Goal: Task Accomplishment & Management: Manage account settings

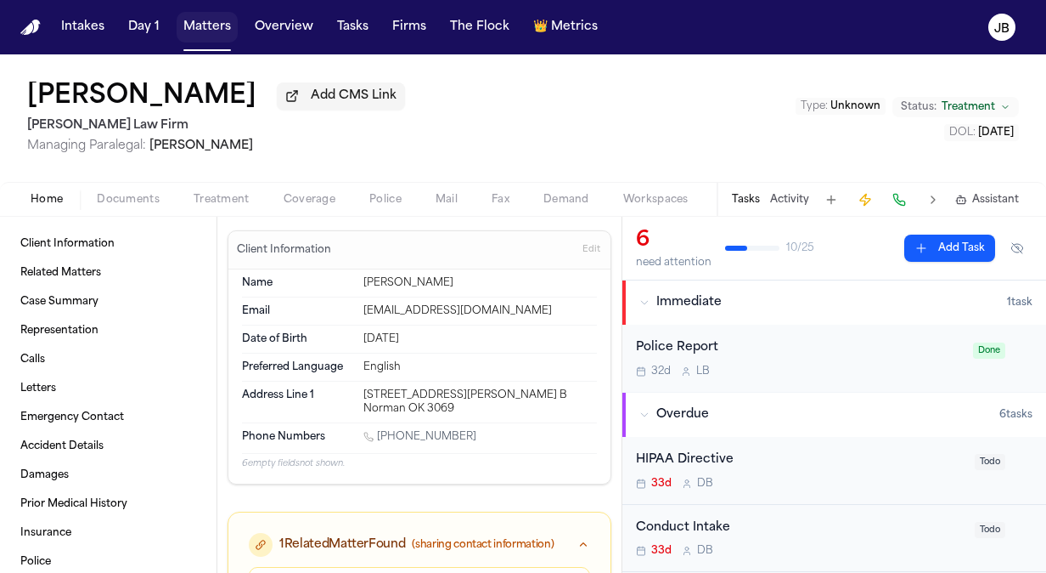
click at [197, 29] on button "Matters" at bounding box center [207, 27] width 61 height 31
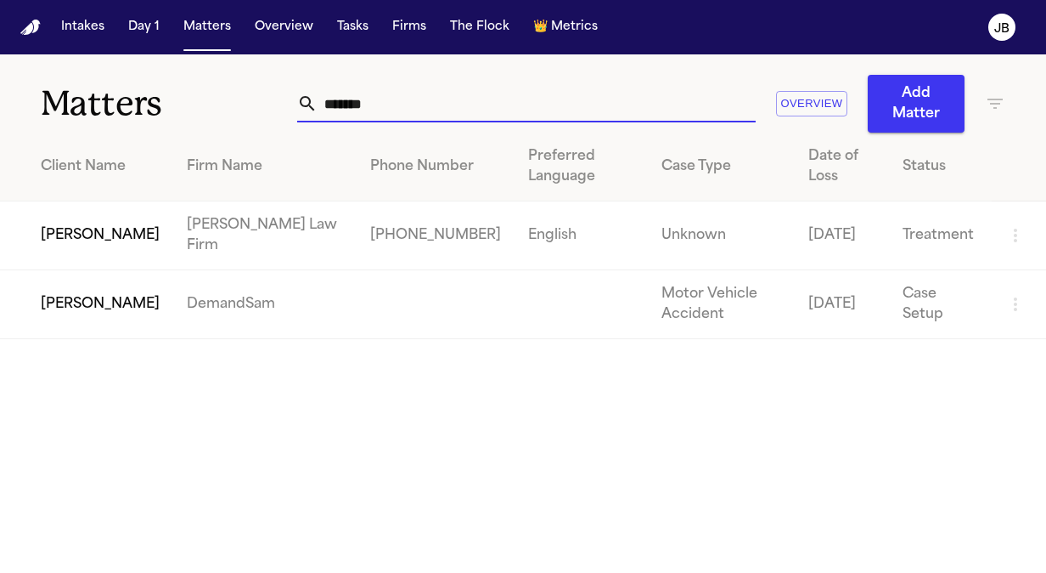
drag, startPoint x: 396, startPoint y: 100, endPoint x: 282, endPoint y: 101, distance: 113.8
click at [282, 101] on div "Matters ******* Overview Add Matter" at bounding box center [523, 93] width 1046 height 78
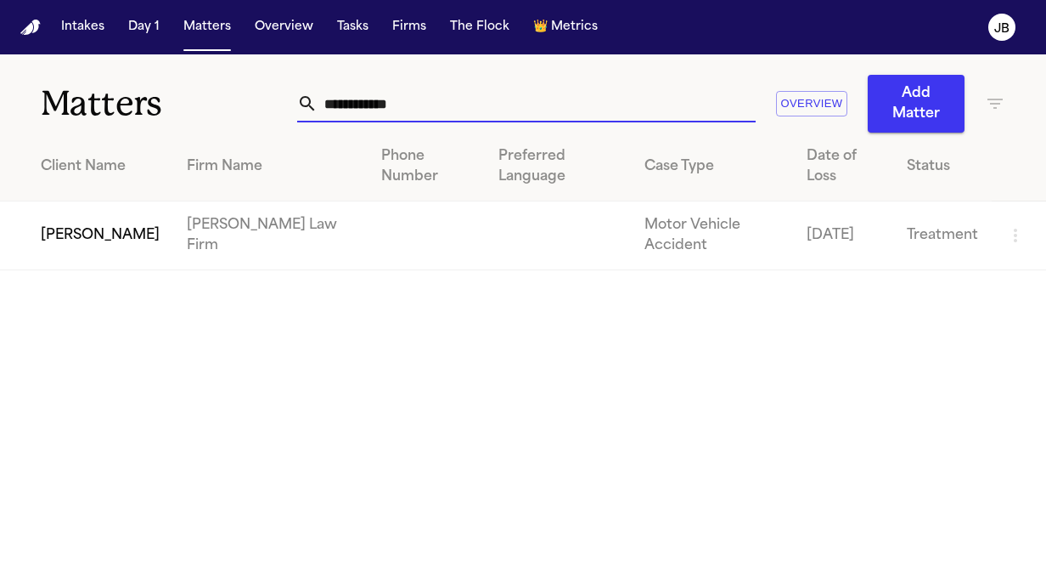
type input "**********"
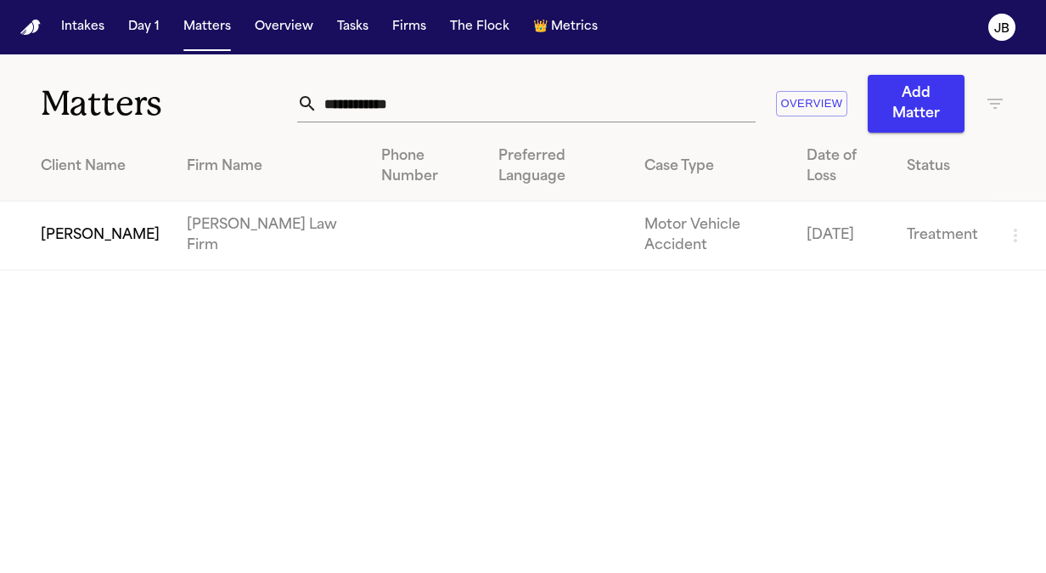
click at [74, 201] on td "[PERSON_NAME]" at bounding box center [86, 235] width 173 height 69
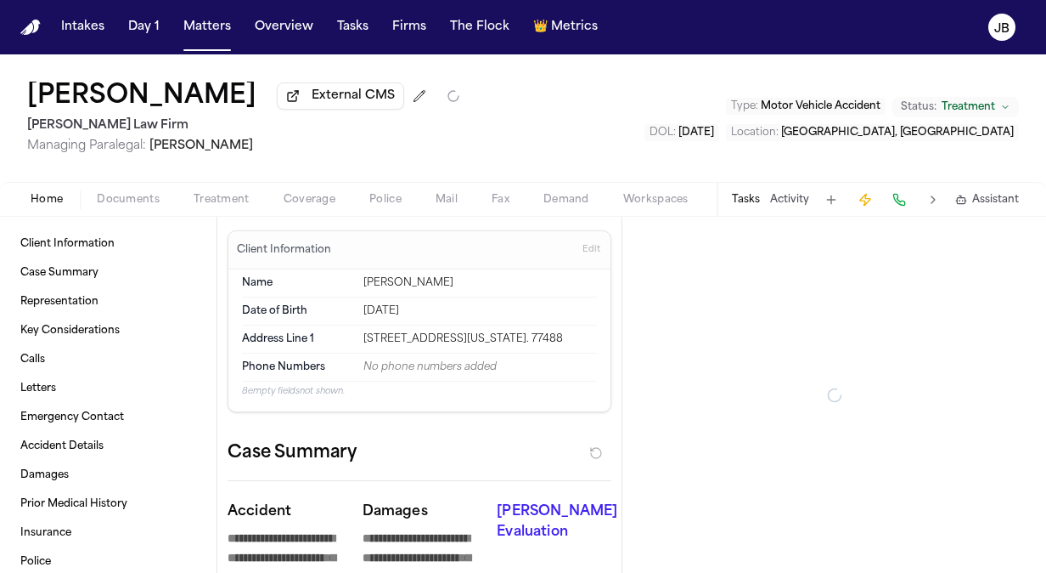
type textarea "*"
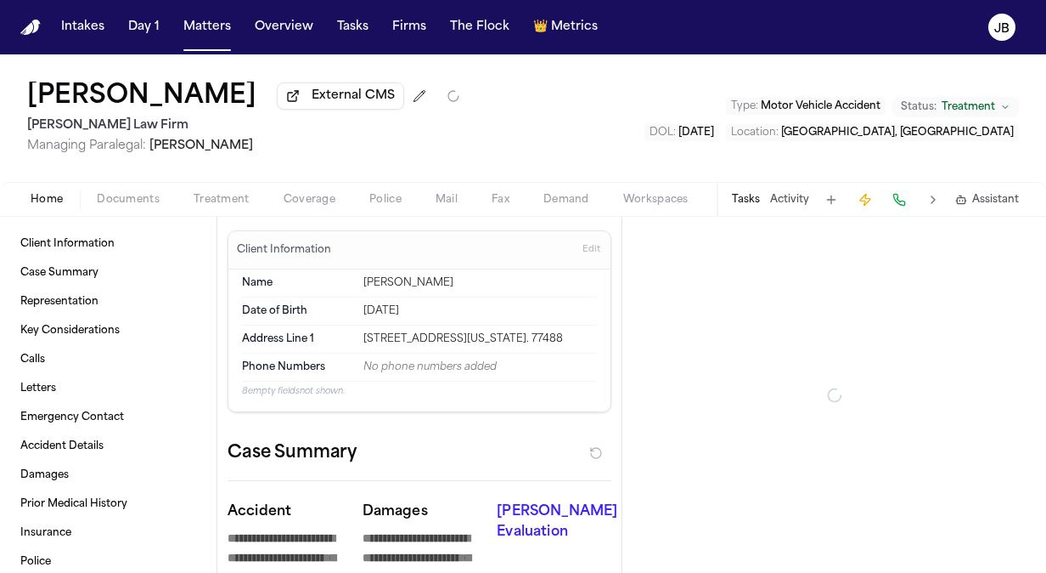
type textarea "*"
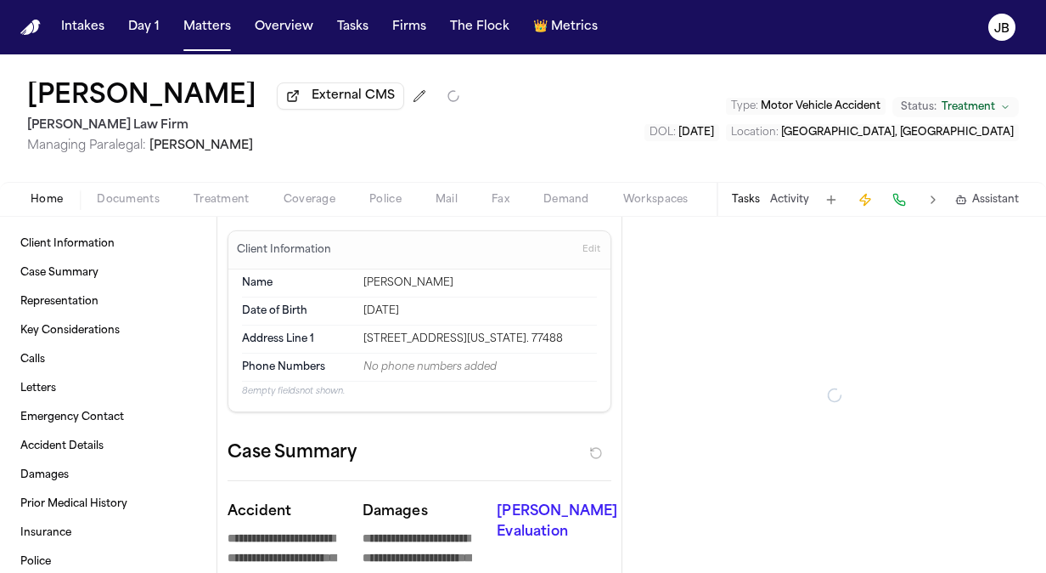
type textarea "*"
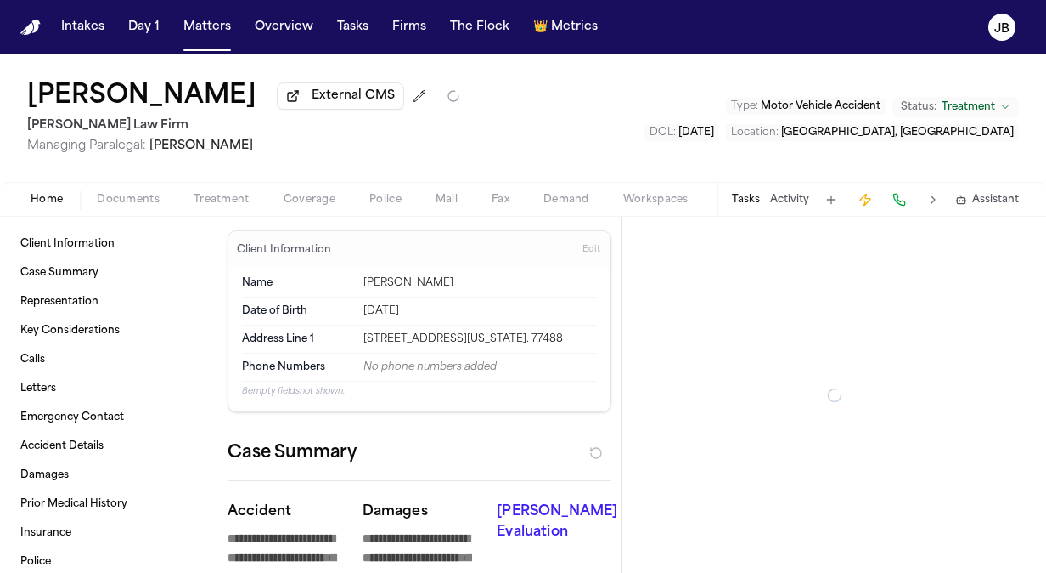
type textarea "*"
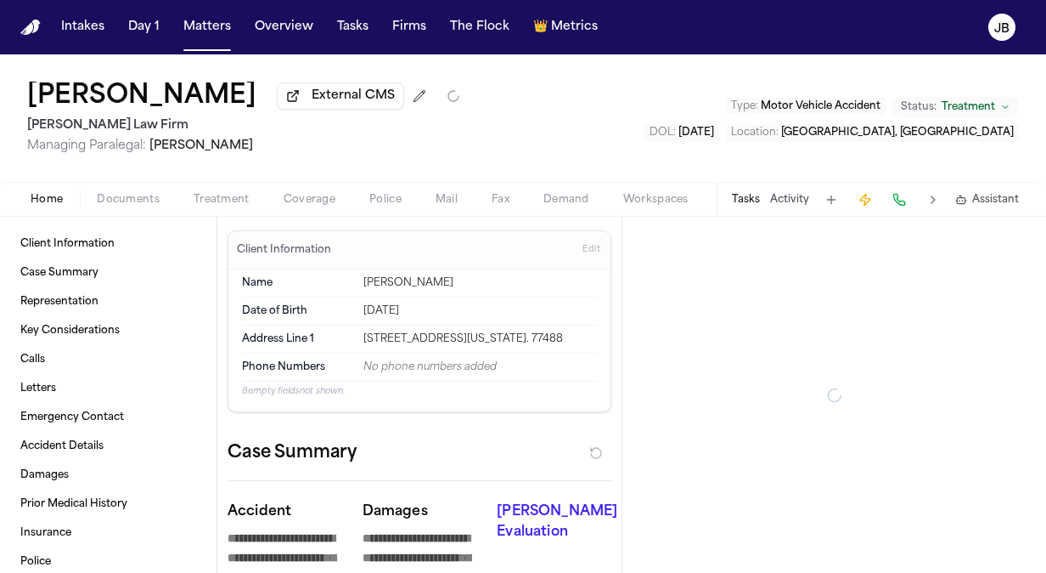
type textarea "*"
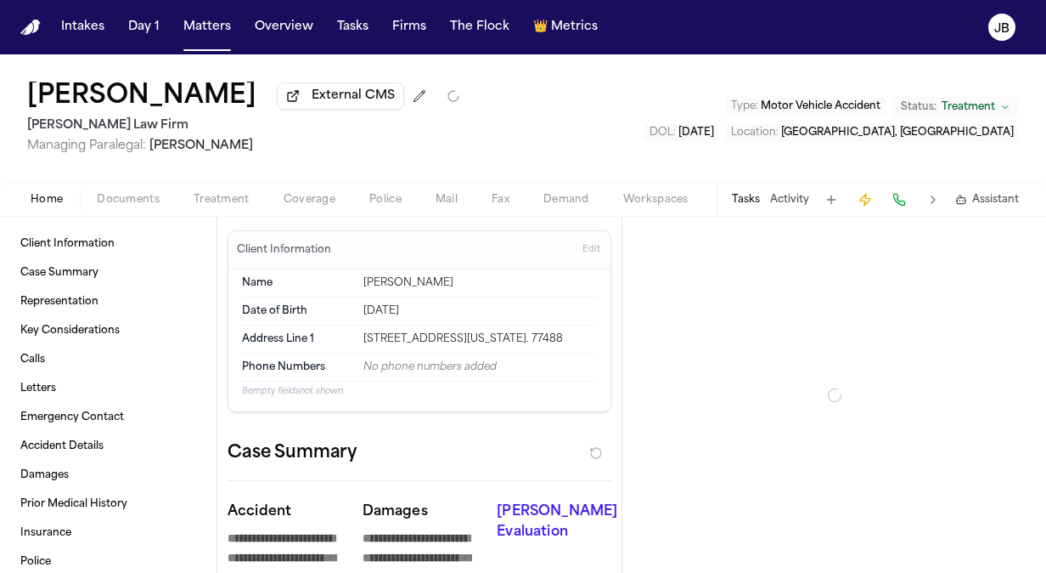
type textarea "*"
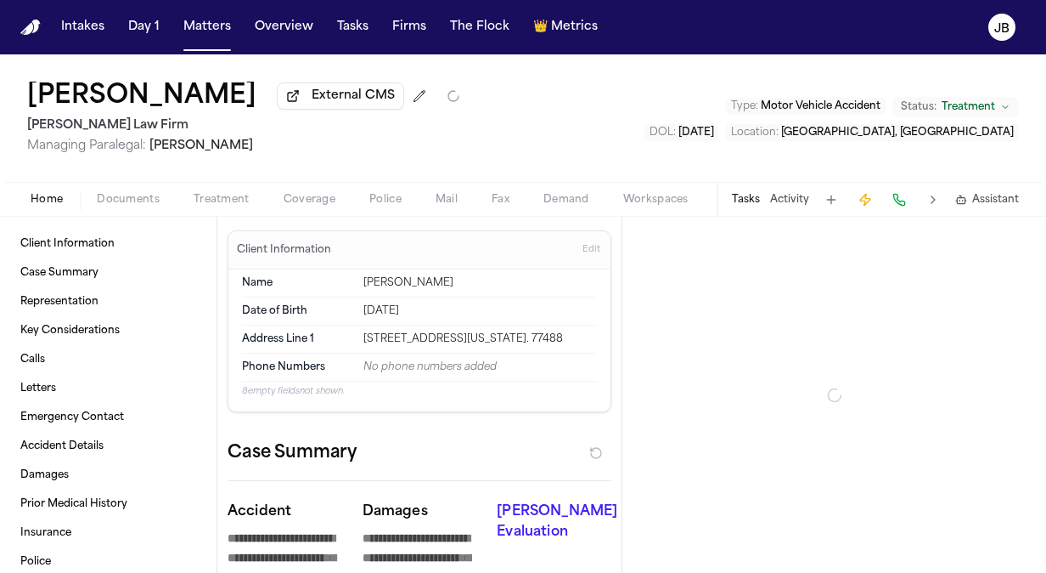
type textarea "*"
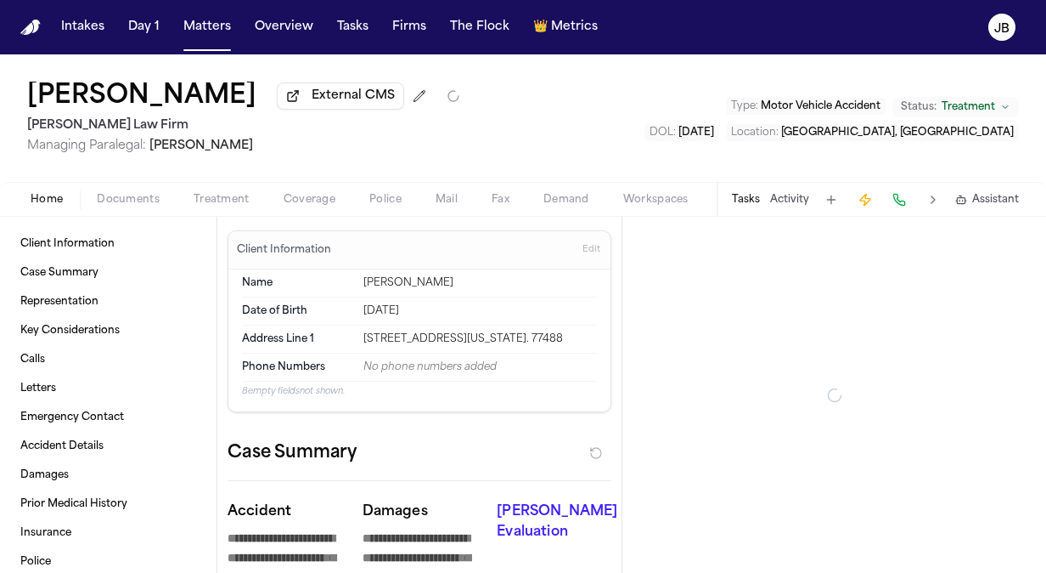
type textarea "*"
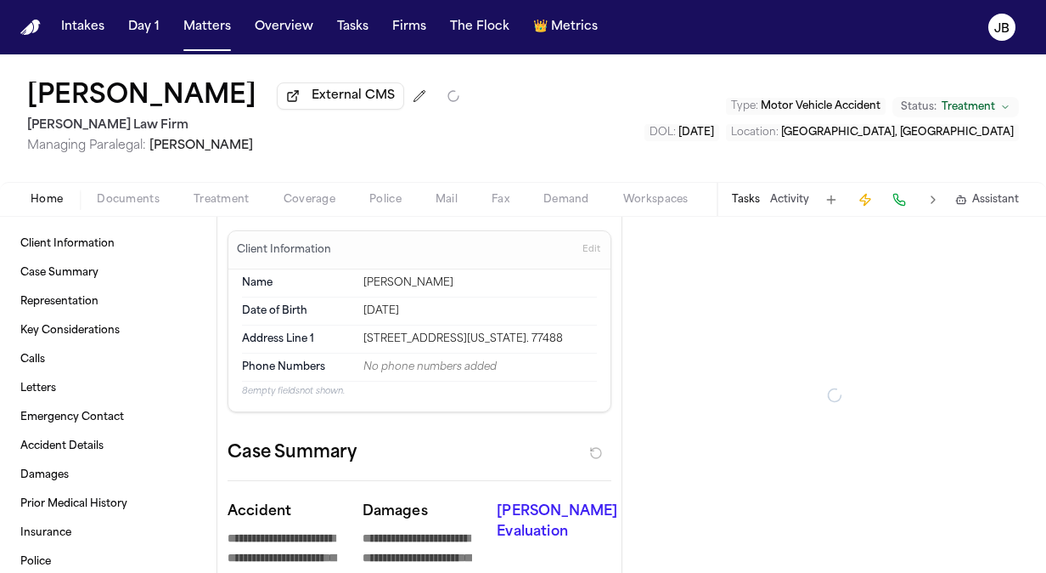
type textarea "*"
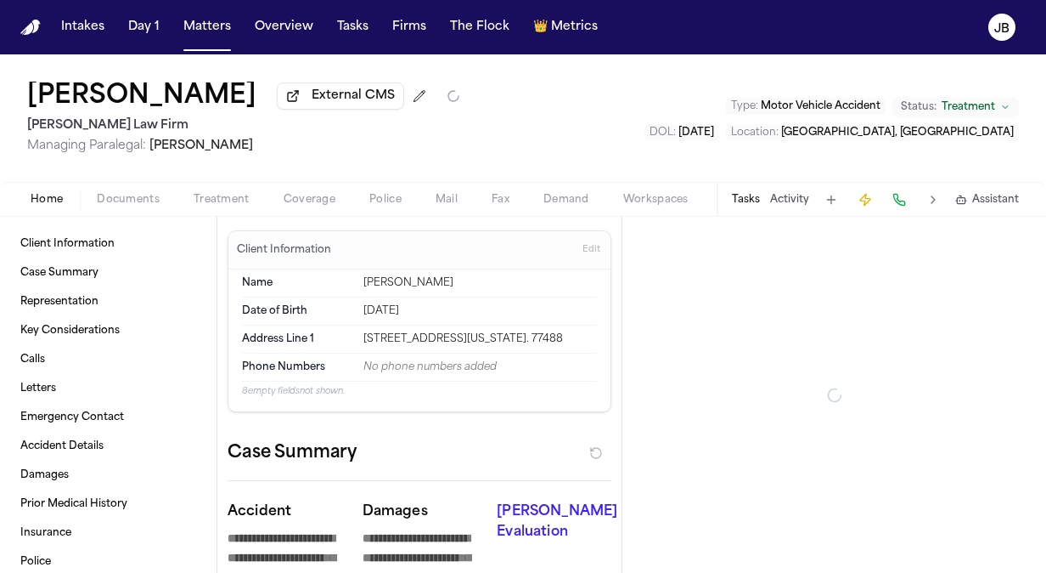
type textarea "*"
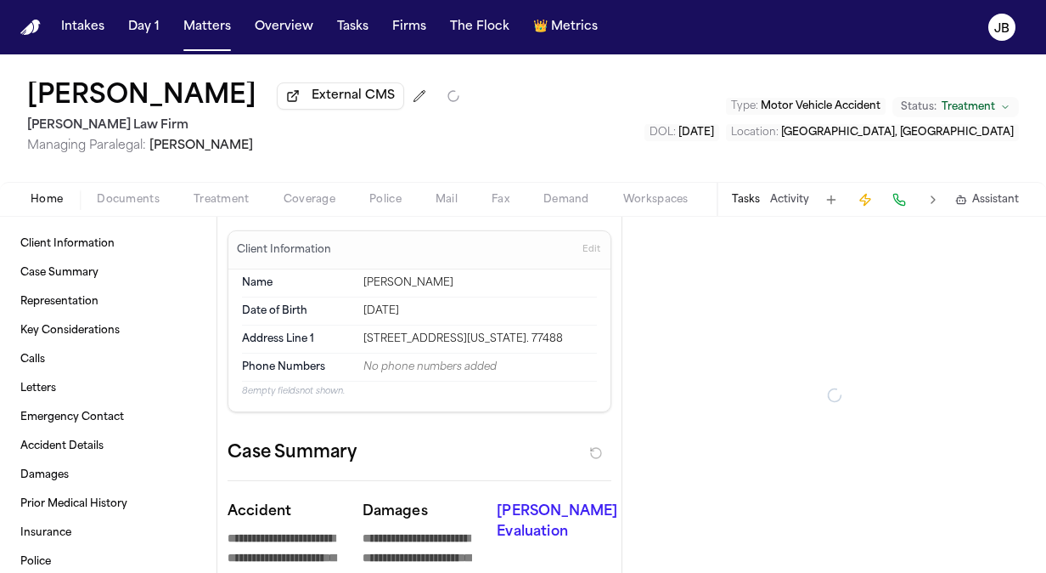
type textarea "*"
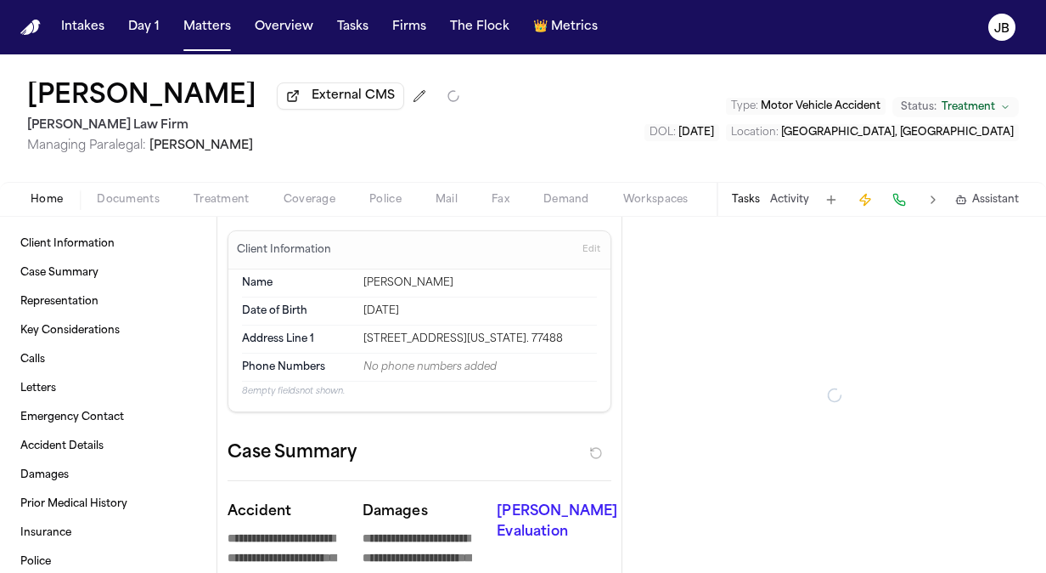
type textarea "*"
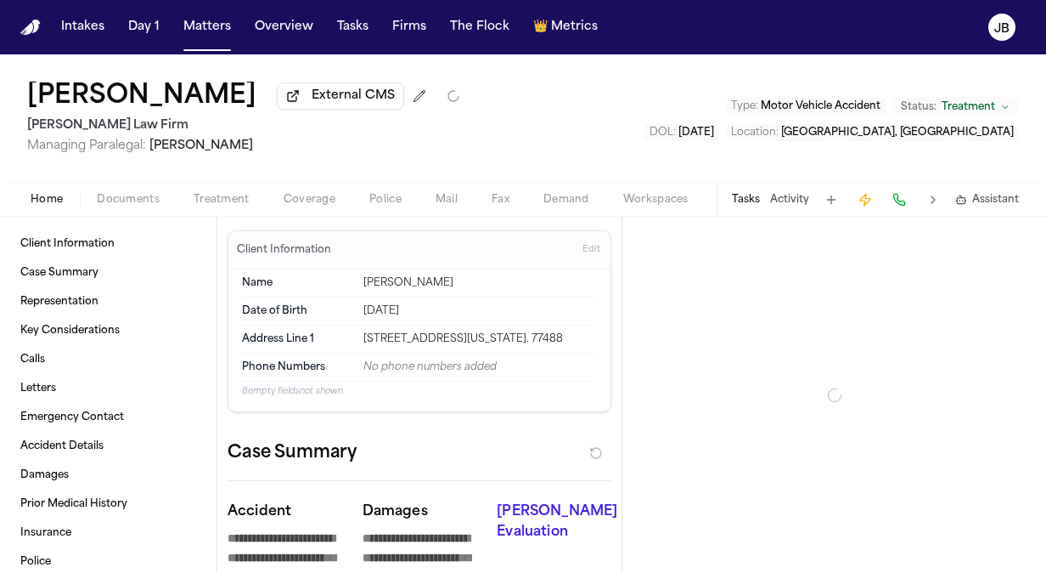
type textarea "*"
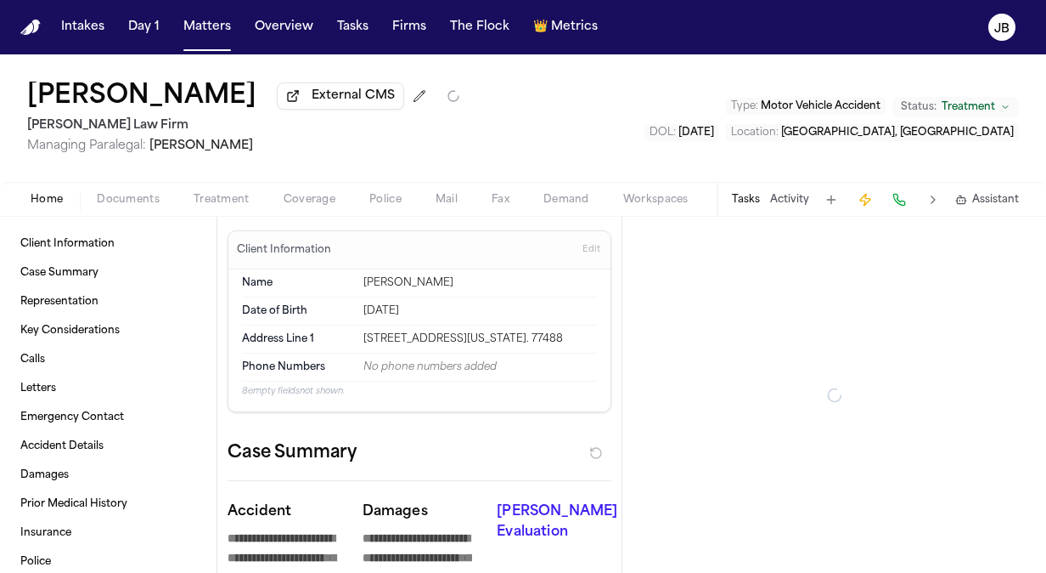
type textarea "*"
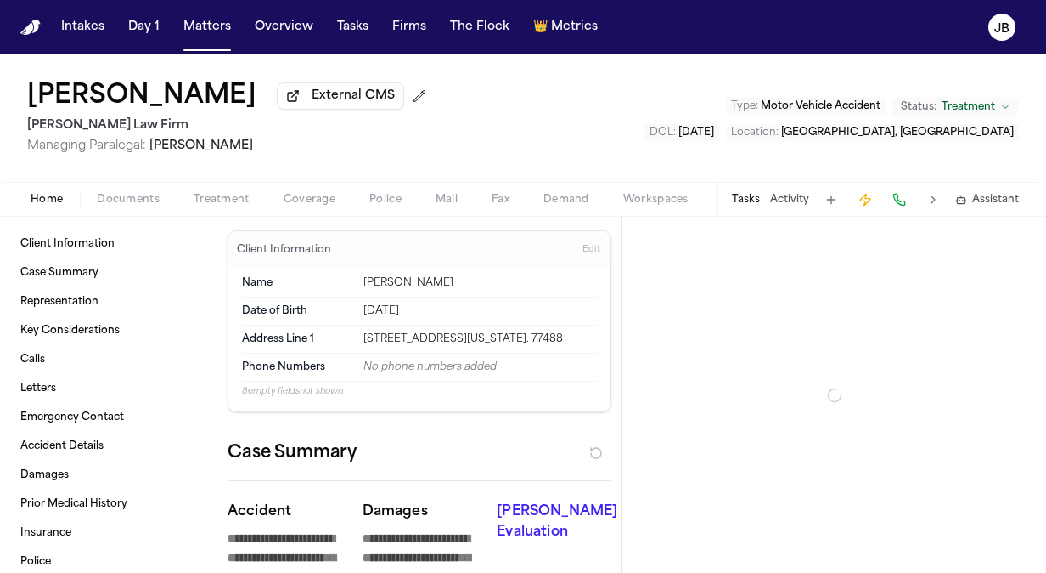
type textarea "*"
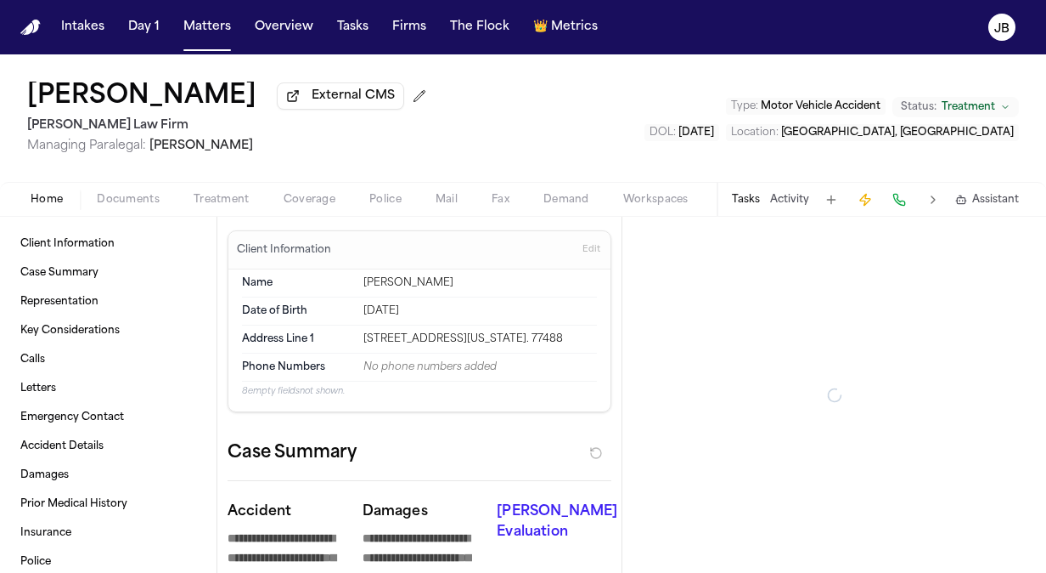
type textarea "*"
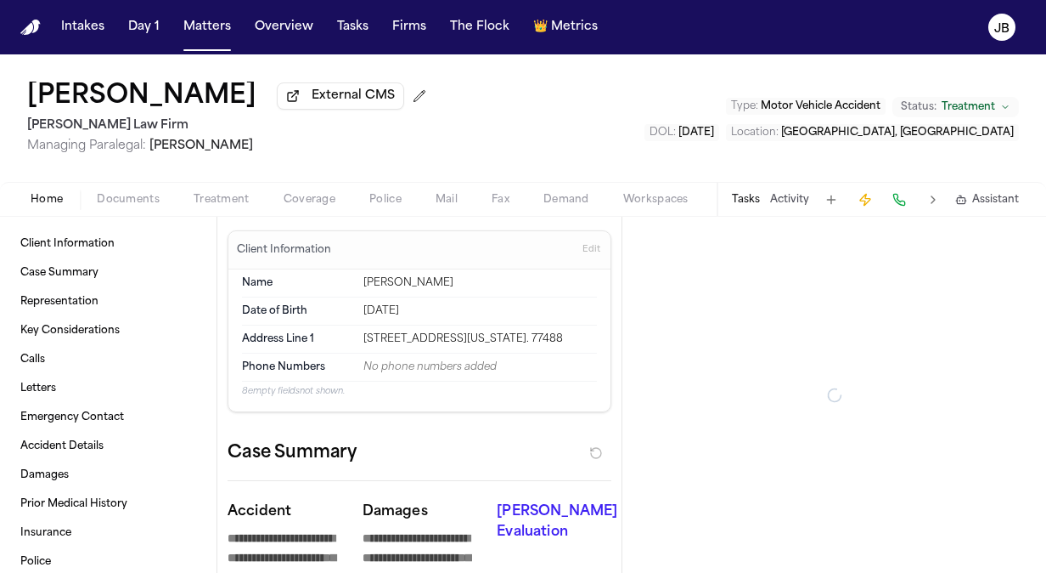
type textarea "*"
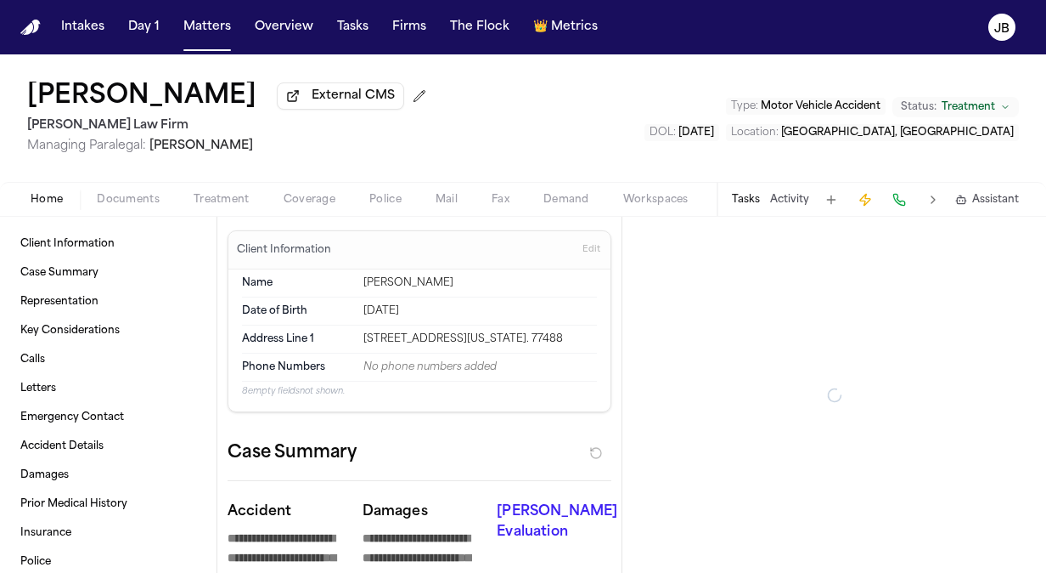
type textarea "*"
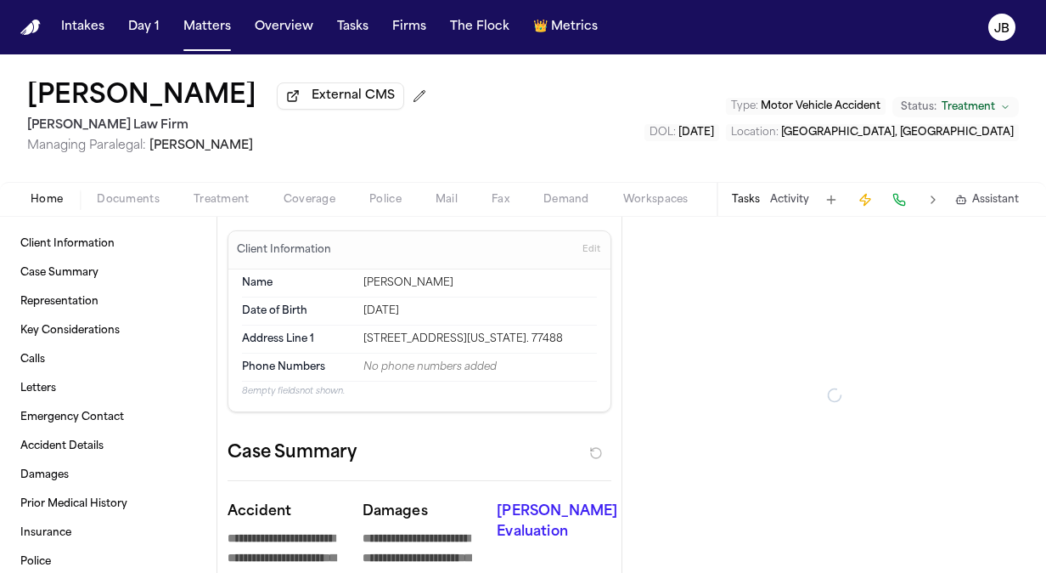
type textarea "*"
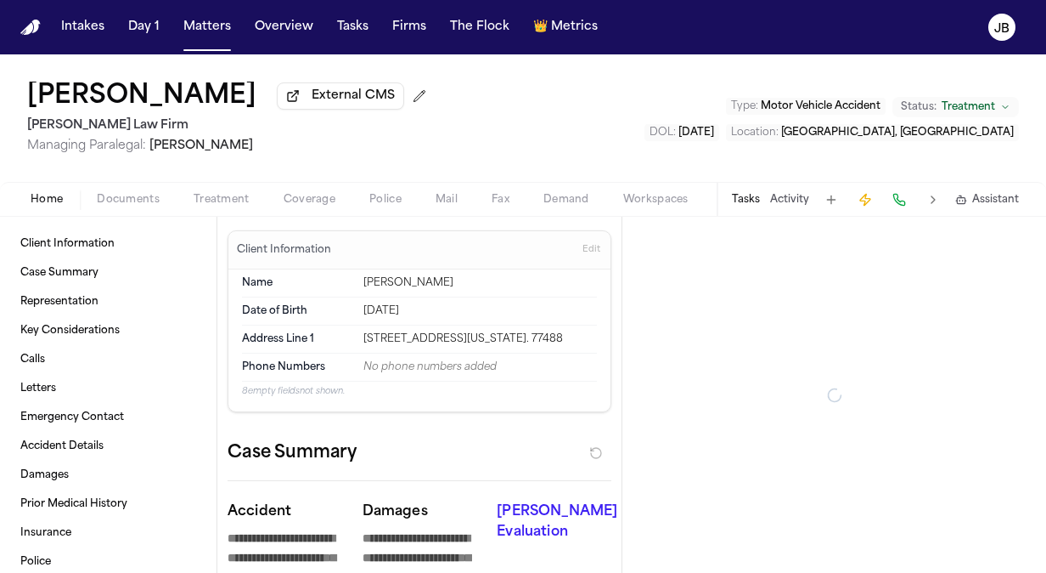
type textarea "*"
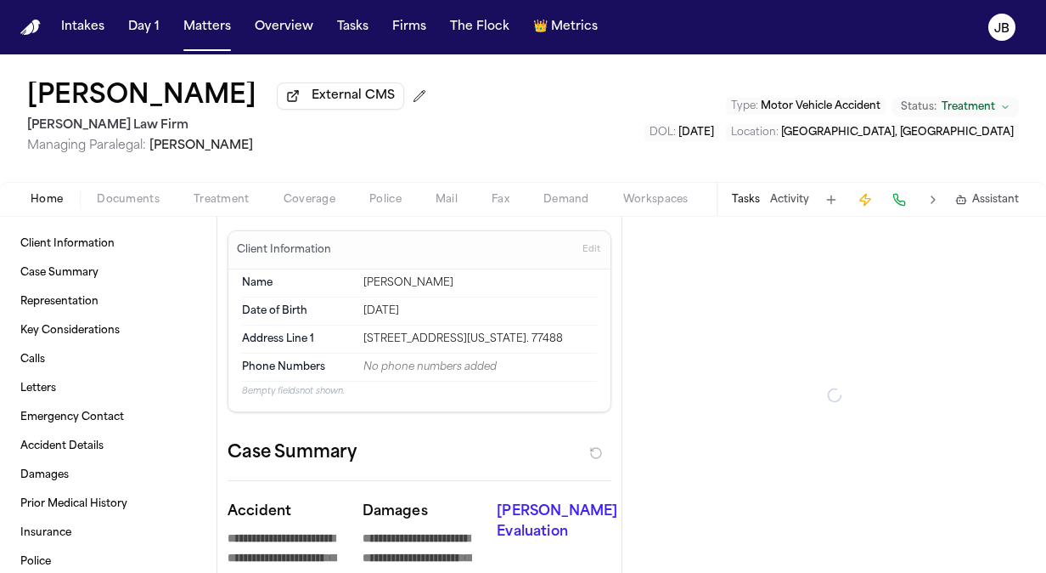
type textarea "*"
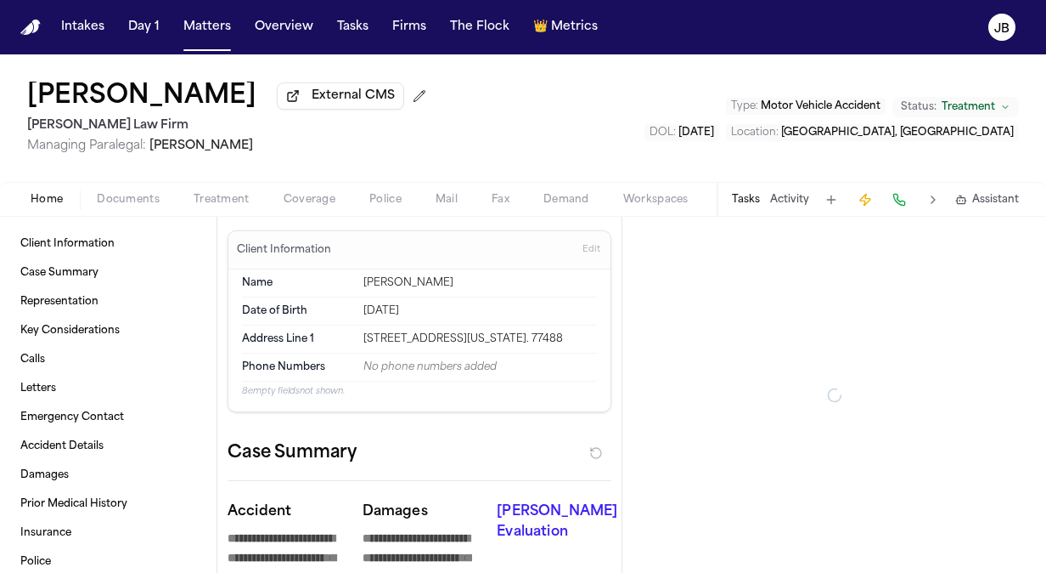
type textarea "*"
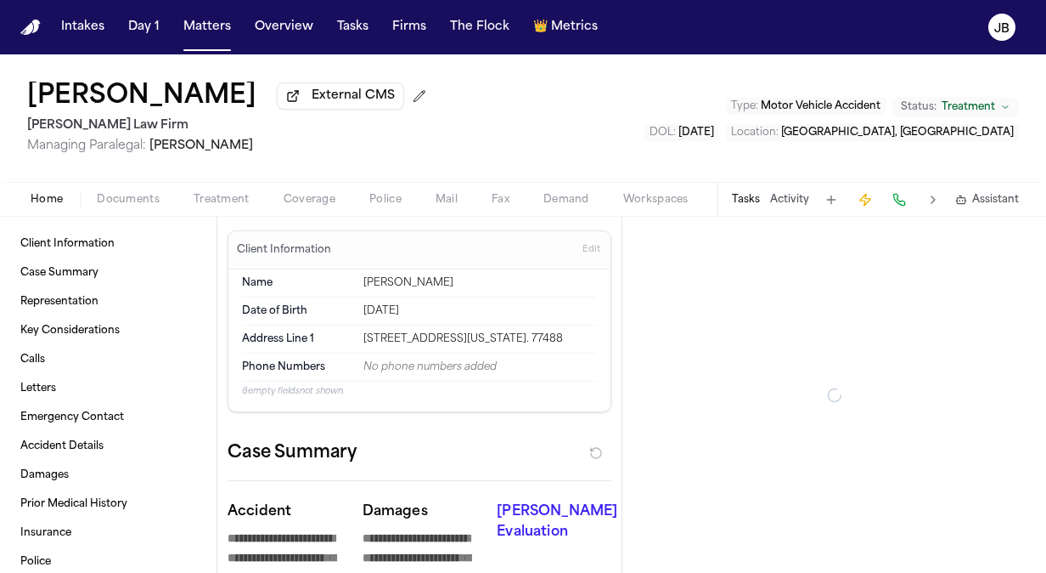
type textarea "*"
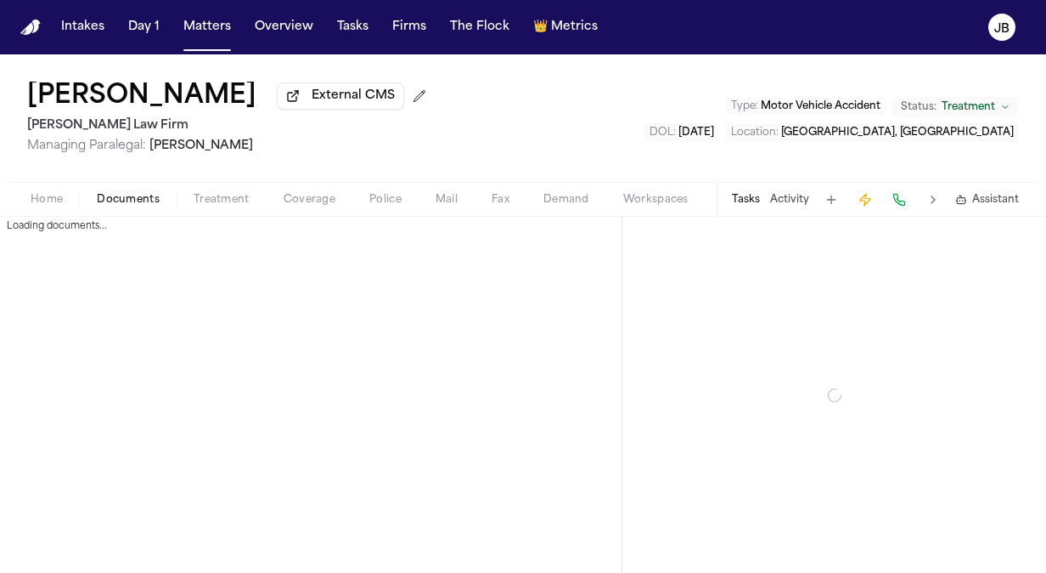
click at [127, 196] on span "Documents" at bounding box center [128, 200] width 63 height 14
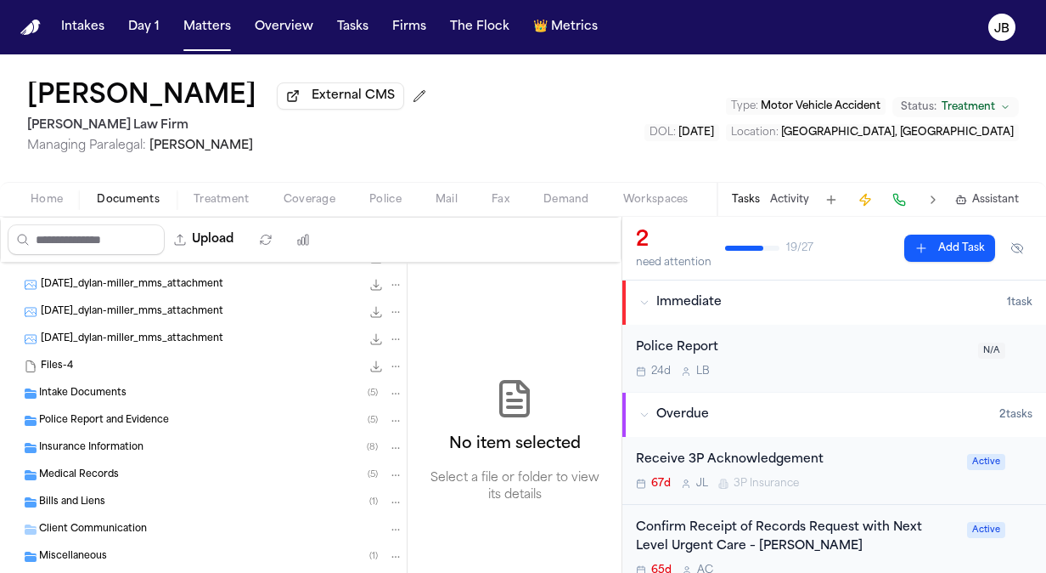
scroll to position [156, 0]
click at [96, 494] on span "Bills and Liens" at bounding box center [72, 501] width 66 height 14
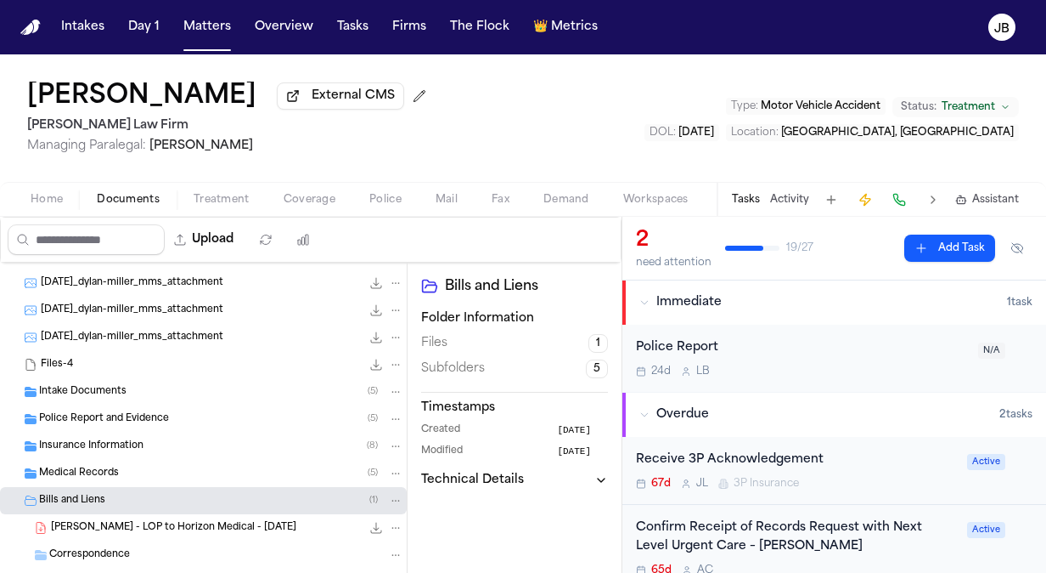
click at [109, 531] on span "[PERSON_NAME] - LOP to Horizon Medical - [DATE]" at bounding box center [173, 528] width 245 height 14
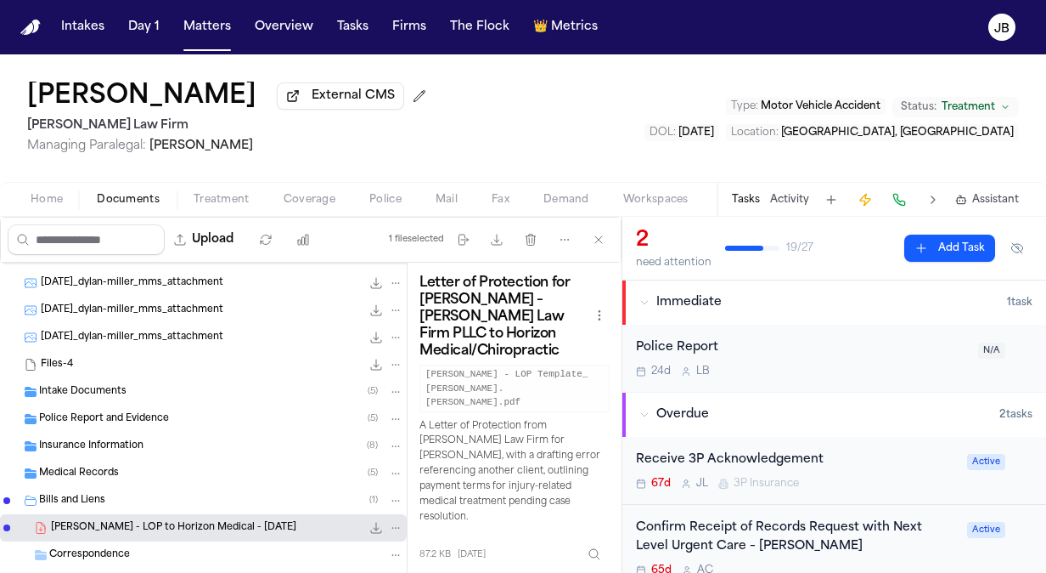
click at [82, 500] on span "Bills and Liens" at bounding box center [72, 501] width 66 height 14
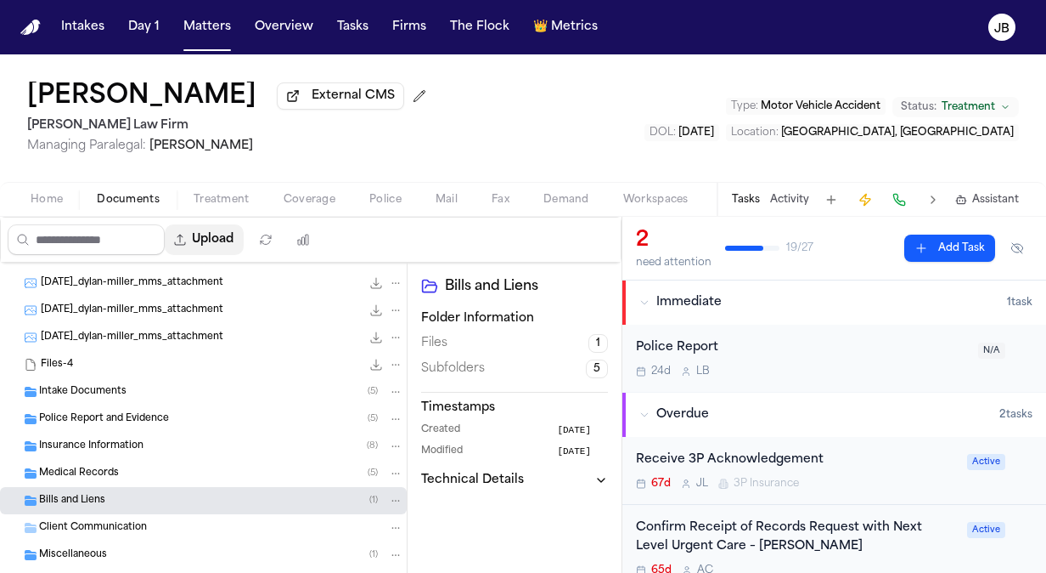
click at [221, 237] on button "Upload" at bounding box center [204, 239] width 79 height 31
select select "**********"
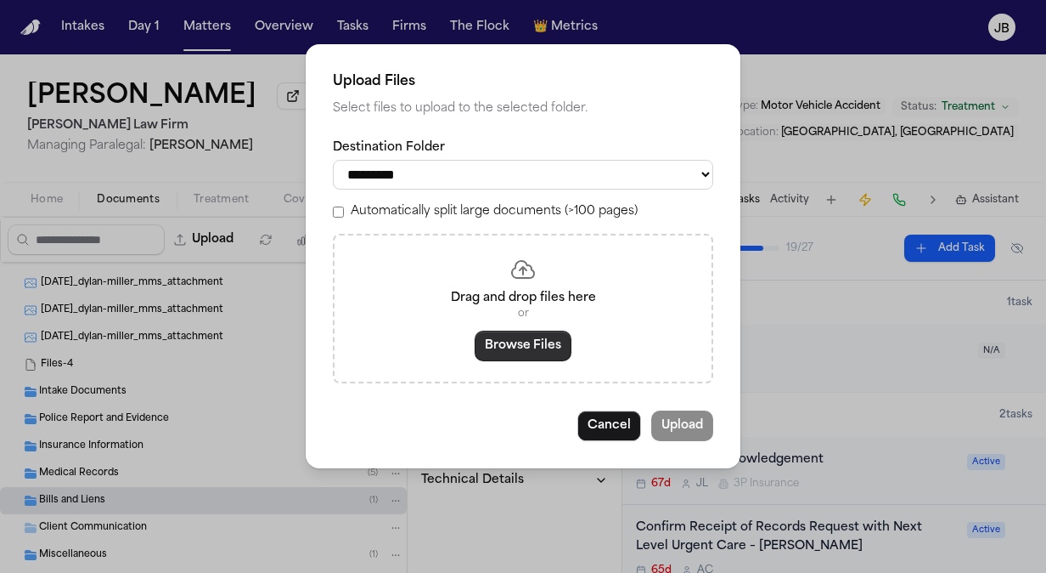
click at [547, 353] on button "Browse Files" at bounding box center [523, 345] width 97 height 31
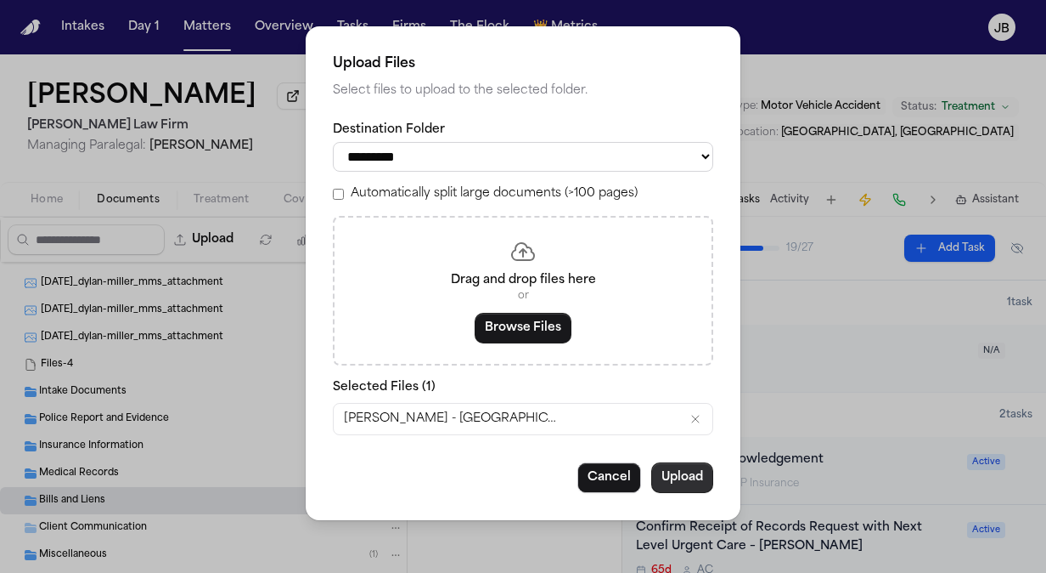
click at [699, 487] on button "Upload" at bounding box center [683, 477] width 62 height 31
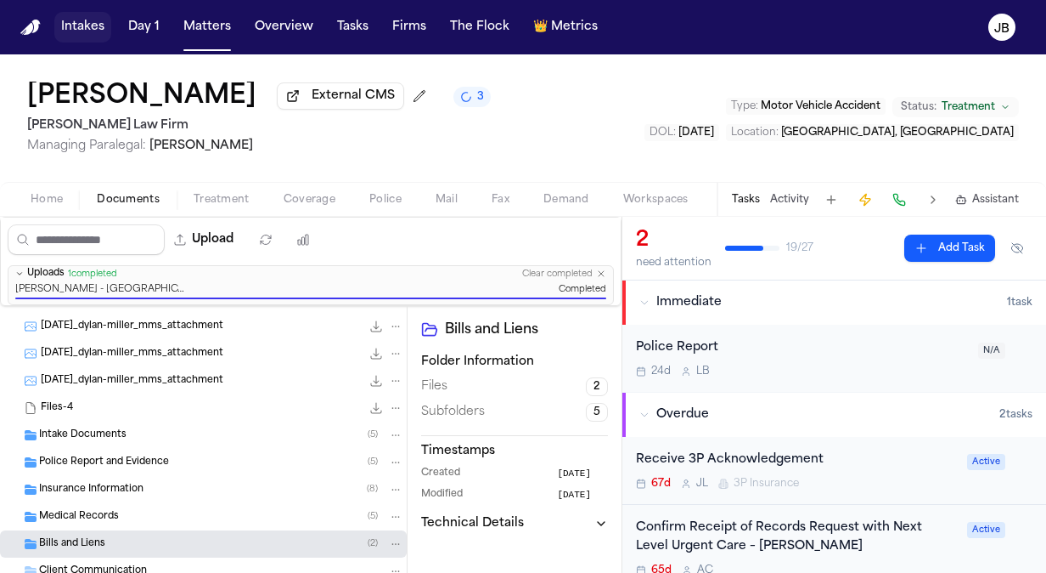
click at [85, 27] on button "Intakes" at bounding box center [82, 27] width 57 height 31
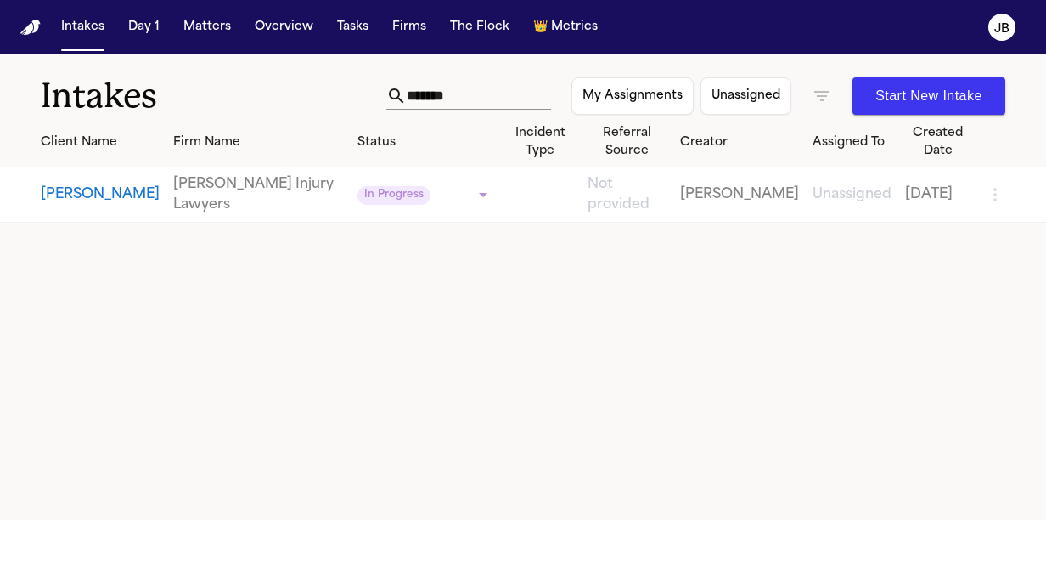
click at [73, 189] on button "[PERSON_NAME]" at bounding box center [100, 194] width 119 height 20
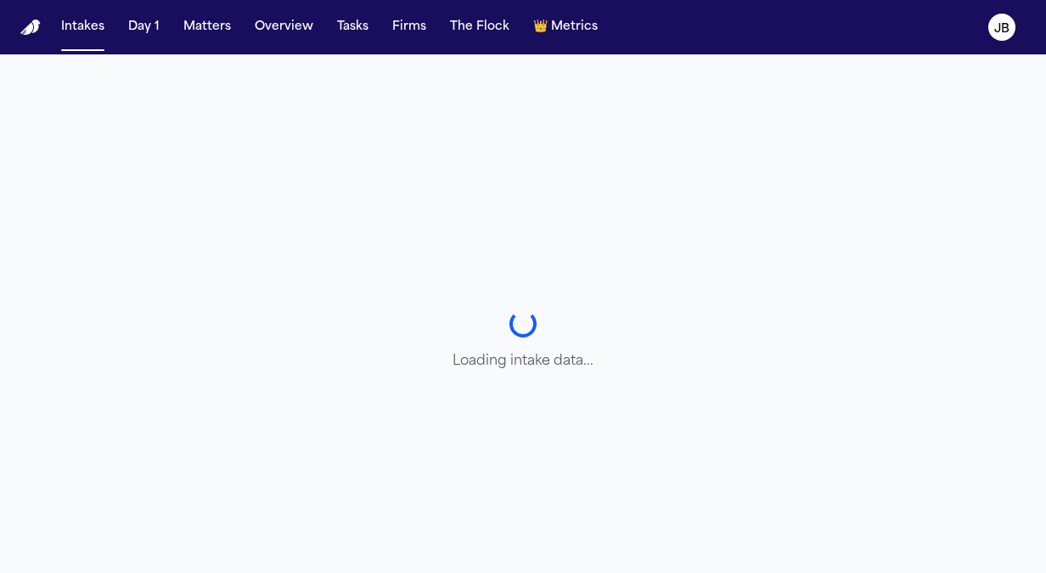
select select "**********"
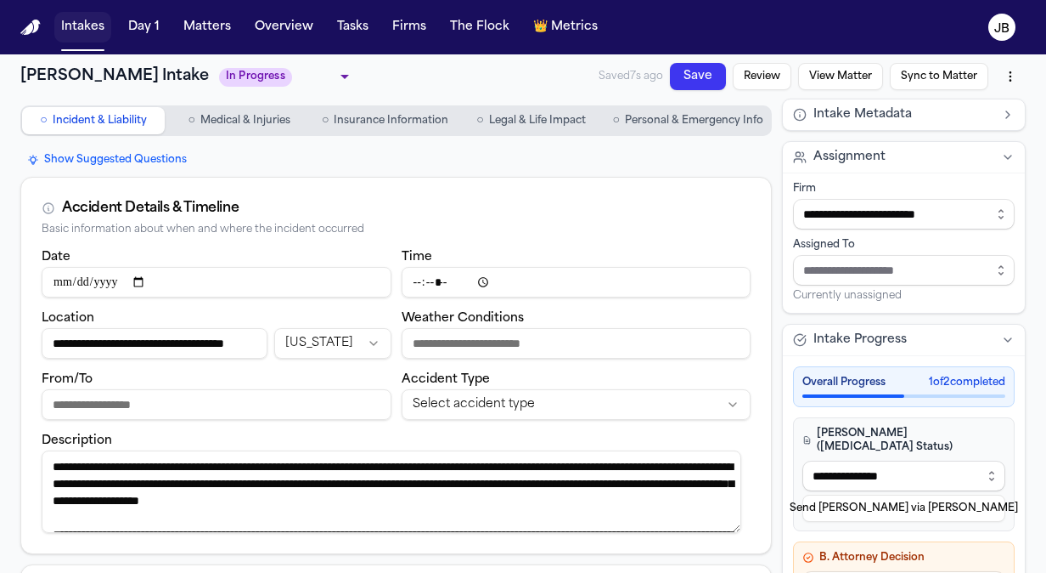
click at [94, 30] on button "Intakes" at bounding box center [82, 27] width 57 height 31
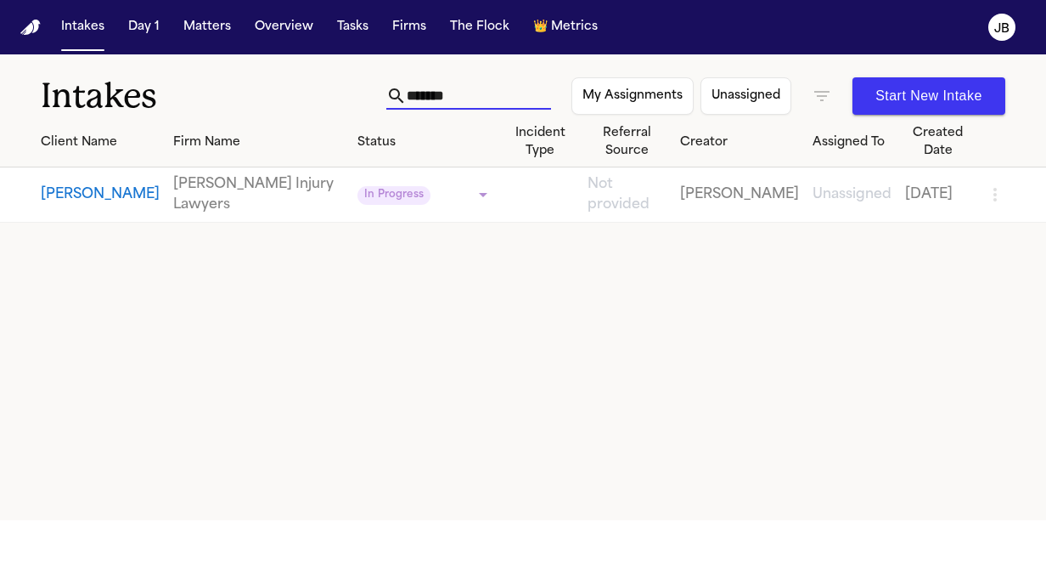
drag, startPoint x: 454, startPoint y: 93, endPoint x: 347, endPoint y: 105, distance: 108.5
click at [347, 105] on div "Intakes ******* My Assignments Unassigned Start New Intake" at bounding box center [523, 85] width 1046 height 63
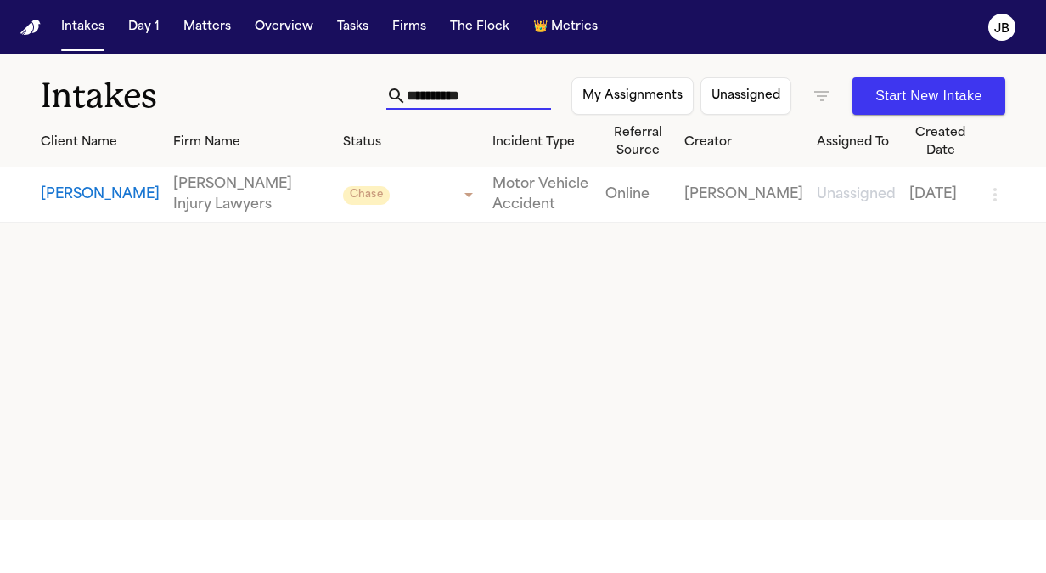
type input "**********"
click at [68, 196] on button "[PERSON_NAME]" at bounding box center [100, 194] width 119 height 20
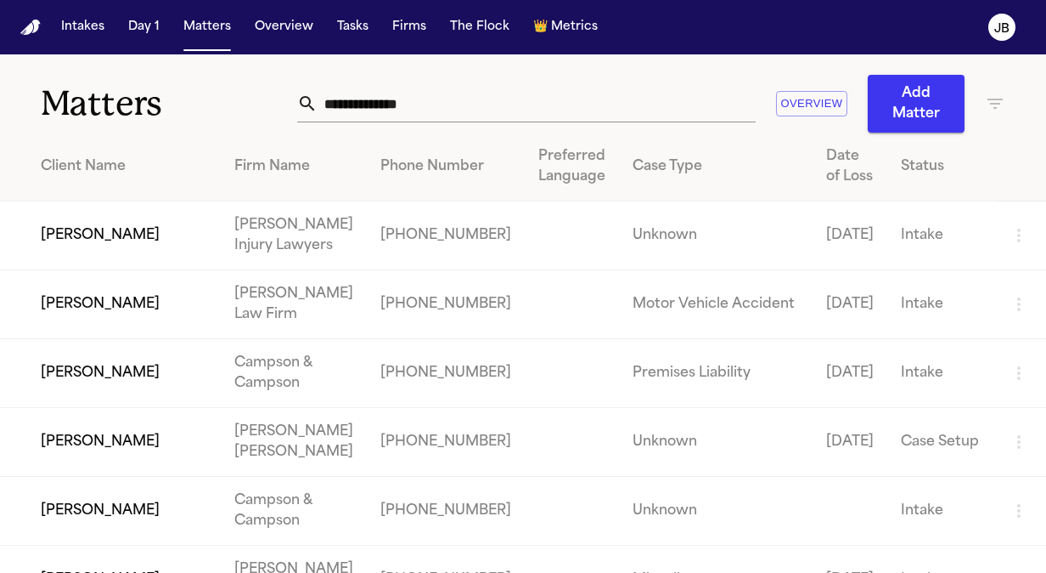
click at [362, 97] on input "text" at bounding box center [537, 103] width 438 height 37
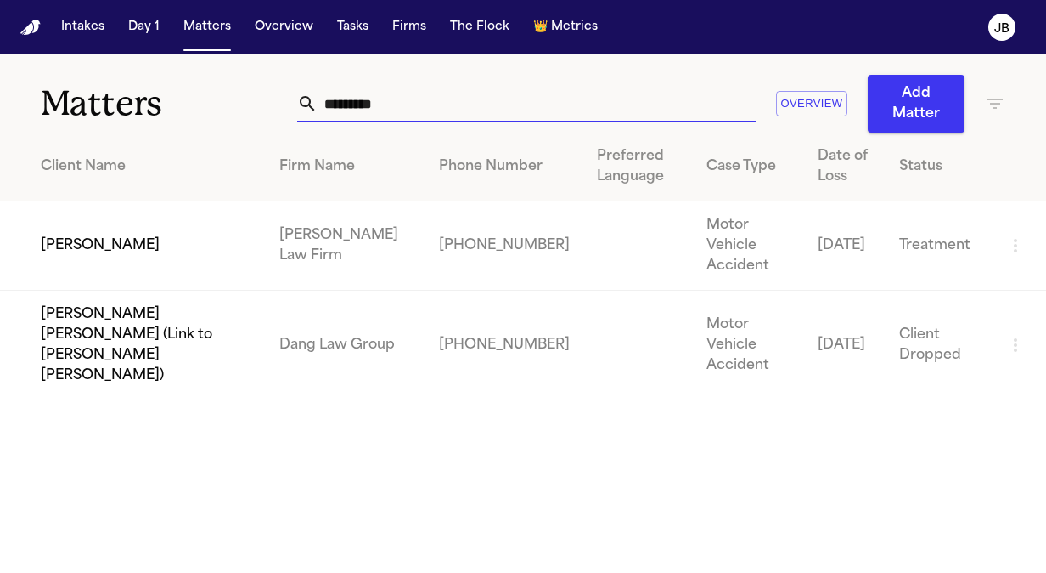
type input "*********"
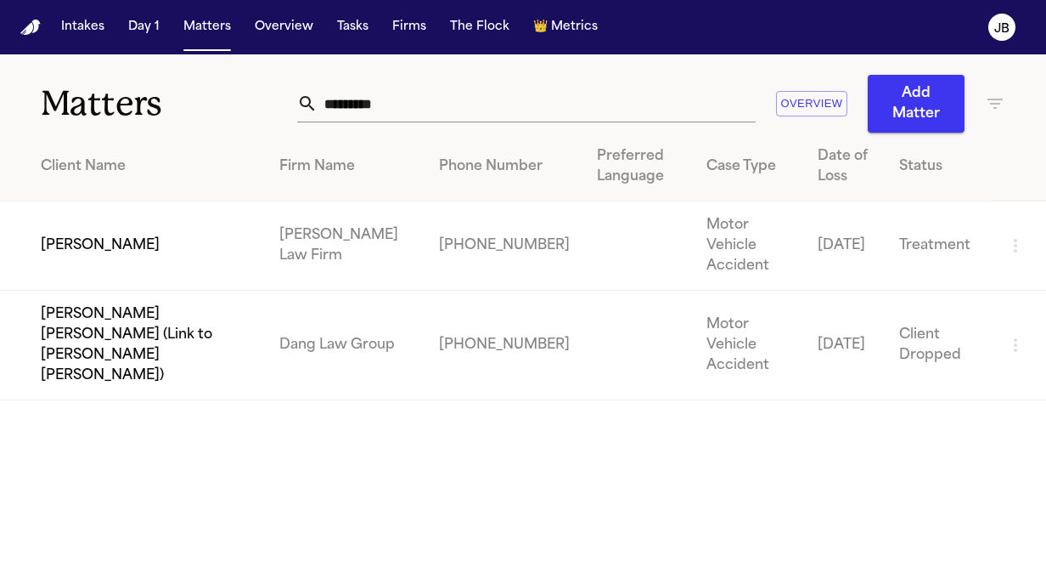
click at [104, 231] on td "Marco Mena" at bounding box center [133, 245] width 266 height 89
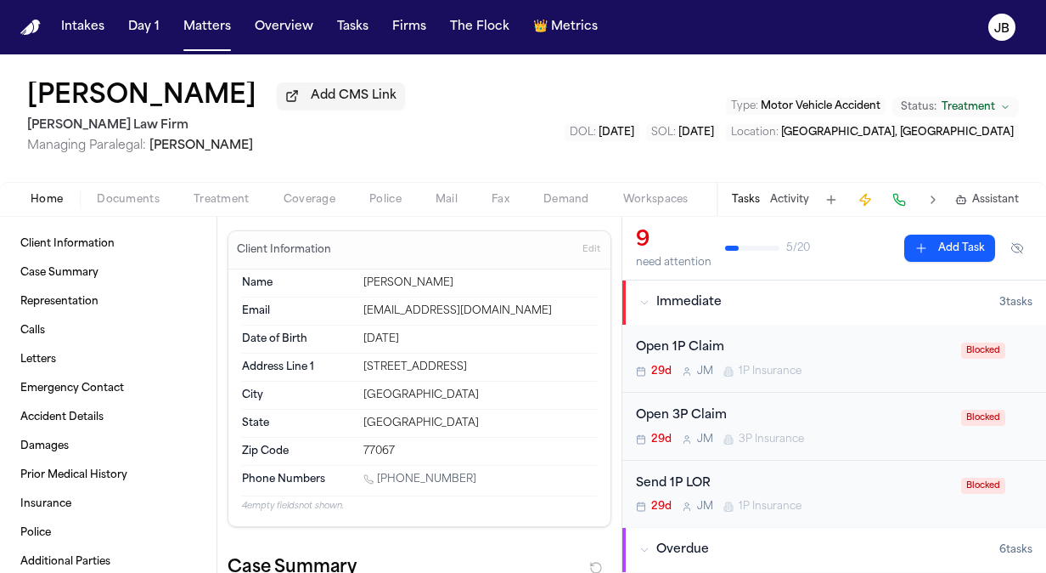
click at [141, 198] on span "Documents" at bounding box center [128, 200] width 63 height 14
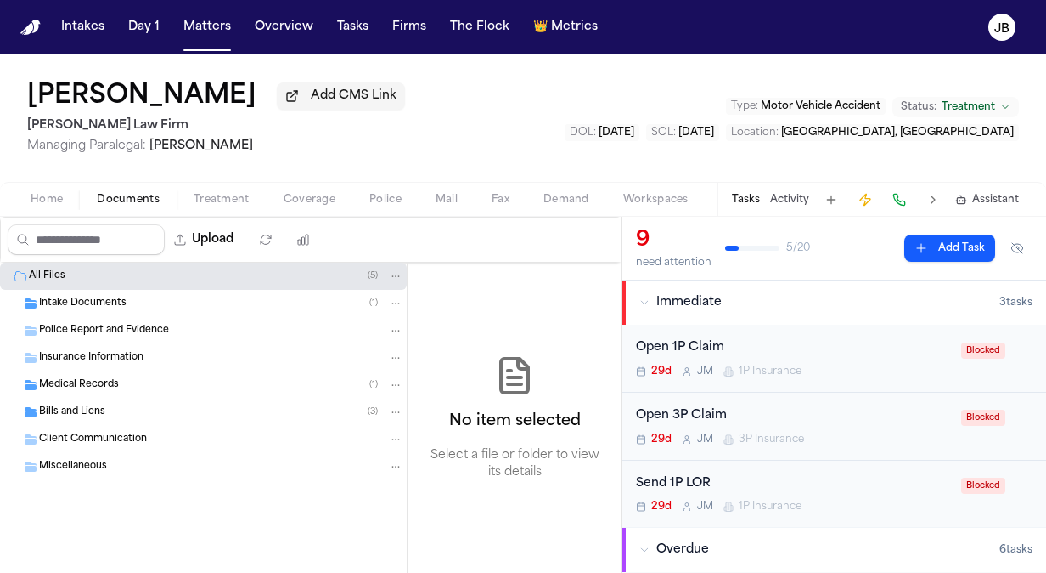
click at [117, 380] on span "Medical Records" at bounding box center [79, 385] width 80 height 14
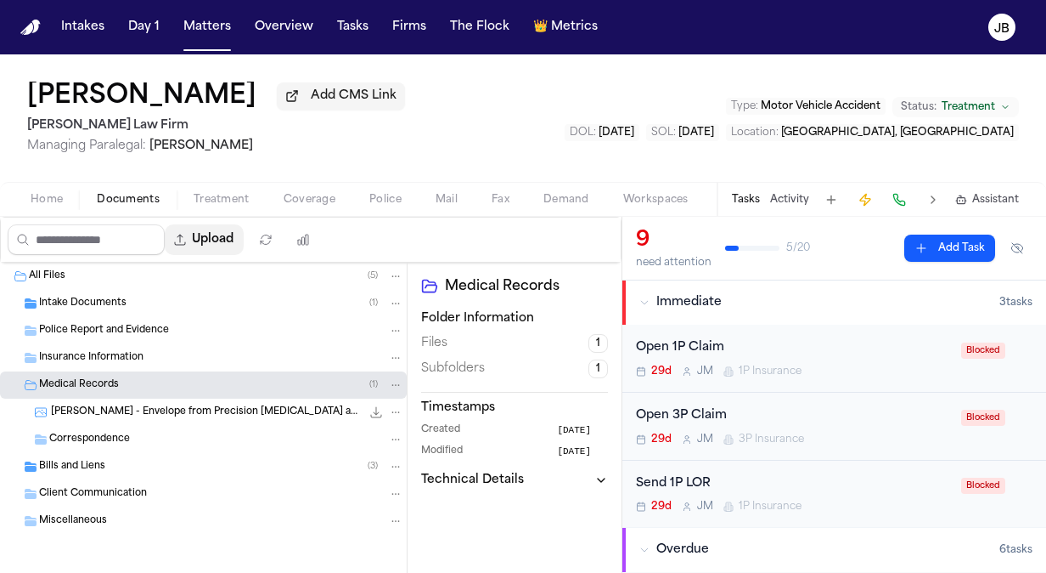
click at [241, 236] on button "Upload" at bounding box center [204, 239] width 79 height 31
select select "**********"
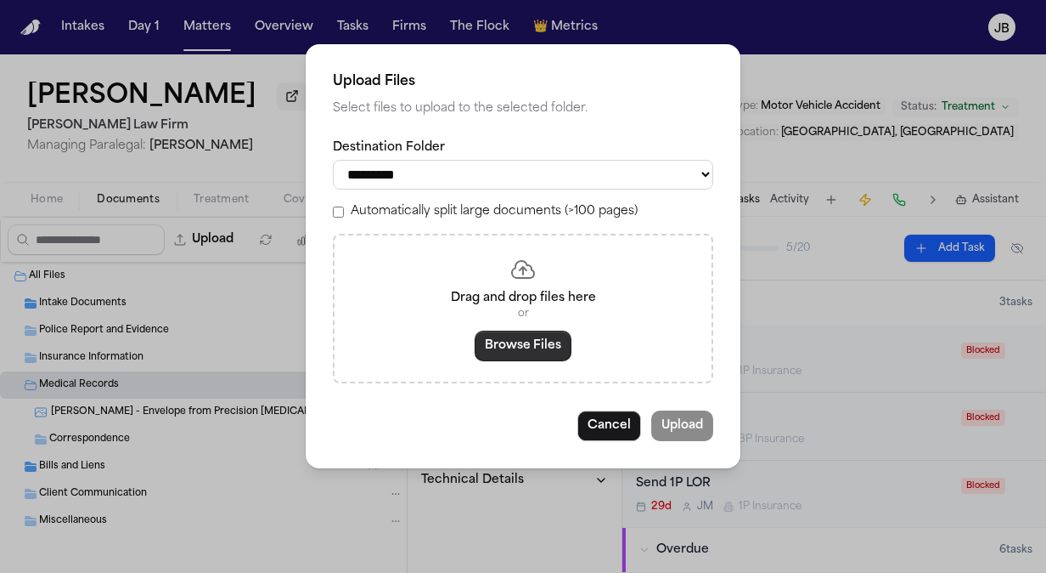
click at [533, 345] on button "Browse Files" at bounding box center [523, 345] width 97 height 31
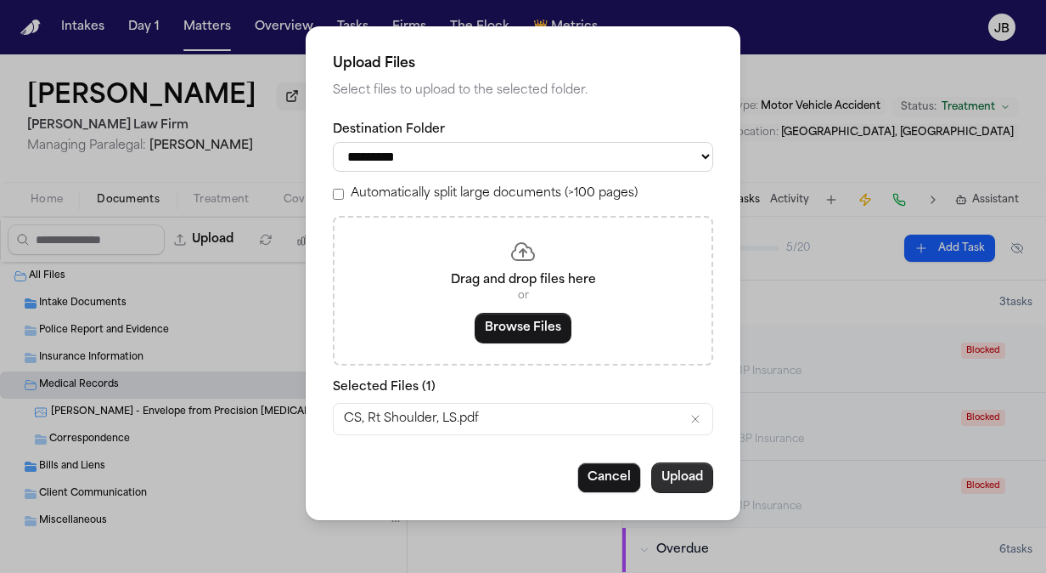
click at [680, 474] on button "Upload" at bounding box center [683, 477] width 62 height 31
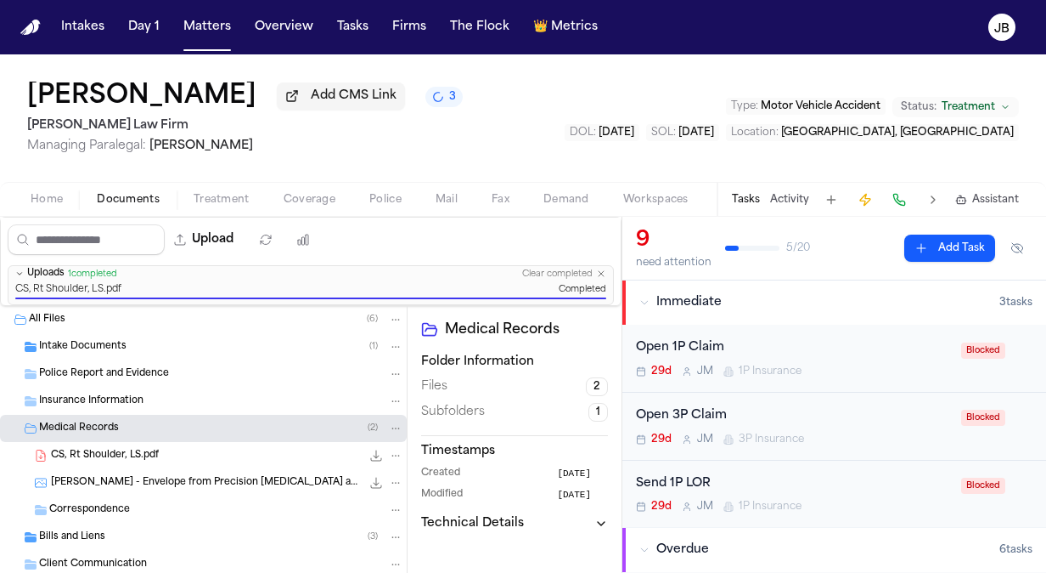
click at [151, 448] on span "CS, Rt Shoulder, LS.pdf" at bounding box center [105, 455] width 108 height 14
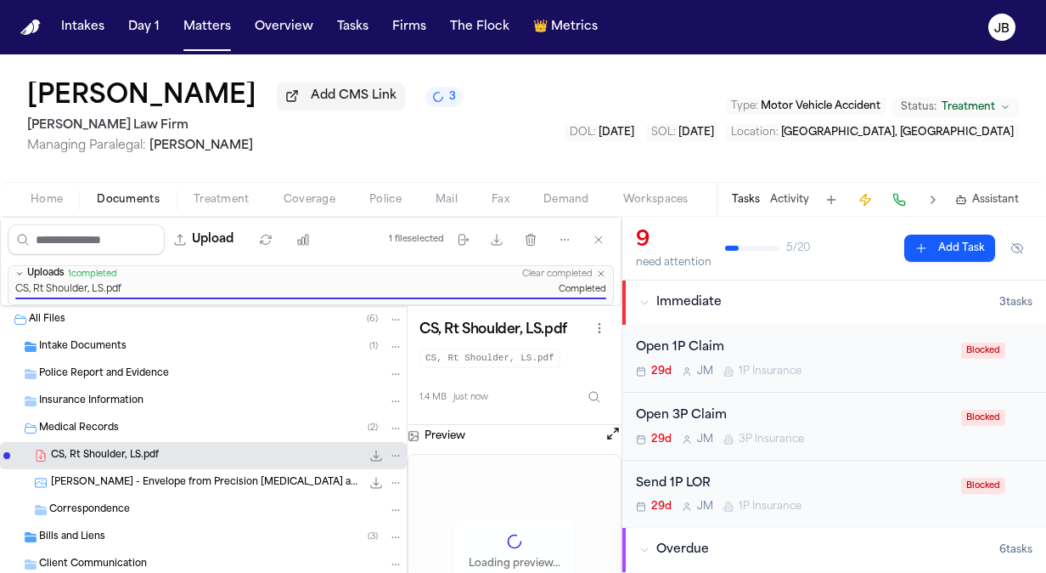
click at [392, 454] on icon "File: CS, Rt Shoulder, LS.pdf" at bounding box center [396, 455] width 8 height 2
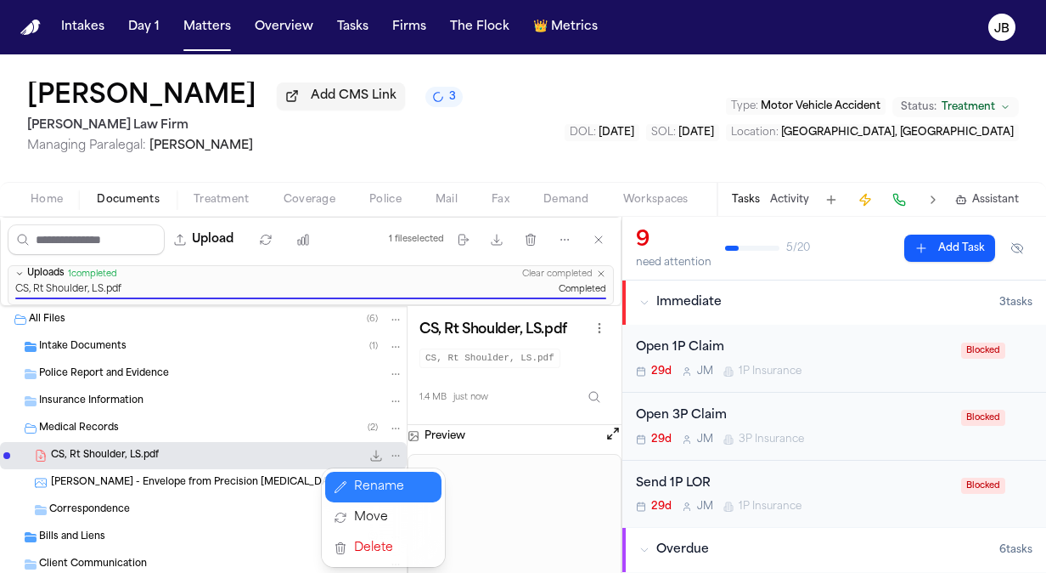
click at [369, 486] on button "Rename" at bounding box center [383, 486] width 116 height 31
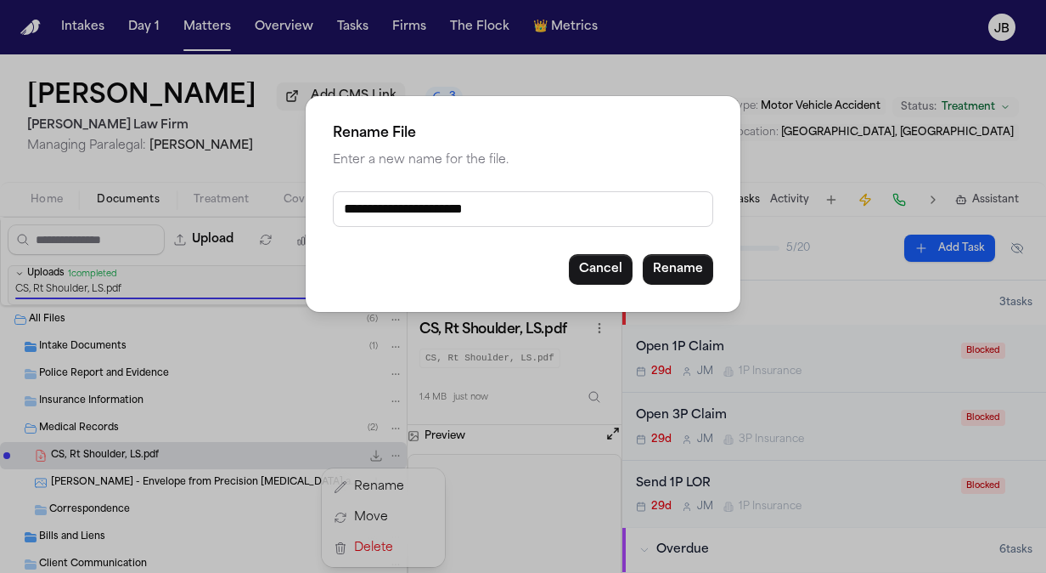
click at [204, 242] on div "**********" at bounding box center [523, 286] width 1046 height 573
drag, startPoint x: 580, startPoint y: 209, endPoint x: 277, endPoint y: 177, distance: 305.0
click at [277, 177] on div "**********" at bounding box center [523, 286] width 1046 height 573
type input "**********"
click at [693, 279] on button "Rename" at bounding box center [678, 269] width 71 height 31
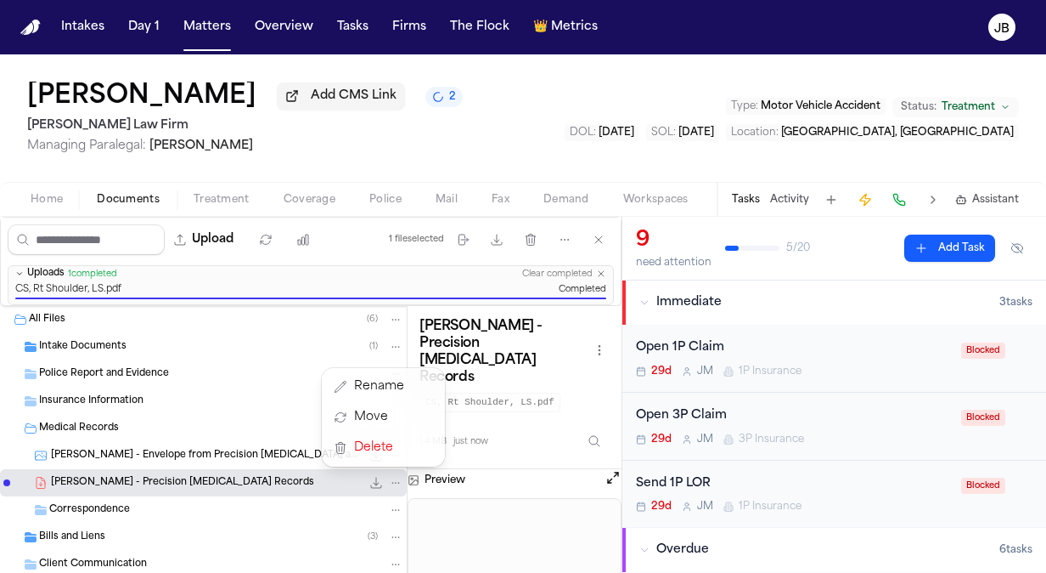
click at [99, 531] on div "All Files ( 6 ) Intake Documents ( 1 ) Police Report and Evidence Insurance Inf…" at bounding box center [203, 498] width 407 height 384
click at [99, 531] on span "Bills and Liens" at bounding box center [72, 537] width 66 height 14
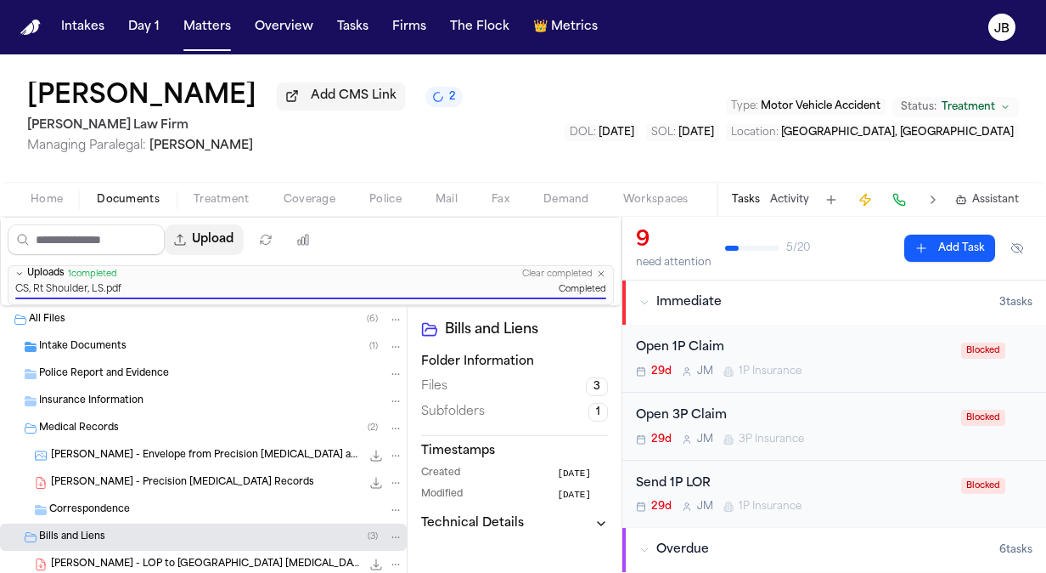
click at [232, 243] on button "Upload" at bounding box center [204, 239] width 79 height 31
select select "**********"
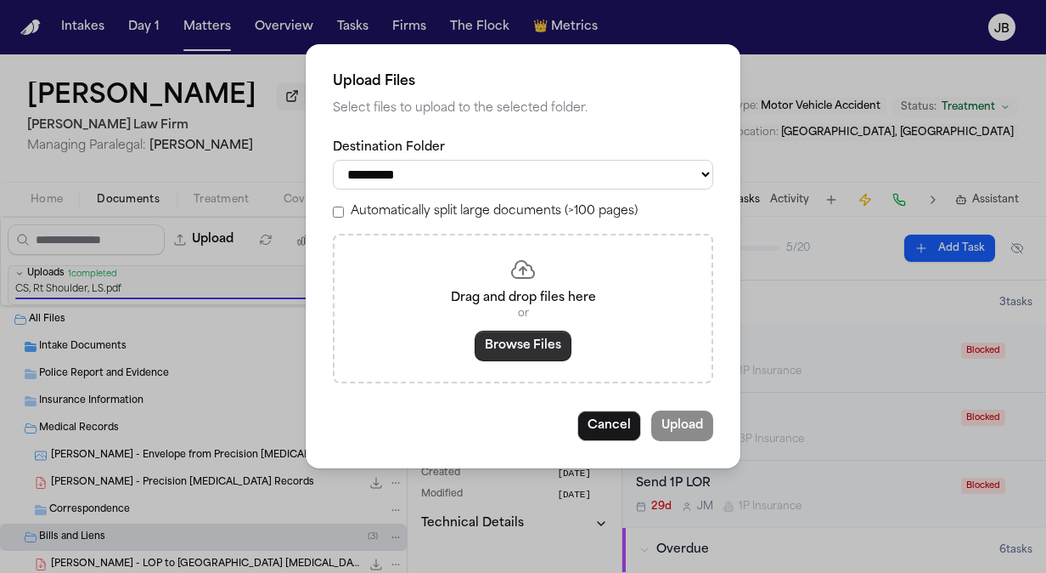
click at [525, 339] on button "Browse Files" at bounding box center [523, 345] width 97 height 31
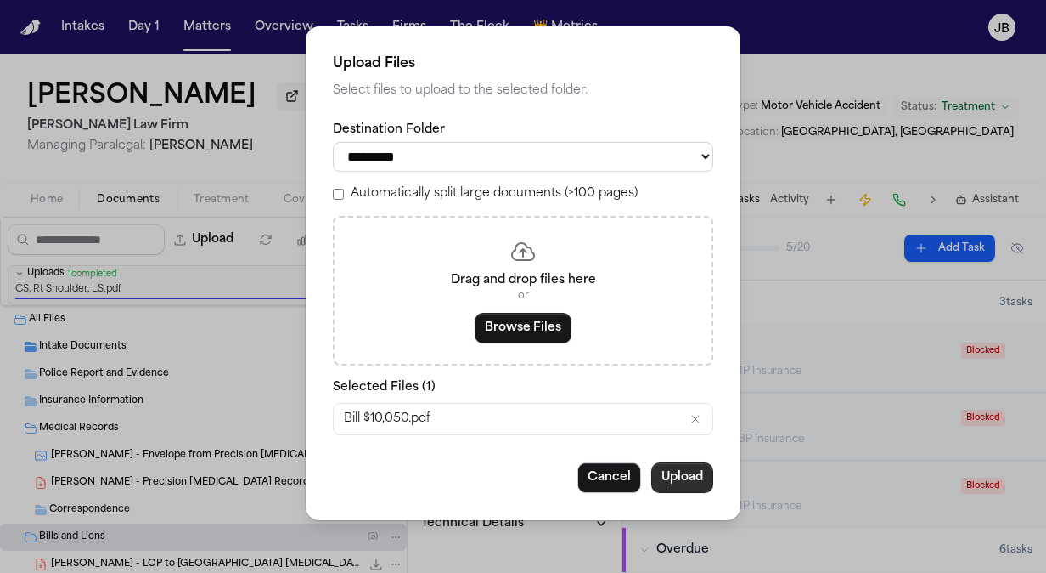
click at [685, 471] on button "Upload" at bounding box center [683, 477] width 62 height 31
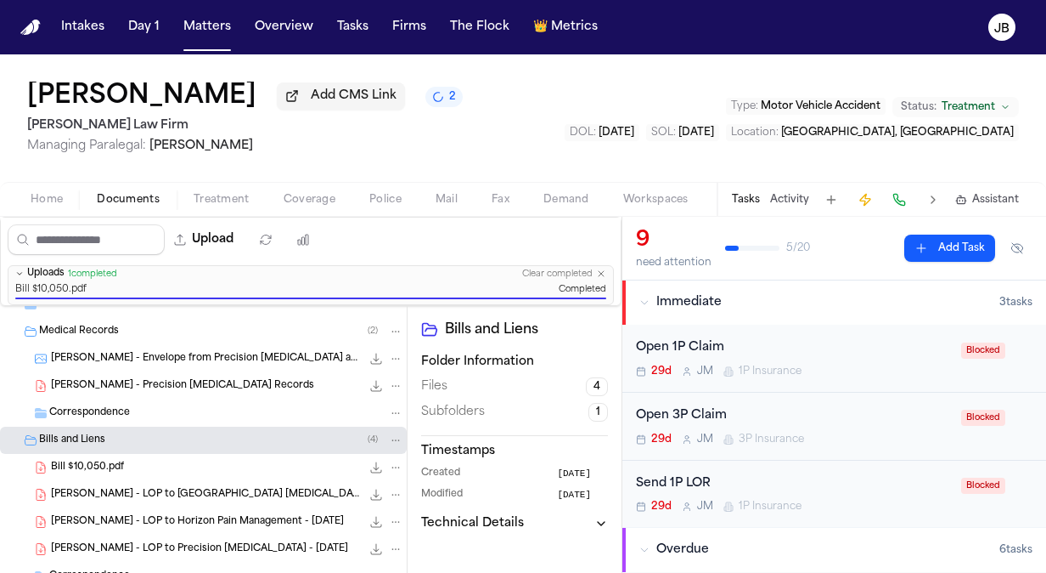
scroll to position [112, 0]
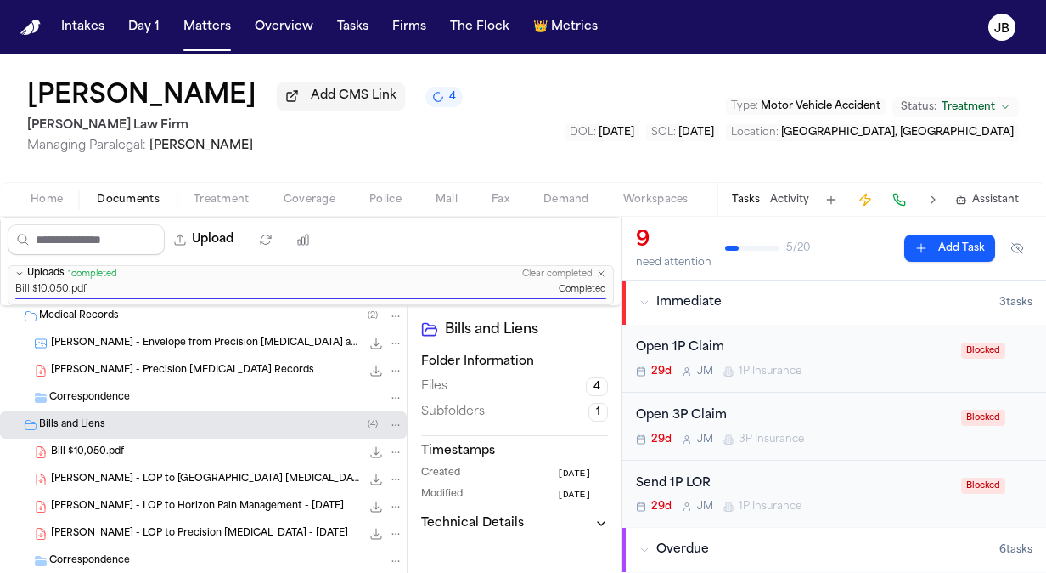
click at [108, 454] on span "Bill $10,050.pdf" at bounding box center [87, 452] width 73 height 14
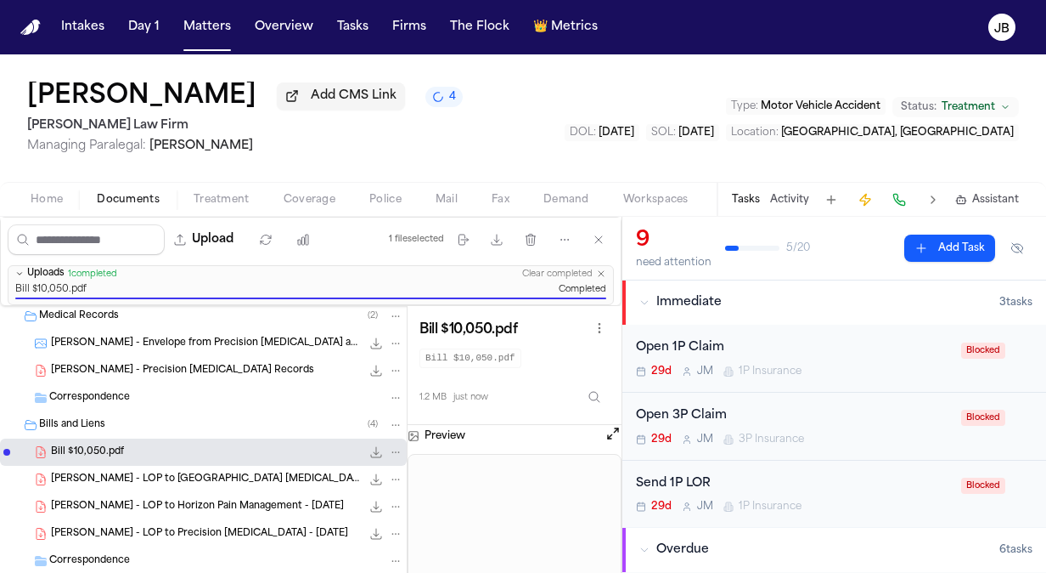
click at [390, 448] on icon "File: Bill $10,050.pdf" at bounding box center [396, 452] width 12 height 12
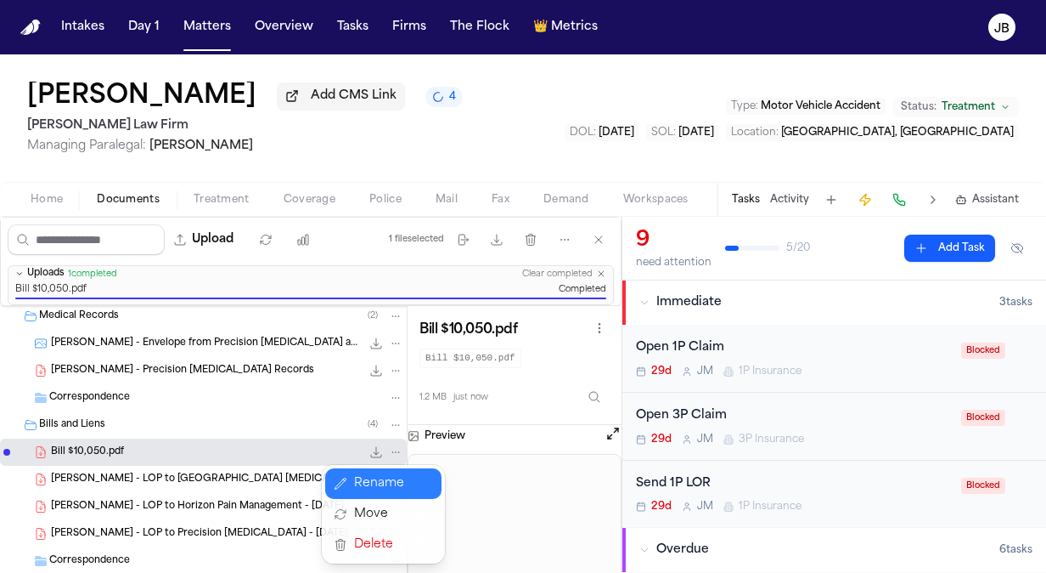
click at [376, 480] on button "Rename" at bounding box center [383, 483] width 116 height 31
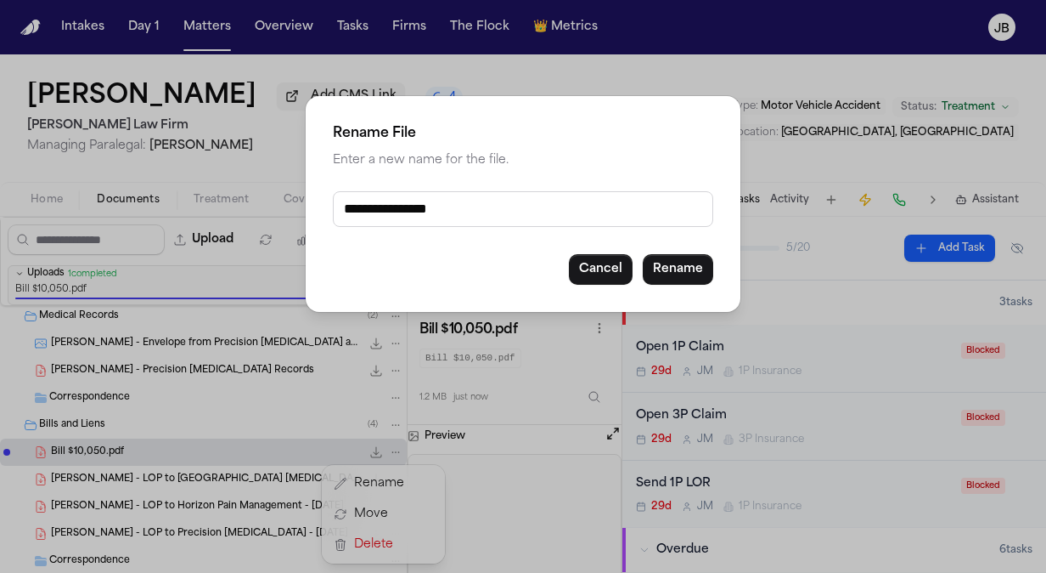
drag, startPoint x: 308, startPoint y: 196, endPoint x: 223, endPoint y: 189, distance: 86.1
click at [223, 189] on div "**********" at bounding box center [523, 286] width 1046 height 573
paste input "**********"
type input "**********"
click at [678, 259] on button "Rename" at bounding box center [678, 269] width 71 height 31
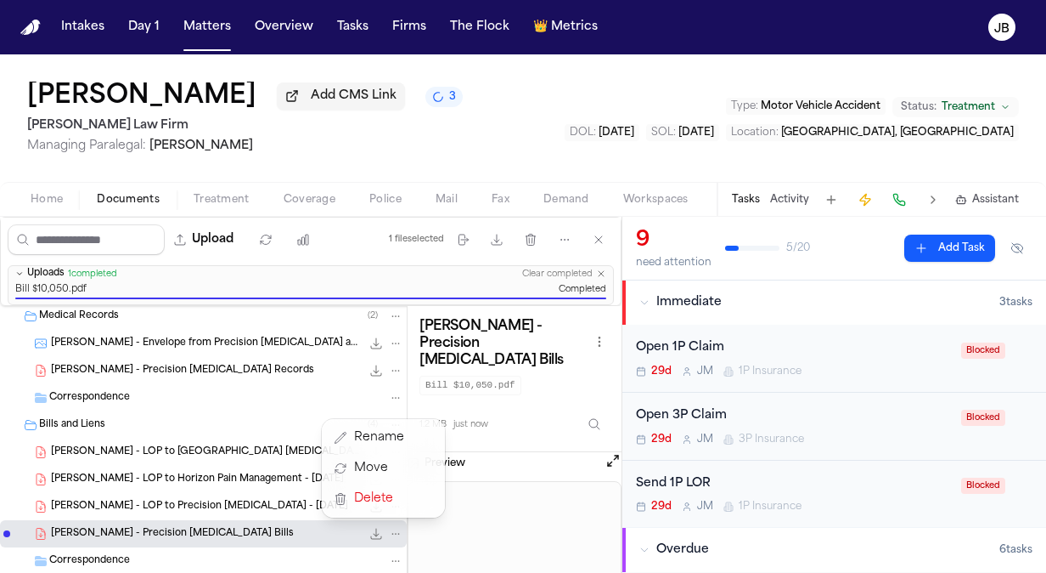
click at [414, 152] on div "Marco Mena Add CMS Link 3 Ruy Mireles Law Firm Managing Paralegal: Jessica Barr…" at bounding box center [523, 313] width 1046 height 518
click at [227, 42] on nav "Intakes Day 1 Matters Overview Tasks Firms The Flock 👑 Metrics JB" at bounding box center [523, 27] width 1046 height 54
click at [211, 12] on button "Matters" at bounding box center [207, 27] width 61 height 31
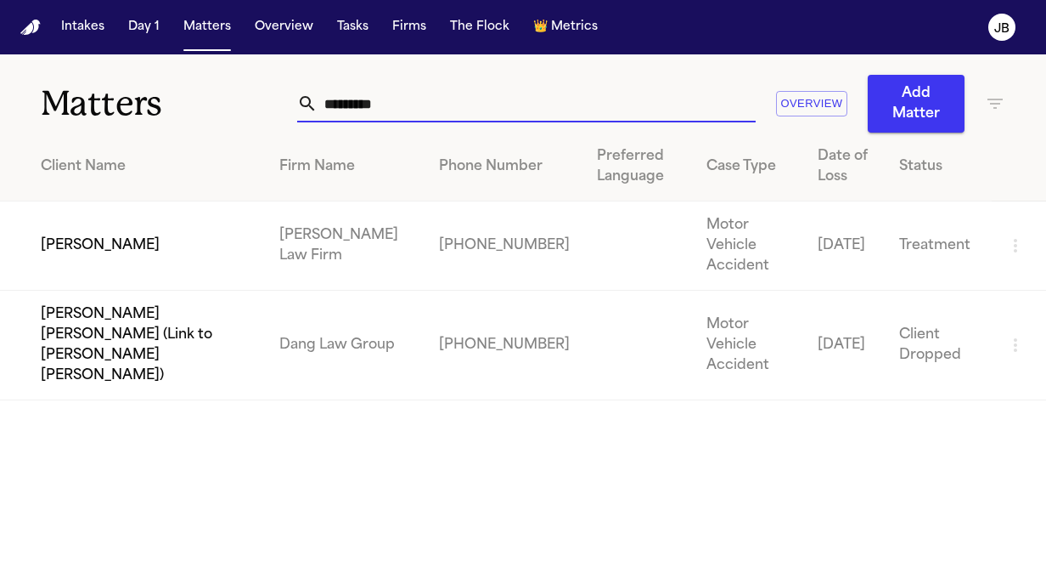
drag, startPoint x: 383, startPoint y: 96, endPoint x: 257, endPoint y: 97, distance: 126.6
click at [148, 106] on div "Matters ********* Overview Add Matter" at bounding box center [523, 93] width 1046 height 78
drag, startPoint x: 319, startPoint y: 105, endPoint x: 146, endPoint y: 95, distance: 172.7
click at [146, 95] on div "Matters ********* Overview Add Matter" at bounding box center [523, 93] width 1046 height 78
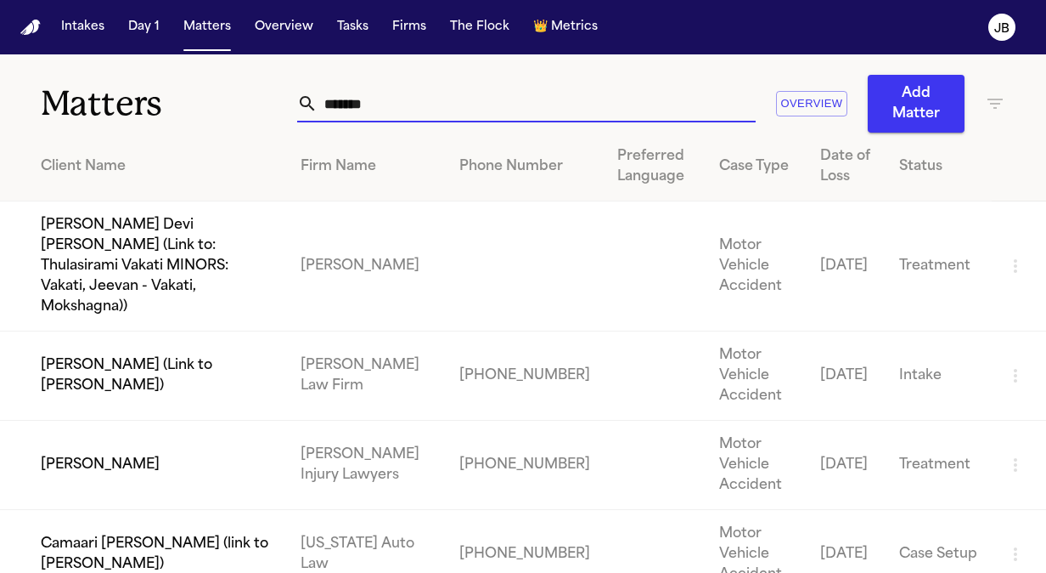
type input "*******"
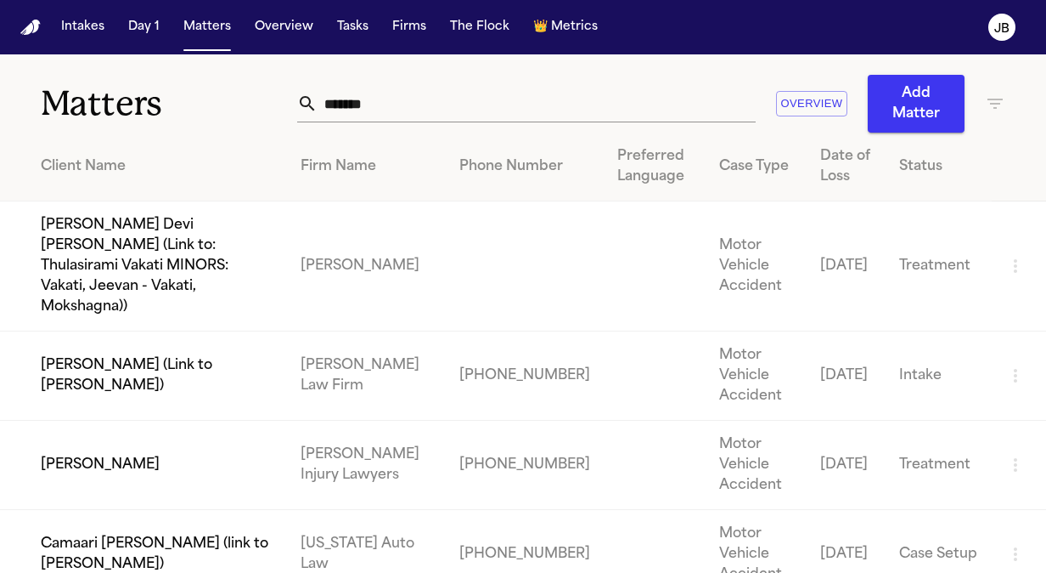
click at [126, 421] on td "Adriana Edwards" at bounding box center [143, 464] width 287 height 89
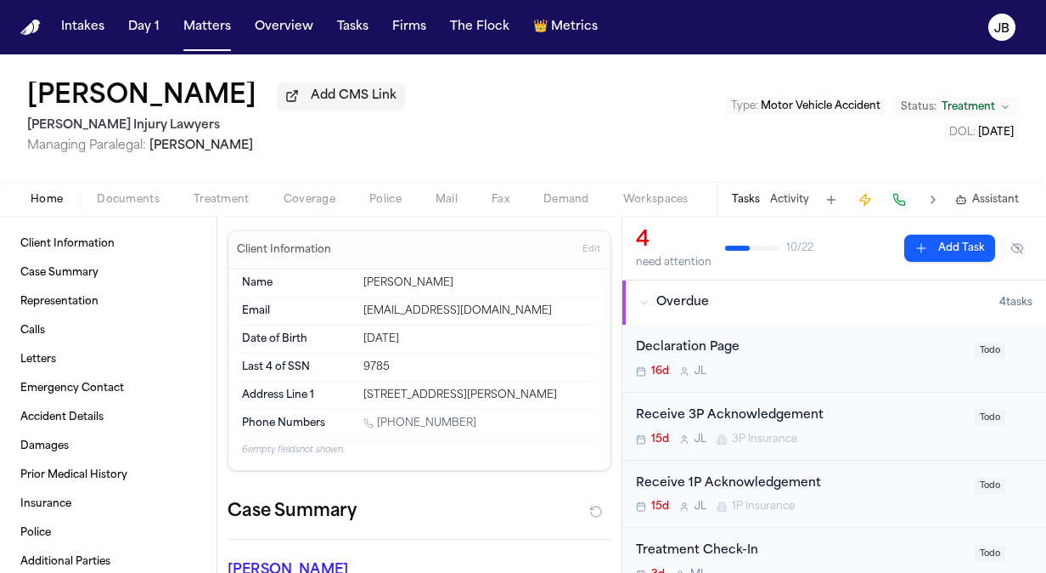
click at [141, 202] on span "Documents" at bounding box center [128, 200] width 63 height 14
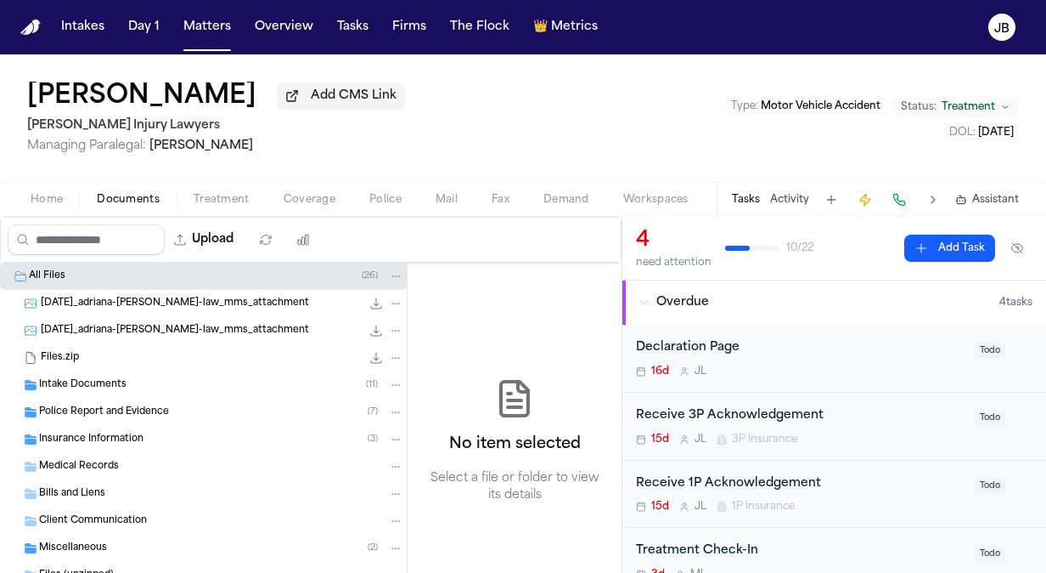
click at [87, 391] on div "Intake Documents ( 11 )" at bounding box center [221, 384] width 364 height 15
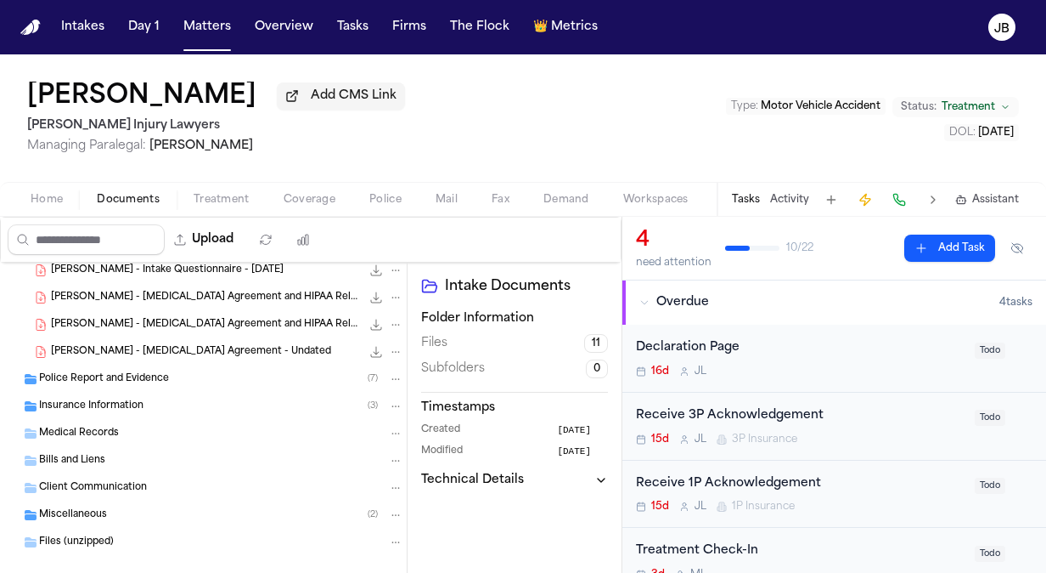
scroll to position [337, 0]
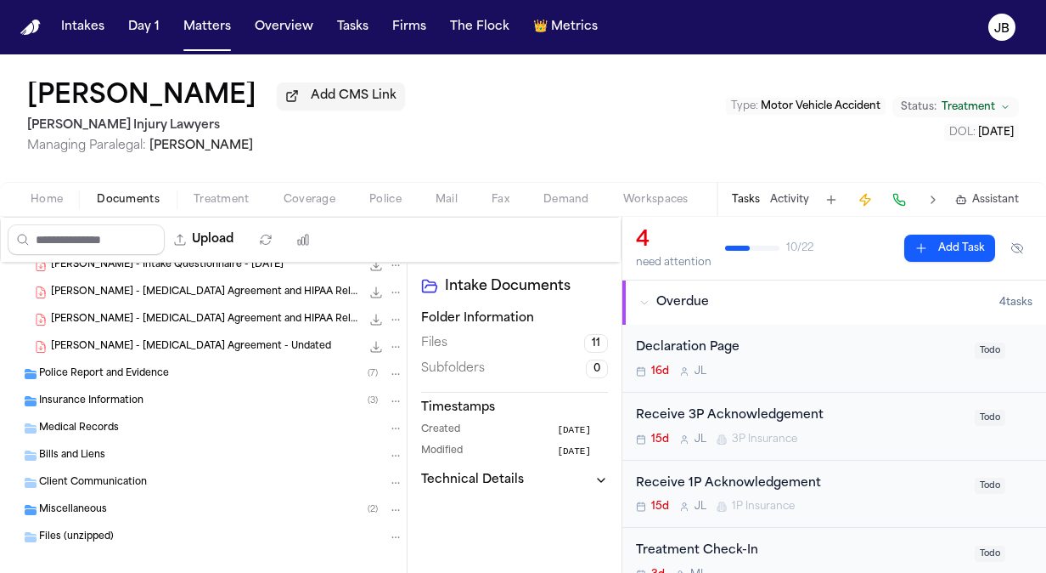
click at [124, 387] on div "Insurance Information ( 3 )" at bounding box center [203, 400] width 407 height 27
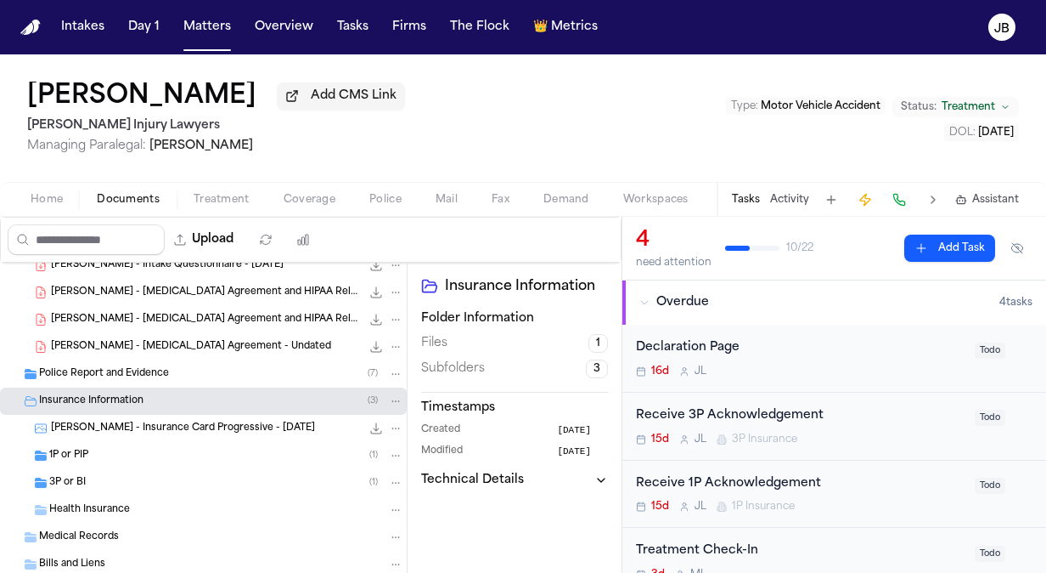
click at [138, 375] on span "Police Report and Evidence" at bounding box center [104, 374] width 130 height 14
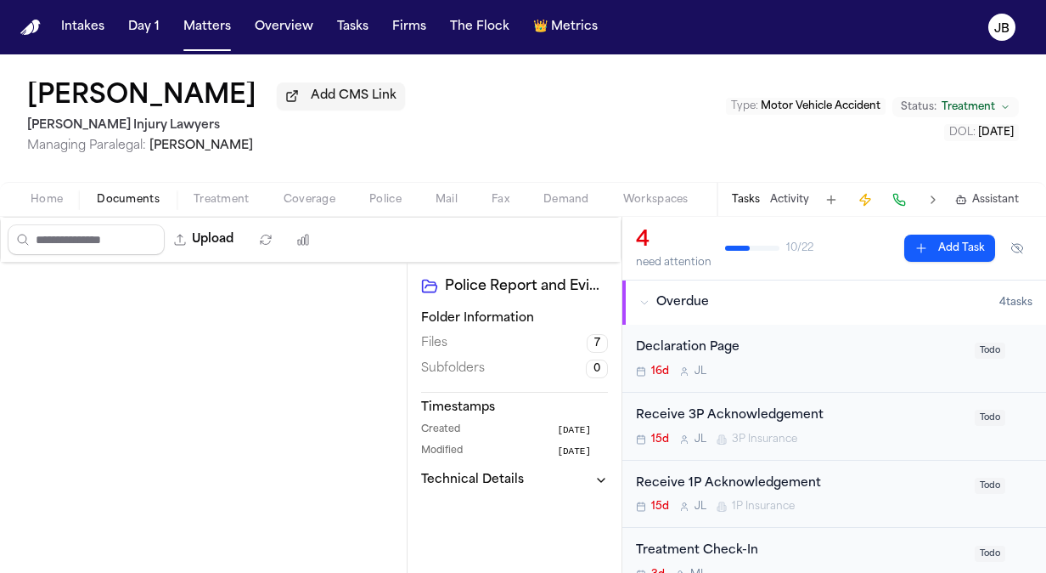
scroll to position [0, 0]
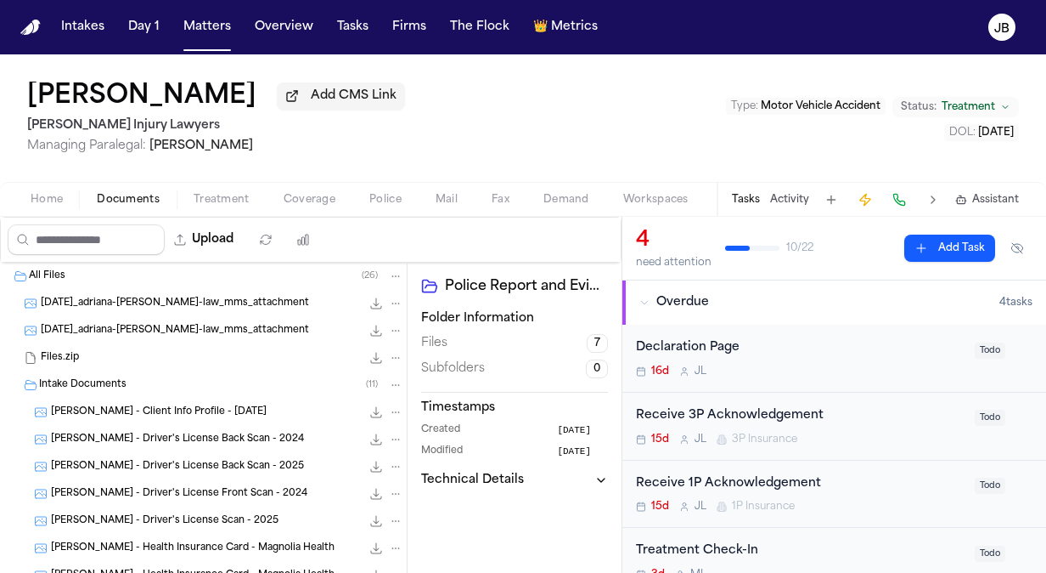
click at [48, 201] on span "Home" at bounding box center [47, 200] width 32 height 14
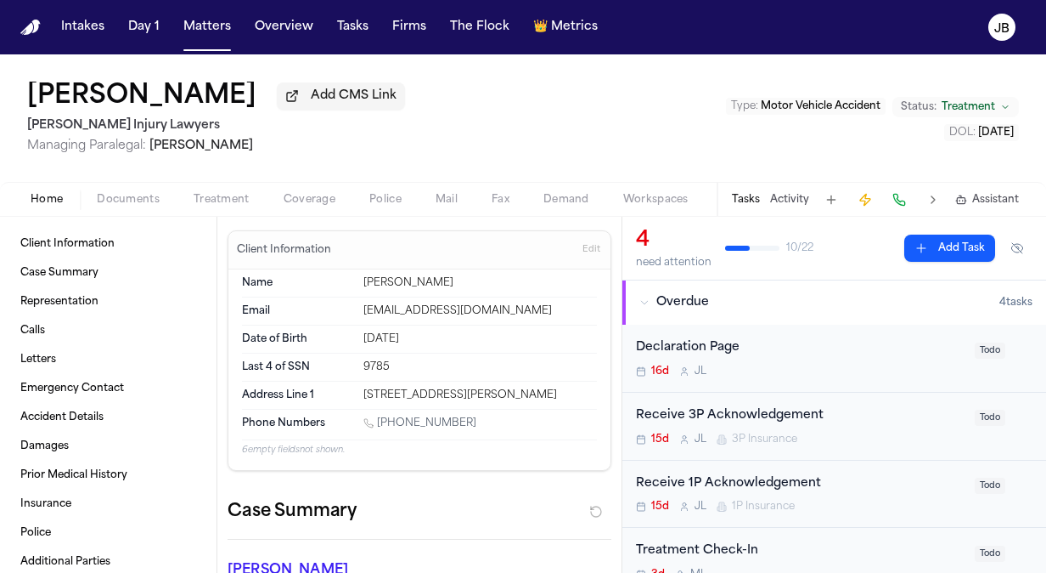
drag, startPoint x: 471, startPoint y: 430, endPoint x: 378, endPoint y: 439, distance: 93.1
click at [378, 432] on div "1 (662) 605-3229" at bounding box center [481, 424] width 234 height 16
copy link "(662) 605-3229"
click at [116, 195] on span "Documents" at bounding box center [128, 200] width 63 height 14
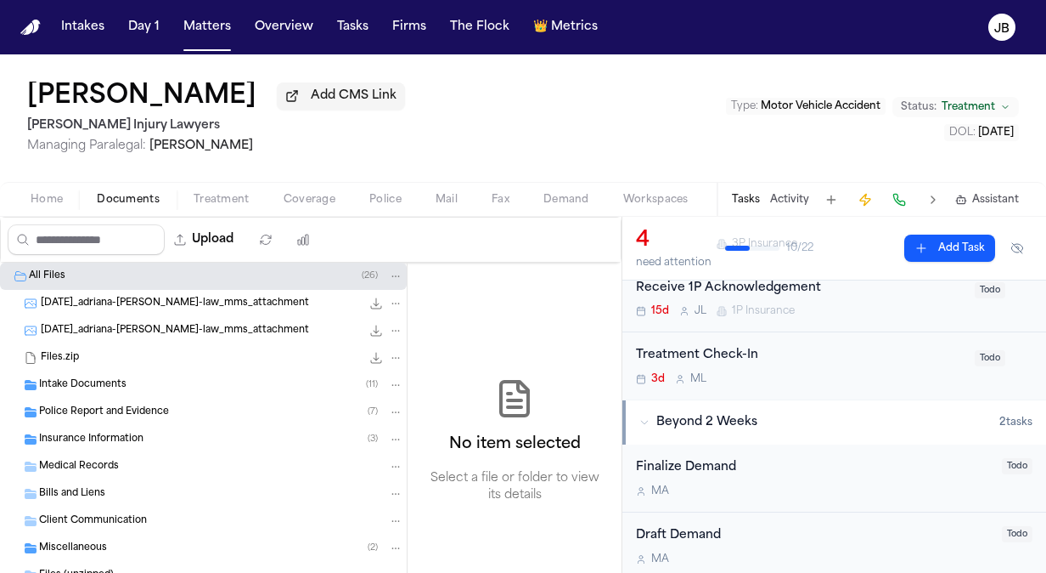
scroll to position [234, 0]
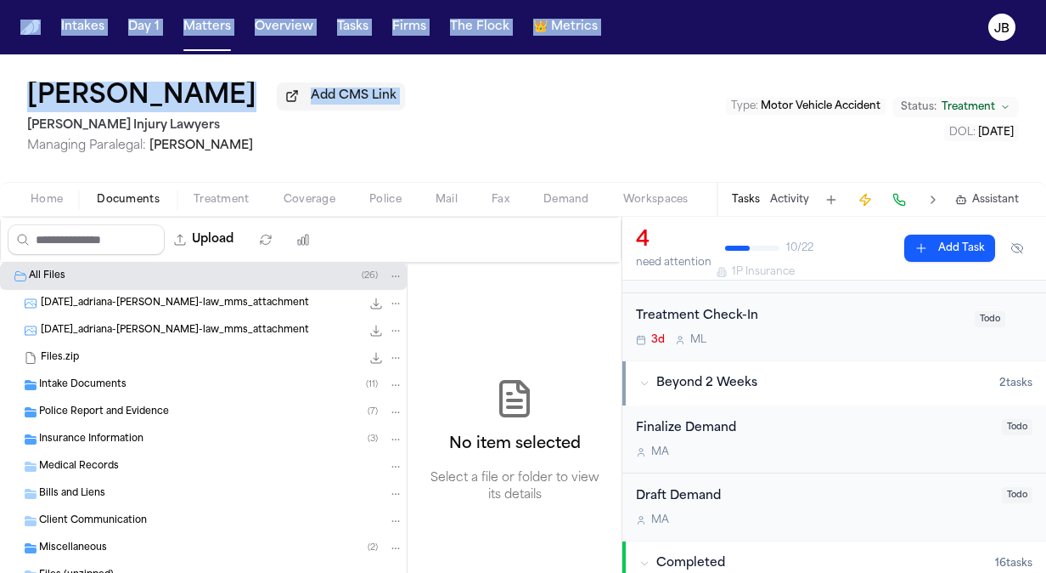
click at [0, 122] on html "Intakes Day 1 Matters Overview Tasks Firms The Flock 👑 Metrics JB Adriana Edwar…" at bounding box center [523, 286] width 1046 height 573
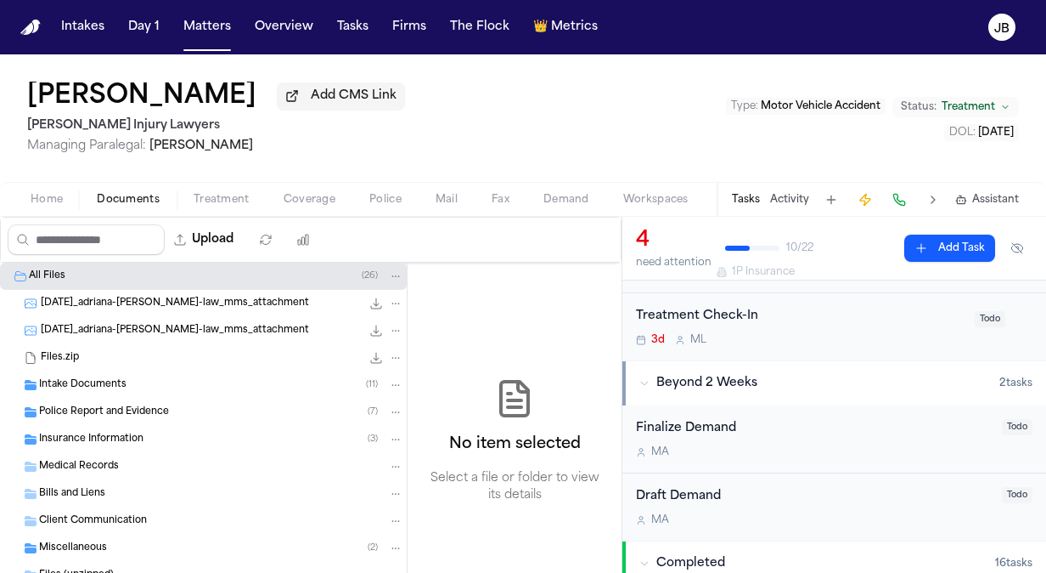
click at [8, 164] on div "Adriana Edwards Add CMS Link George Sink Injury Lawyers Managing Paralegal: Jes…" at bounding box center [523, 117] width 1046 height 127
click at [889, 364] on button "Beyond 2 Weeks 2 task s" at bounding box center [835, 383] width 424 height 44
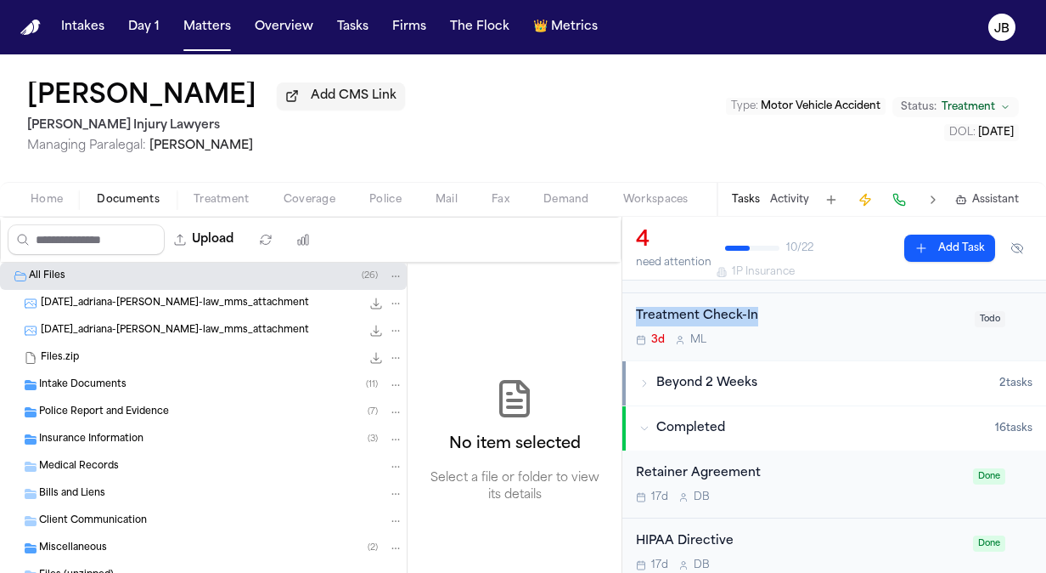
drag, startPoint x: 877, startPoint y: 287, endPoint x: 872, endPoint y: 301, distance: 14.2
click at [872, 301] on div "Declaration Page 16d J L Todo Receive 3P Acknowledgement 15d J L 3P Insurance T…" at bounding box center [835, 225] width 424 height 270
drag, startPoint x: 872, startPoint y: 301, endPoint x: 849, endPoint y: 331, distance: 38.2
click at [849, 333] on div "3d M L" at bounding box center [800, 340] width 329 height 14
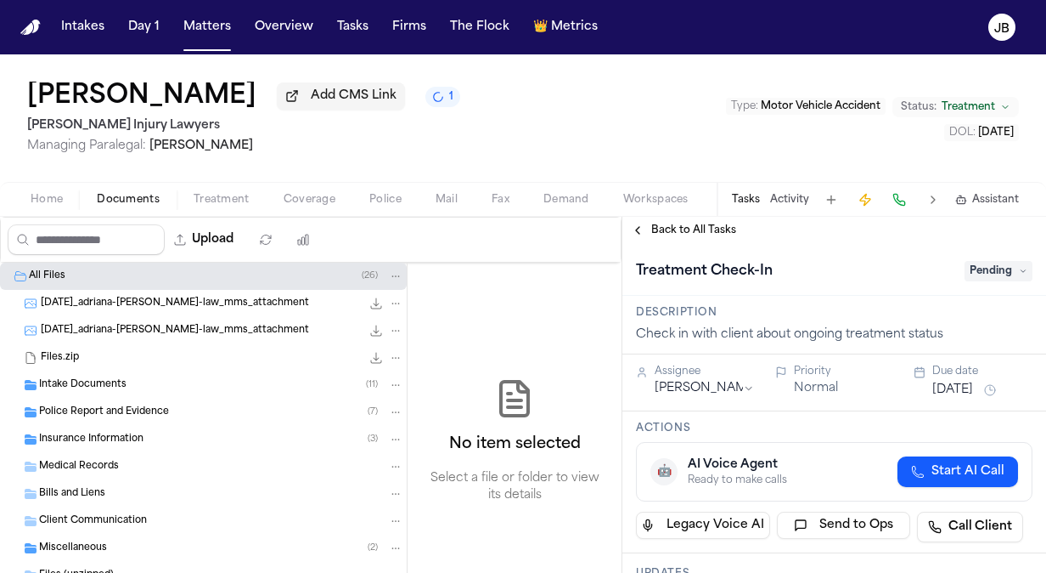
click at [710, 385] on html "Intakes Day 1 Matters Overview Tasks Firms The Flock 👑 Metrics JB Adriana Edwar…" at bounding box center [523, 286] width 1046 height 573
click at [960, 394] on button "[DATE]" at bounding box center [953, 389] width 41 height 17
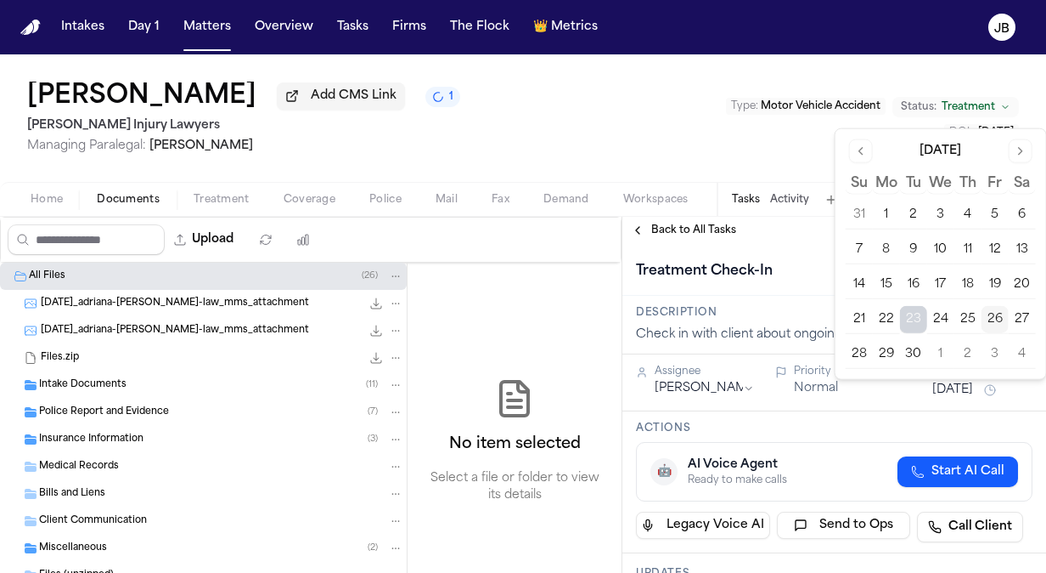
click at [885, 351] on button "29" at bounding box center [886, 354] width 27 height 27
click at [703, 163] on div "Adriana Edwards Add CMS Link 1 George Sink Injury Lawyers Managing Paralegal: J…" at bounding box center [523, 117] width 1046 height 127
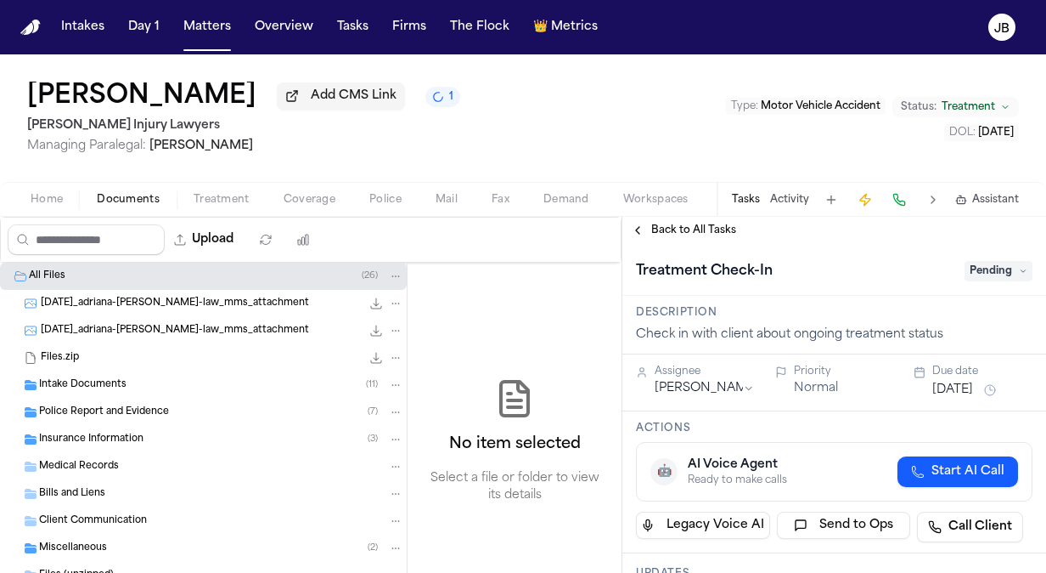
click at [793, 200] on button "Activity" at bounding box center [789, 200] width 39 height 14
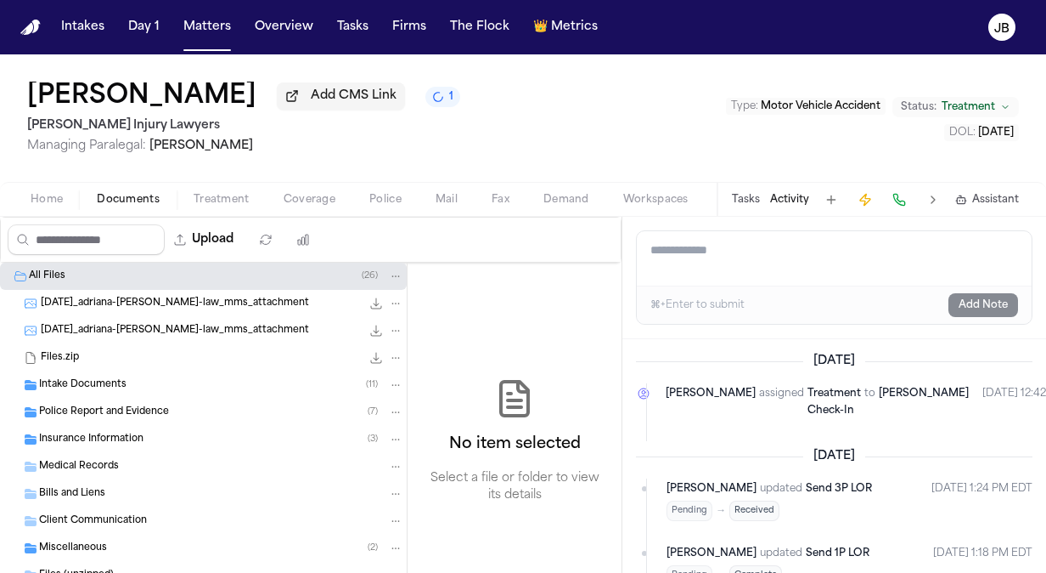
click at [708, 247] on textarea "Add a note to this matter" at bounding box center [834, 258] width 395 height 54
click at [744, 199] on button "Tasks" at bounding box center [746, 200] width 28 height 14
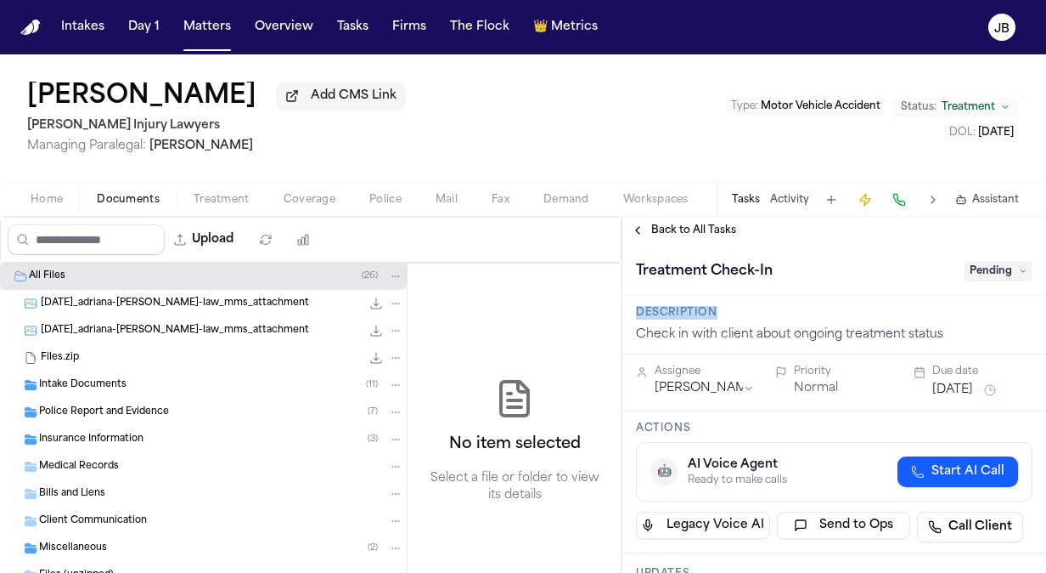
drag, startPoint x: 1033, startPoint y: 290, endPoint x: 1036, endPoint y: 311, distance: 21.5
click at [1036, 311] on div "**********" at bounding box center [835, 408] width 424 height 329
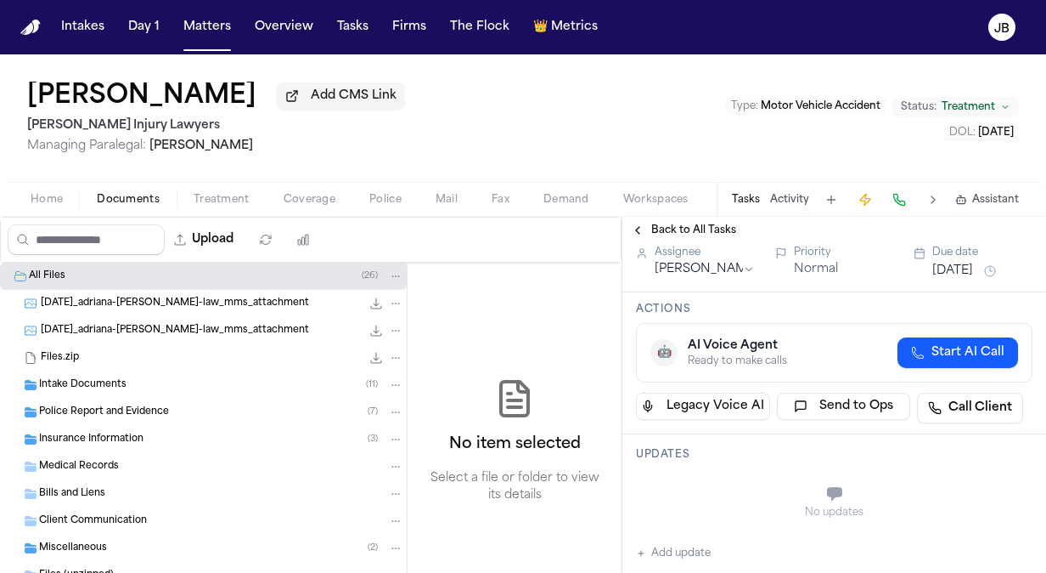
scroll to position [145, 0]
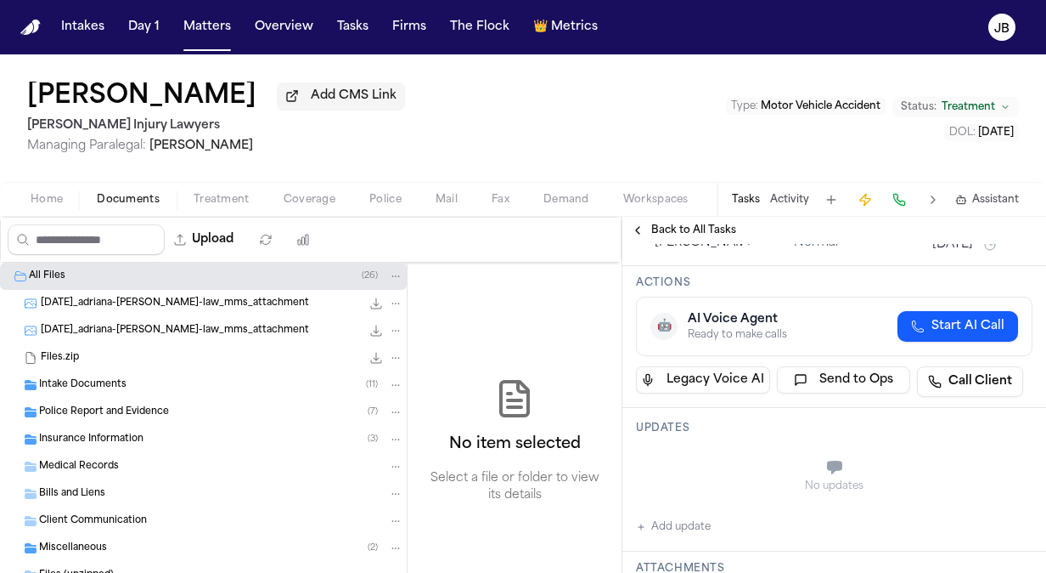
click at [680, 522] on button "Add update" at bounding box center [673, 526] width 75 height 20
click at [679, 471] on textarea "Add your update" at bounding box center [844, 469] width 363 height 34
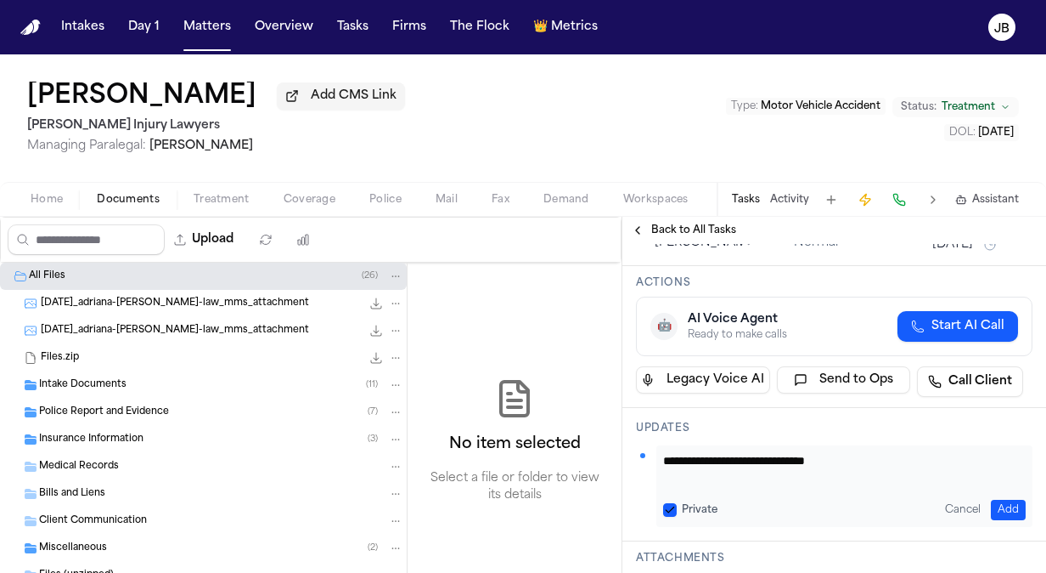
type textarea "**********"
click at [996, 502] on button "Add" at bounding box center [1008, 509] width 35 height 20
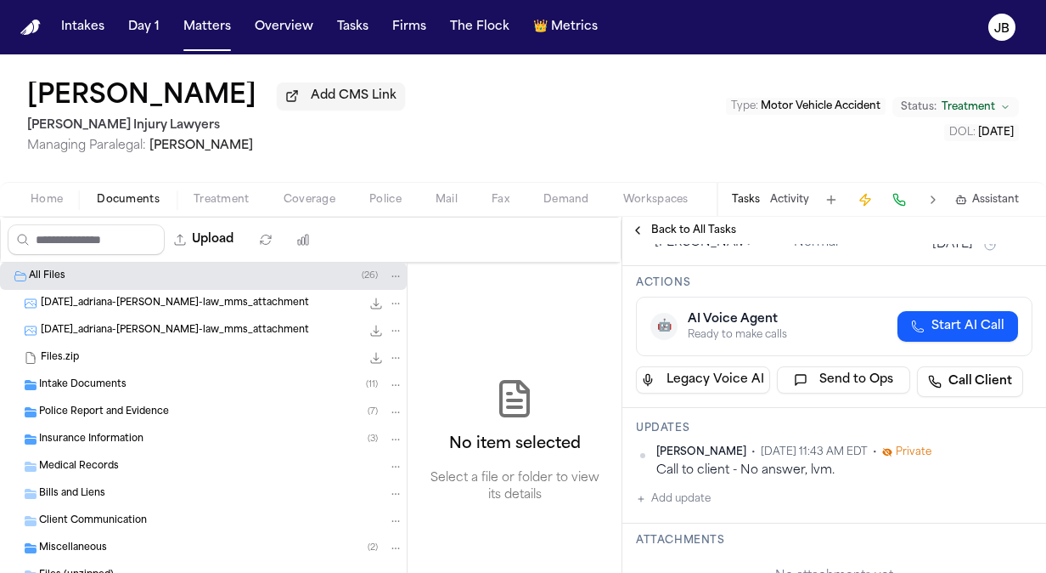
click at [774, 202] on button "Activity" at bounding box center [789, 200] width 39 height 14
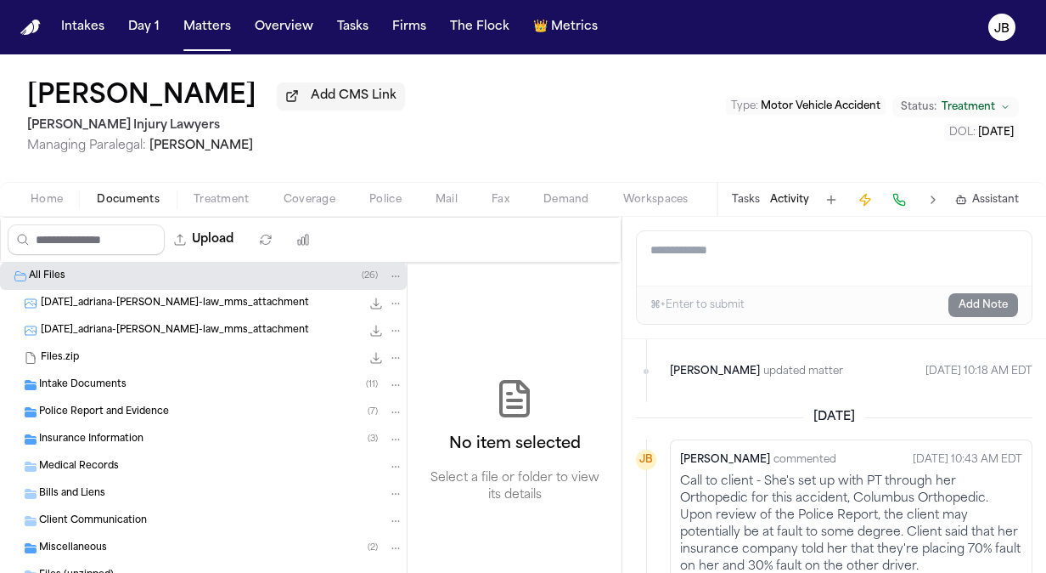
scroll to position [0, 0]
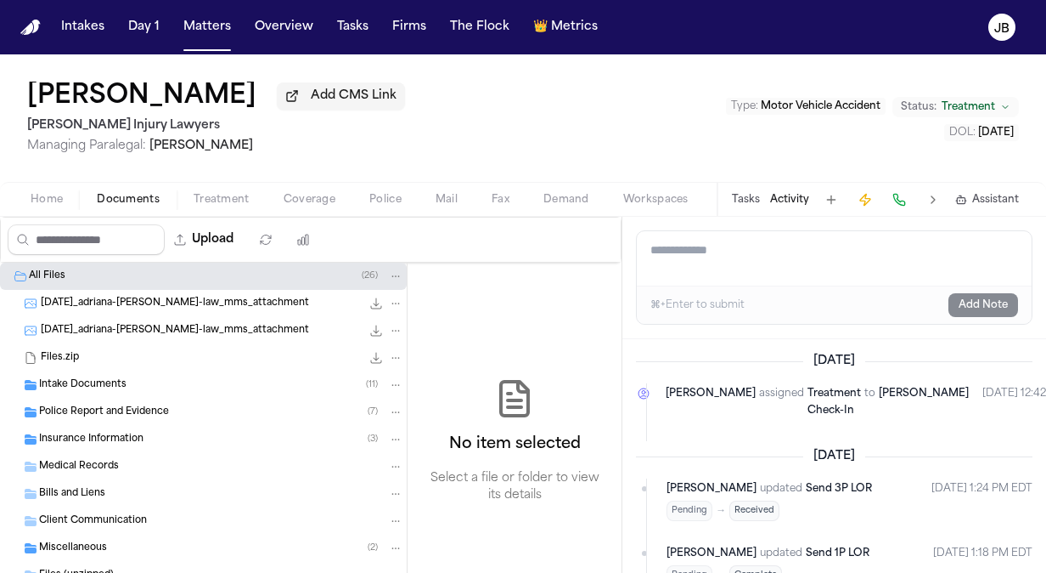
click at [744, 189] on div "Tasks Activity Assistant" at bounding box center [875, 199] width 316 height 33
click at [747, 201] on button "Tasks" at bounding box center [746, 200] width 28 height 14
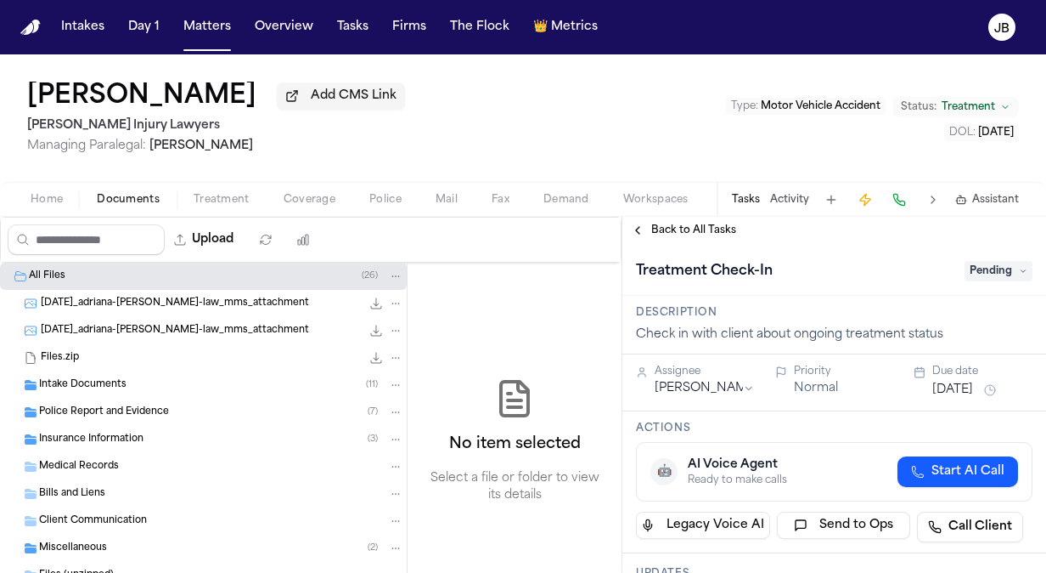
click at [658, 232] on span "Back to All Tasks" at bounding box center [694, 230] width 85 height 14
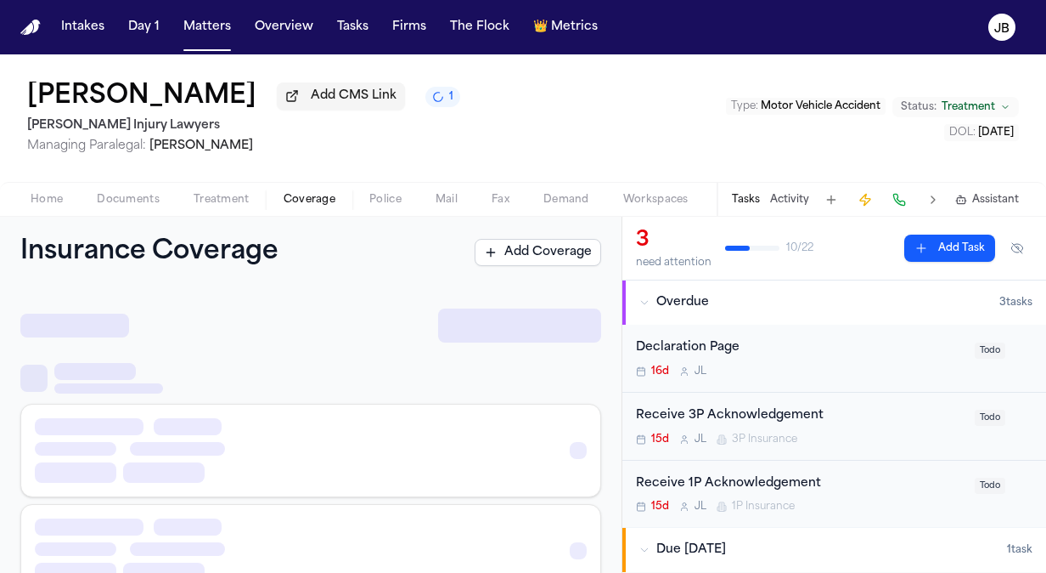
click at [304, 199] on span "Coverage" at bounding box center [310, 200] width 52 height 14
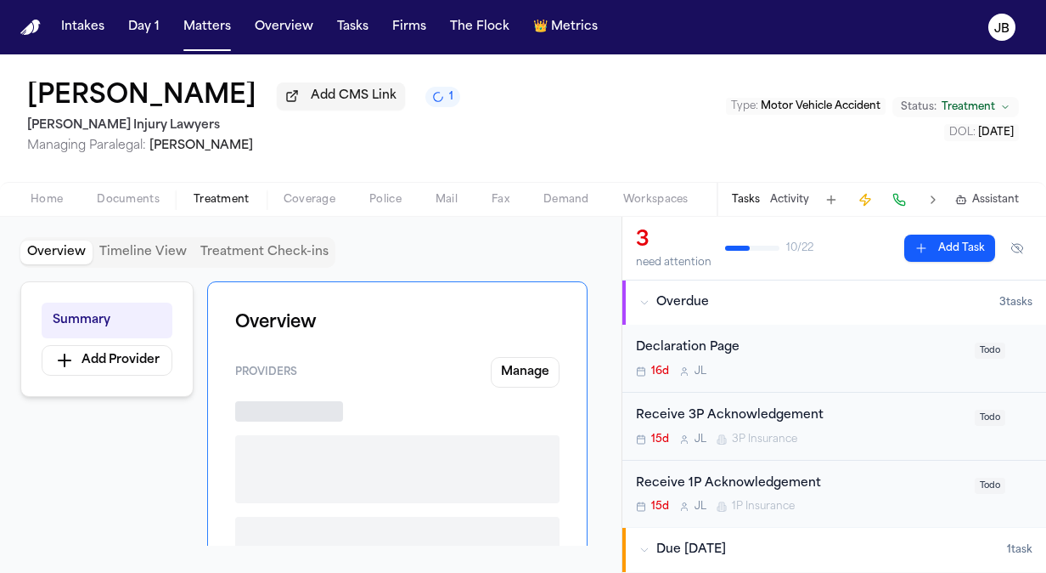
click at [217, 189] on button "Treatment" at bounding box center [222, 199] width 90 height 20
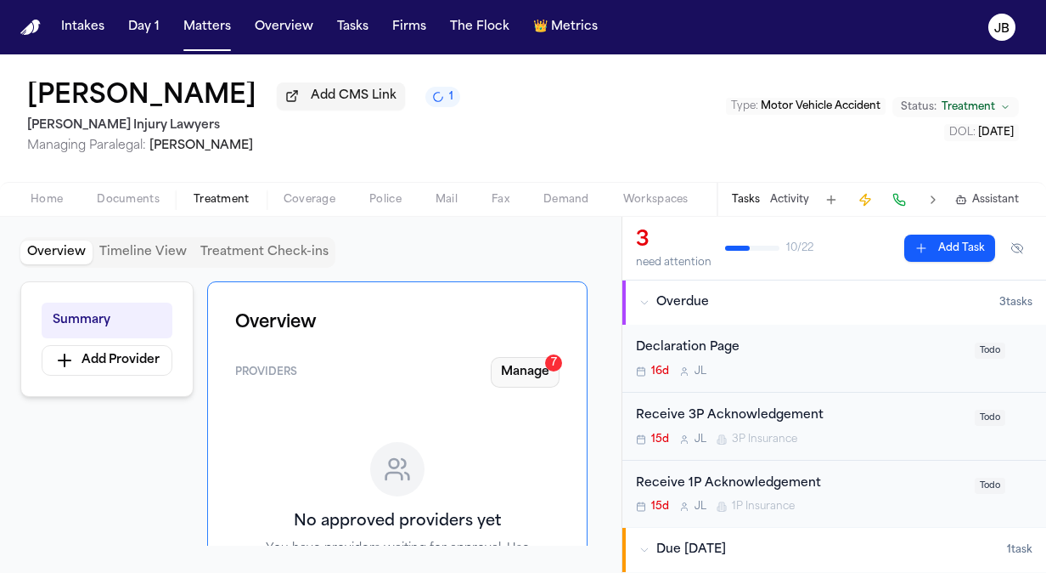
click at [530, 370] on button "Manage 7" at bounding box center [525, 372] width 69 height 31
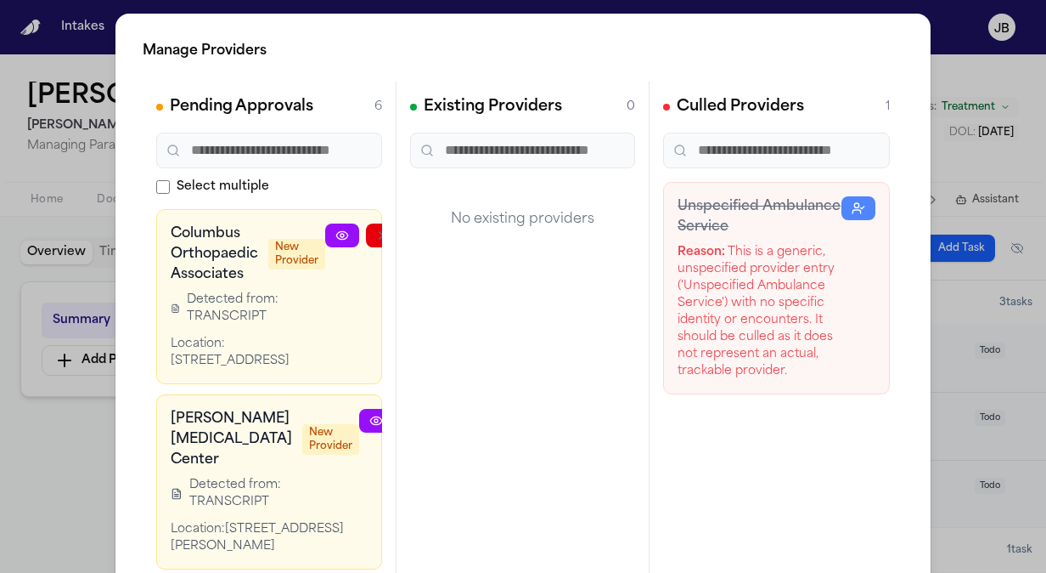
drag, startPoint x: 322, startPoint y: 370, endPoint x: 127, endPoint y: 331, distance: 198.4
click at [127, 331] on div "Manage Providers Pending Approvals 6 Select multiple Columbus Orthopaedic Assoc…" at bounding box center [523, 345] width 815 height 663
click at [516, 349] on div "Existing Providers 0 No existing providers" at bounding box center [524, 337] width 254 height 510
click at [43, 505] on div "Manage Providers Pending Approvals 6 Select multiple Columbus Orthopaedic Assoc…" at bounding box center [523, 345] width 1046 height 690
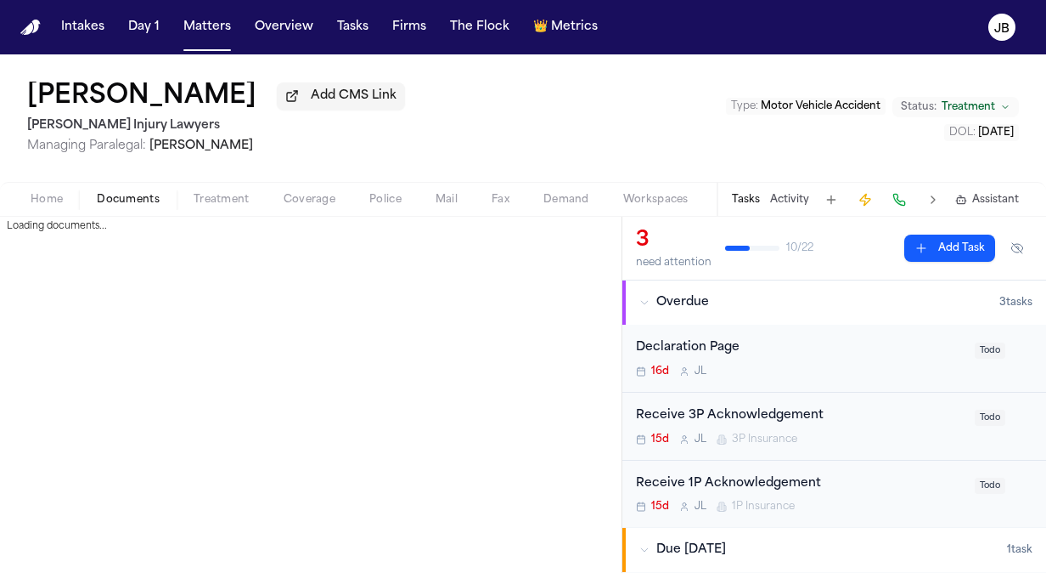
click at [130, 194] on span "Documents" at bounding box center [128, 200] width 63 height 14
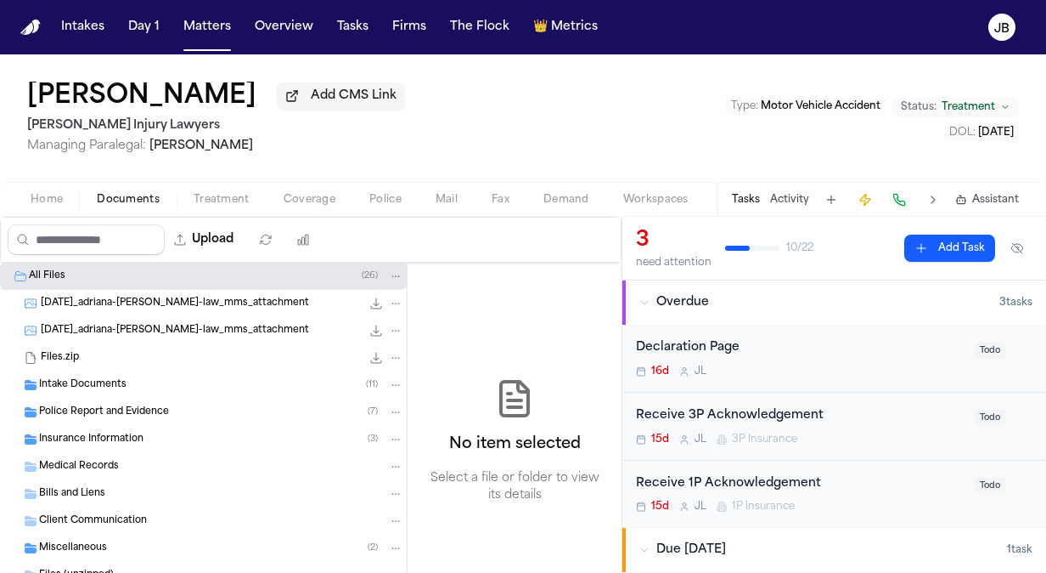
click at [219, 200] on span "Treatment" at bounding box center [222, 200] width 56 height 14
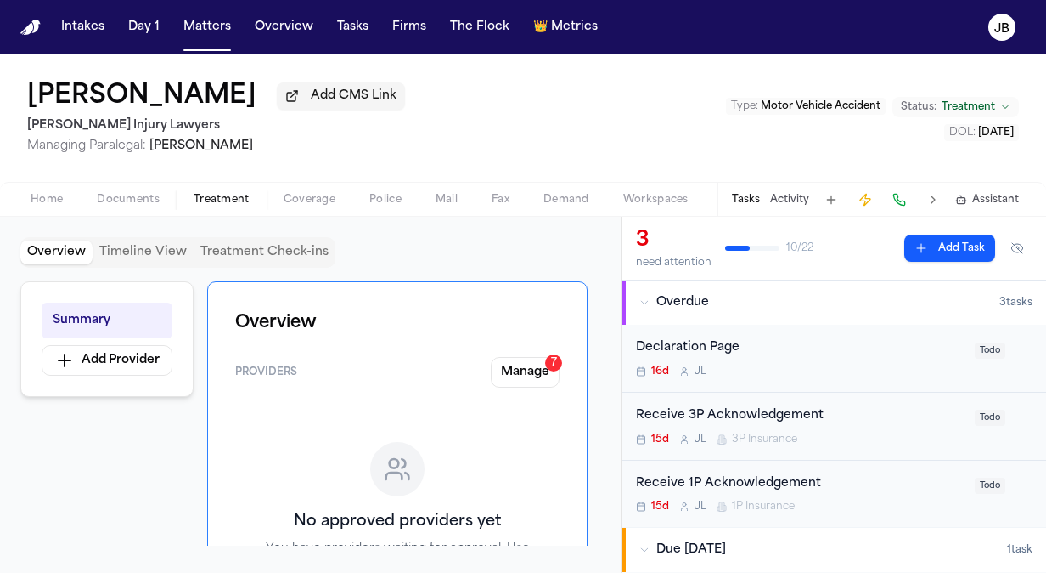
click at [306, 199] on span "Coverage" at bounding box center [310, 200] width 52 height 14
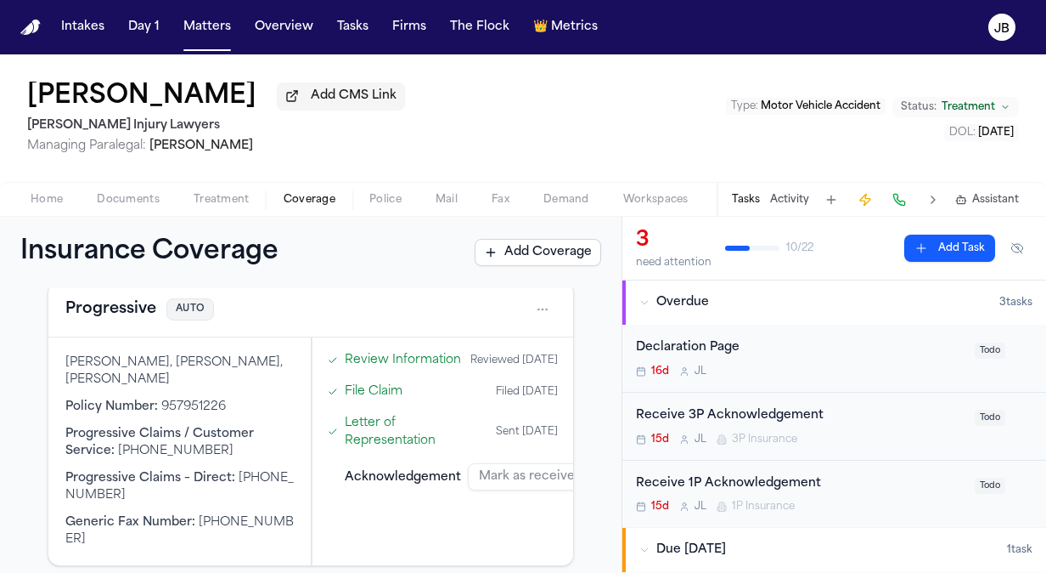
scroll to position [415, 0]
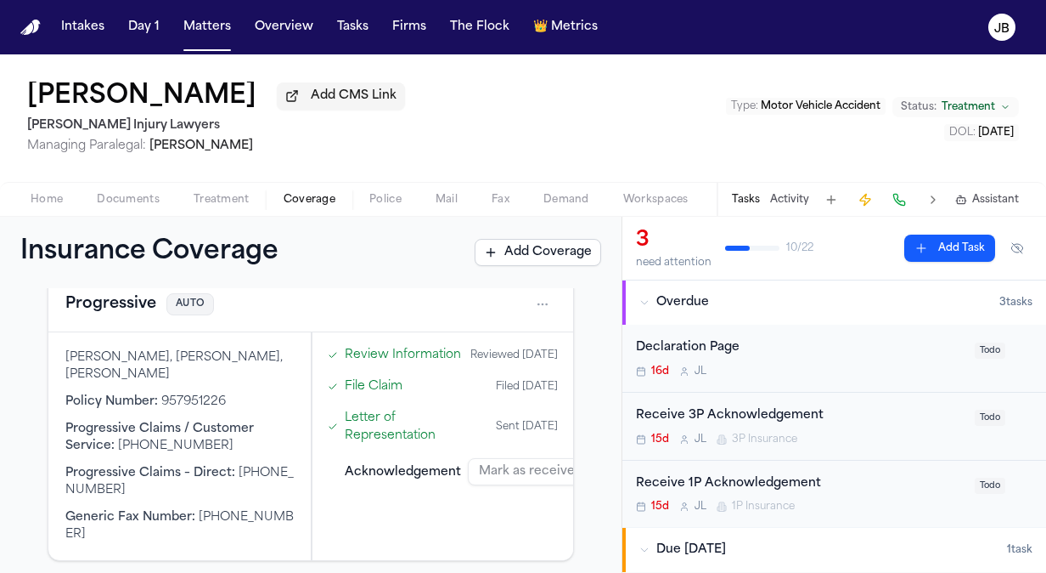
click at [524, 297] on html "Intakes Day 1 Matters Overview Tasks Firms The Flock 👑 Metrics JB Adriana Edwar…" at bounding box center [523, 286] width 1046 height 573
click at [437, 341] on div "View coverage details" at bounding box center [475, 345] width 127 height 44
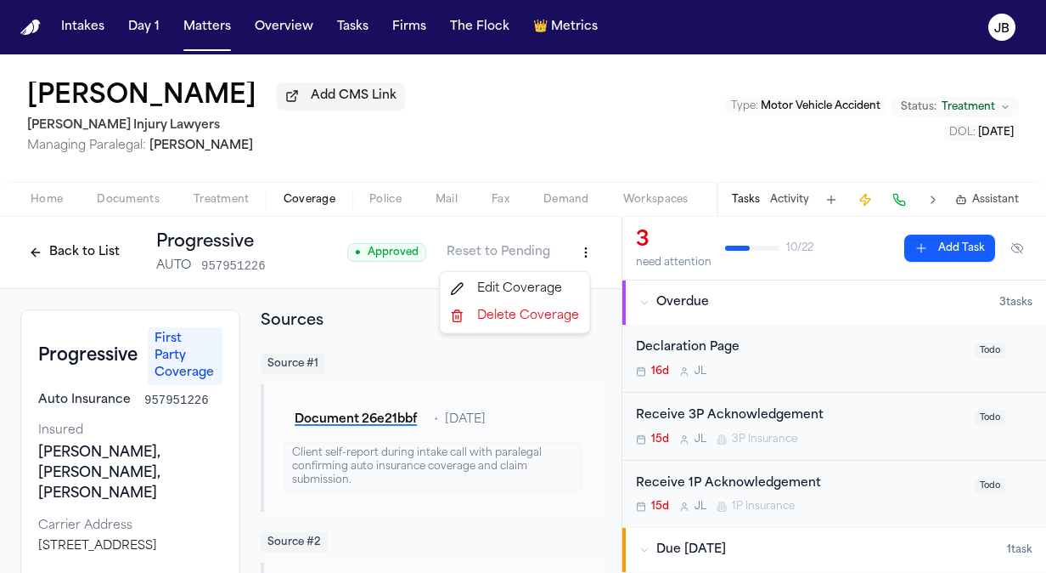
click at [569, 258] on html "Intakes Day 1 Matters Overview Tasks Firms The Flock 👑 Metrics JB Adriana Edwar…" at bounding box center [523, 286] width 1046 height 573
click at [503, 292] on div "Edit Coverage" at bounding box center [514, 288] width 143 height 27
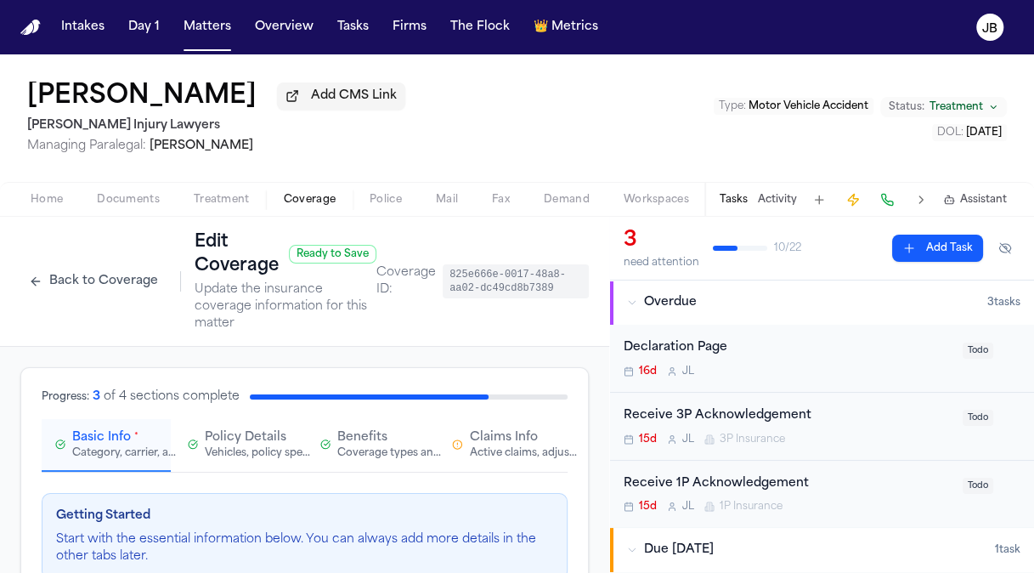
click at [87, 283] on button "Back to Coverage" at bounding box center [93, 281] width 146 height 27
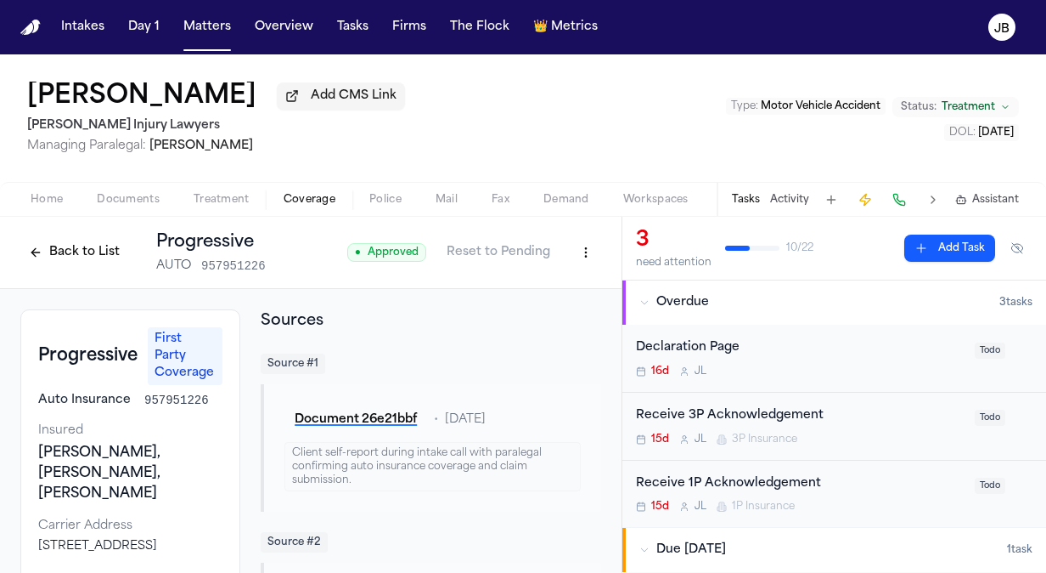
click at [313, 198] on span "Coverage" at bounding box center [310, 200] width 52 height 14
click at [219, 196] on span "Treatment" at bounding box center [222, 200] width 56 height 14
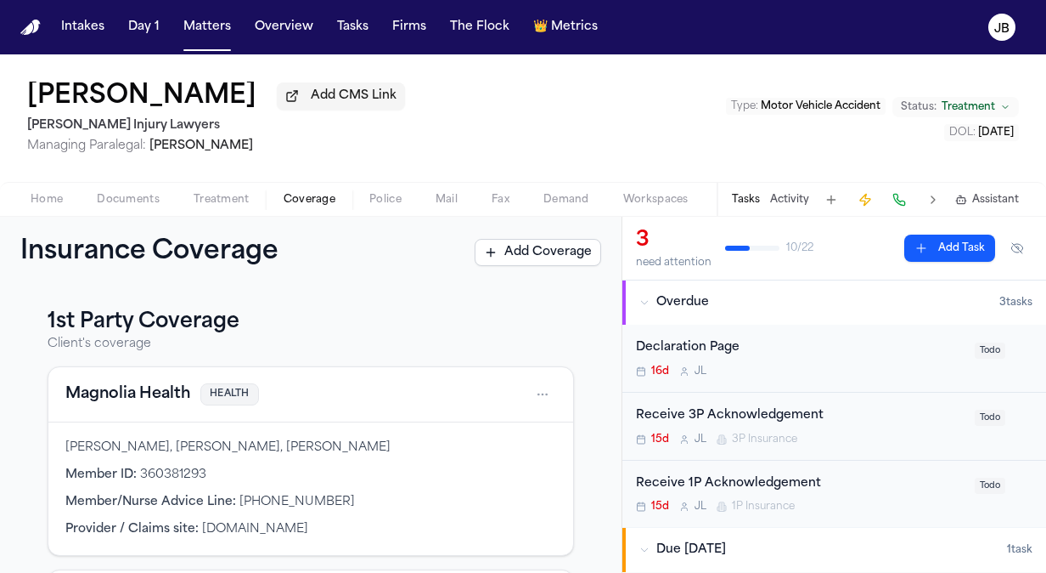
click at [326, 194] on span "Coverage" at bounding box center [310, 200] width 52 height 14
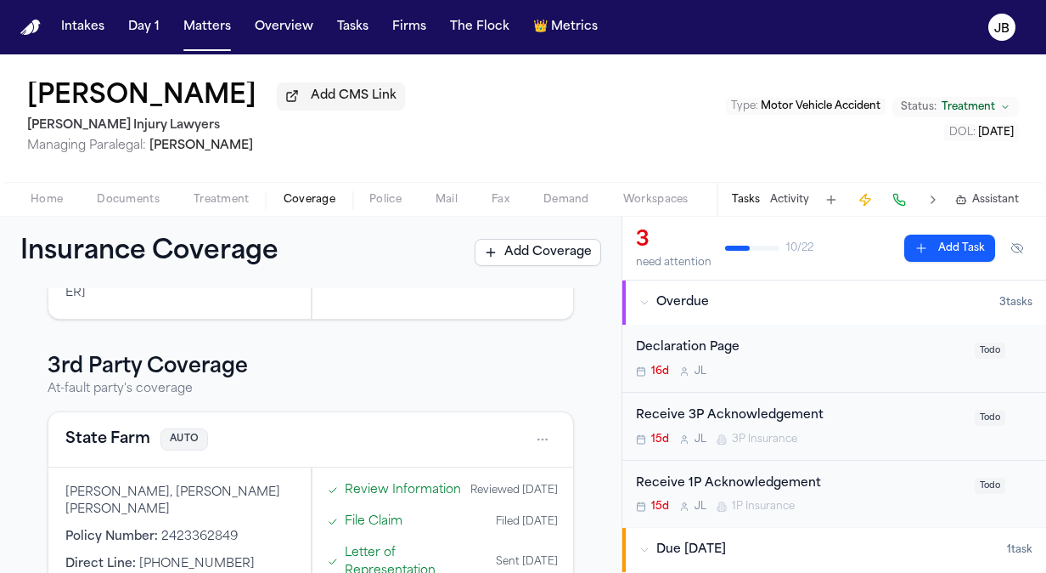
scroll to position [778, 0]
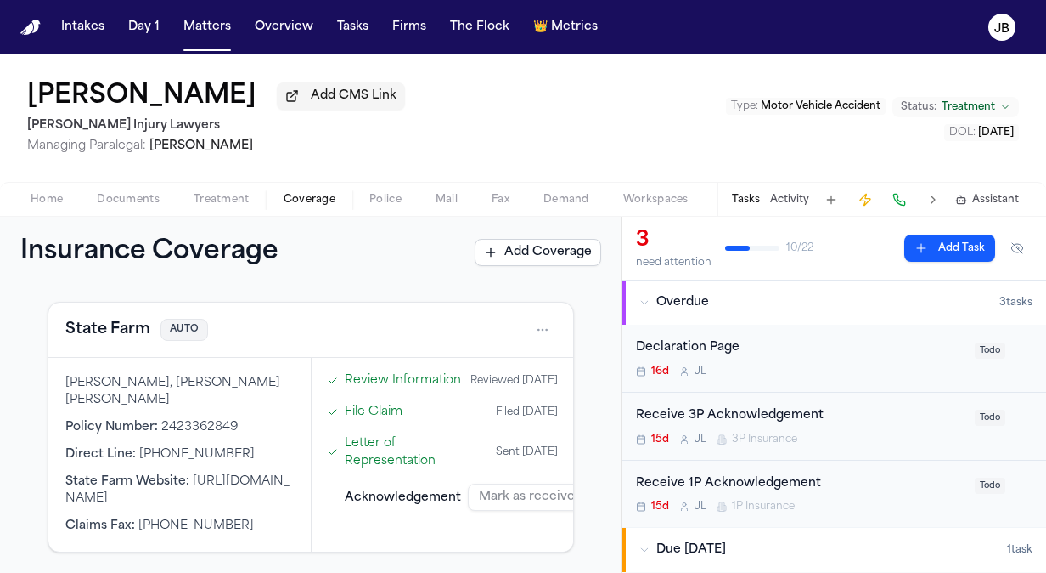
click at [530, 333] on html "Intakes Day 1 Matters Overview Tasks Firms The Flock 👑 Metrics JB Adriana Edwar…" at bounding box center [523, 286] width 1046 height 573
click at [462, 369] on div "View coverage details" at bounding box center [475, 374] width 127 height 44
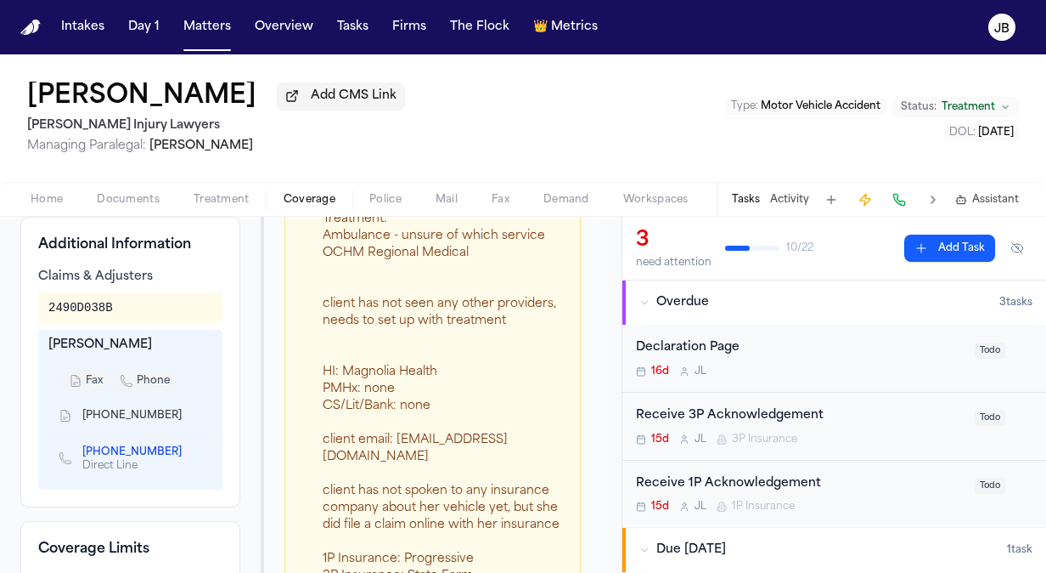
scroll to position [607, 0]
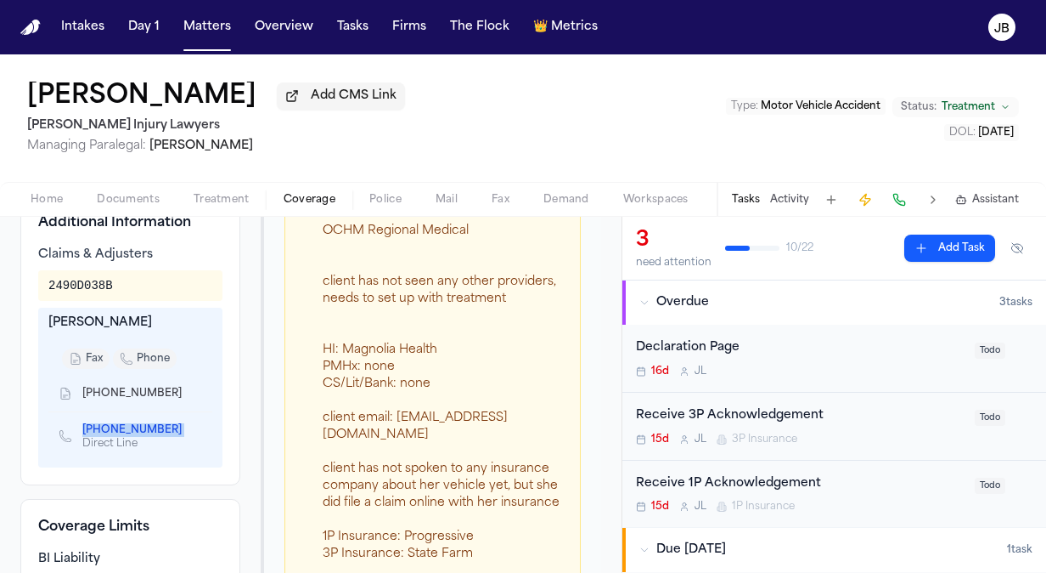
drag, startPoint x: 163, startPoint y: 450, endPoint x: 80, endPoint y: 447, distance: 83.3
click at [80, 447] on div "(573) 499-2699 Direct Line" at bounding box center [127, 436] width 137 height 29
copy span "(573) 499-2699"
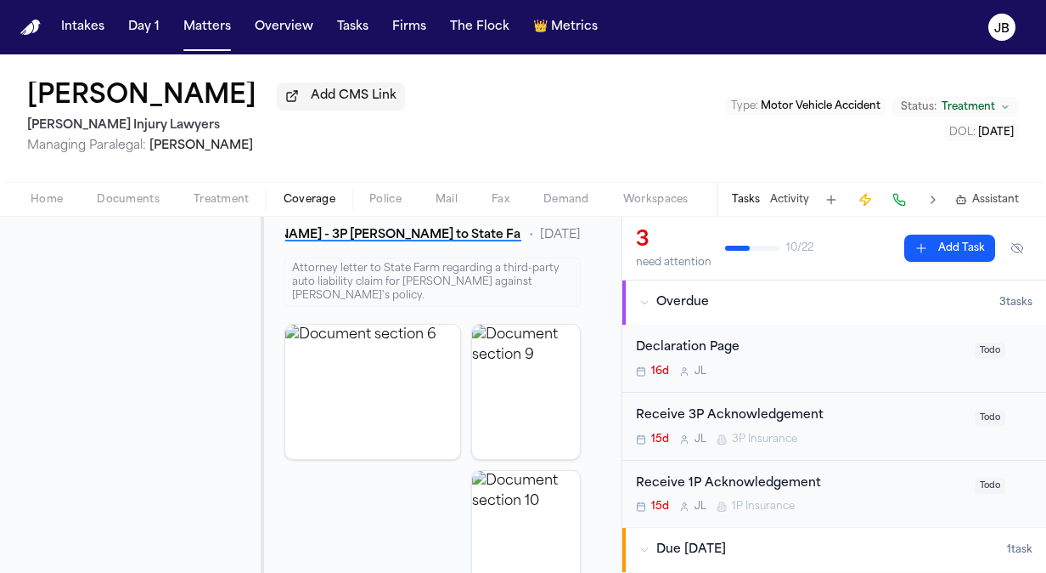
scroll to position [1417, 0]
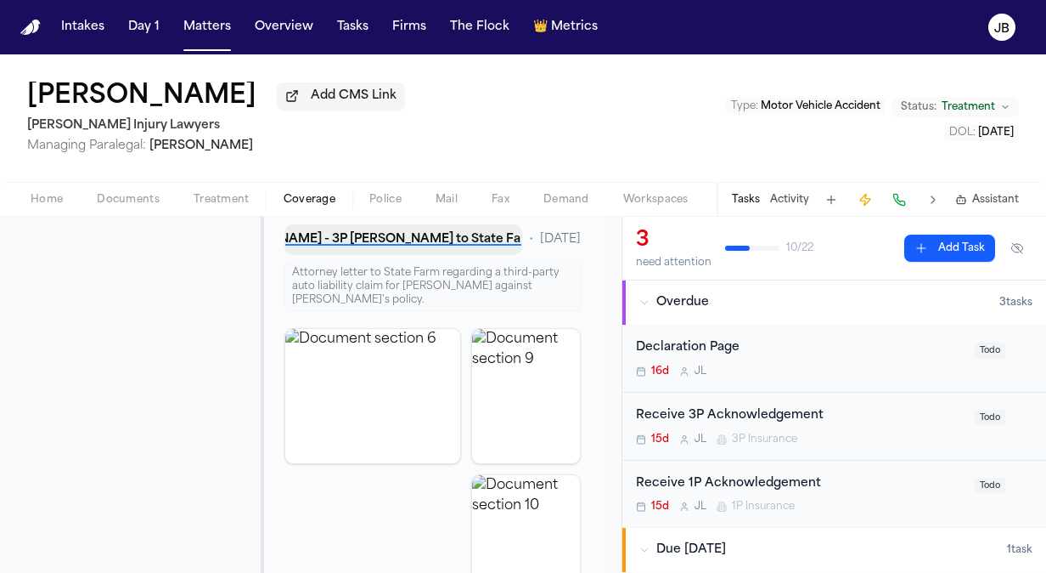
click at [425, 250] on button "A. Edwards - 3P LOR to State Farm - 9.11.25" at bounding box center [404, 239] width 238 height 31
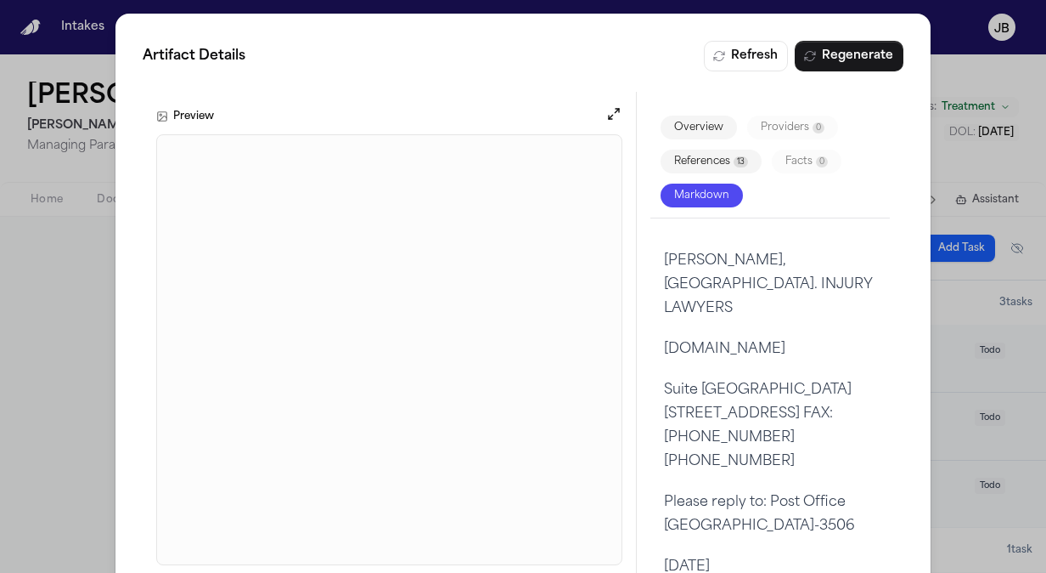
click at [62, 258] on div "Artifact Details Refresh Regenerate Preview Overview Providers 0 References 13 …" at bounding box center [523, 309] width 1046 height 619
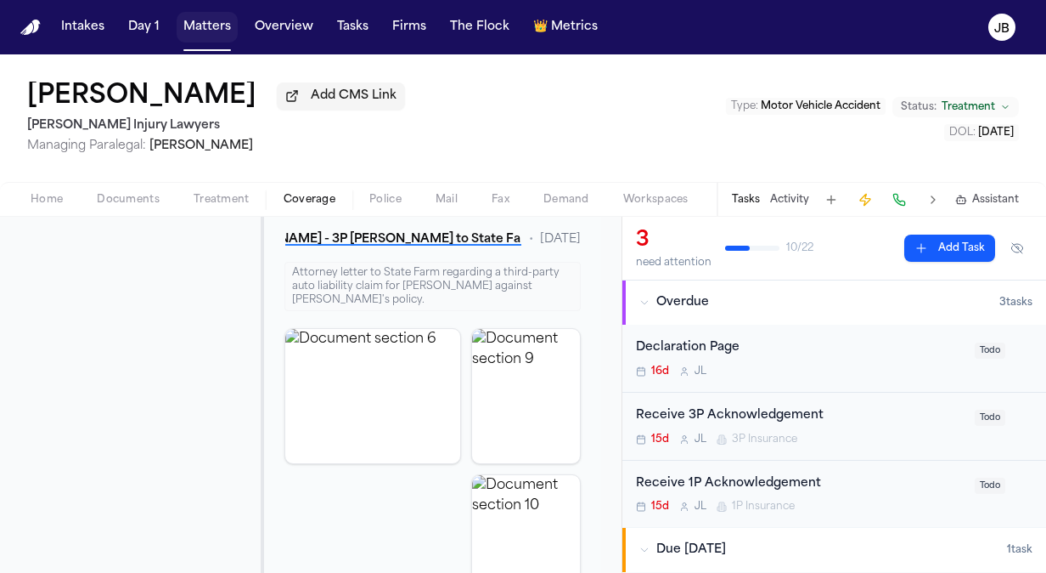
click at [221, 20] on button "Matters" at bounding box center [207, 27] width 61 height 31
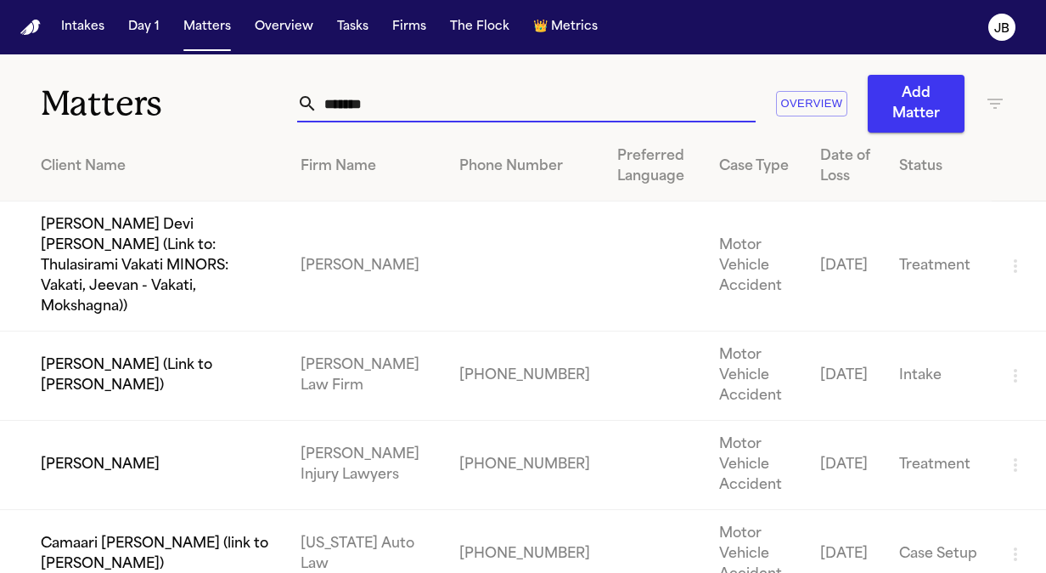
drag, startPoint x: 368, startPoint y: 102, endPoint x: 141, endPoint y: 4, distance: 246.9
click at [141, 4] on div "Intakes Day 1 Matters Overview Tasks Firms The Flock 👑 Metrics JB Matters *****…" at bounding box center [523, 286] width 1046 height 573
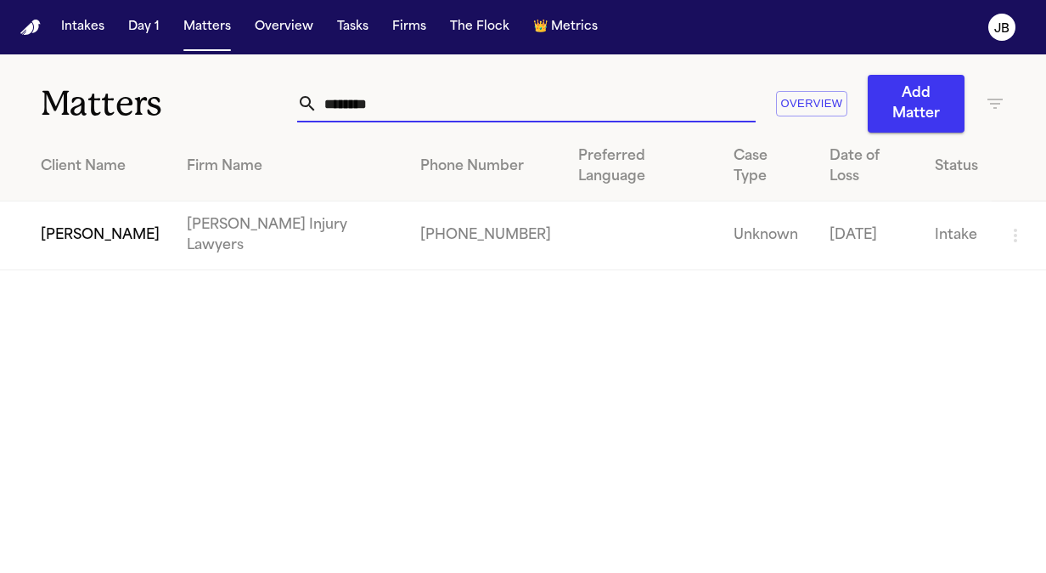
drag, startPoint x: 345, startPoint y: 103, endPoint x: 114, endPoint y: 59, distance: 235.1
click at [114, 59] on div "Matters ******** Overview Add Matter" at bounding box center [523, 93] width 1046 height 78
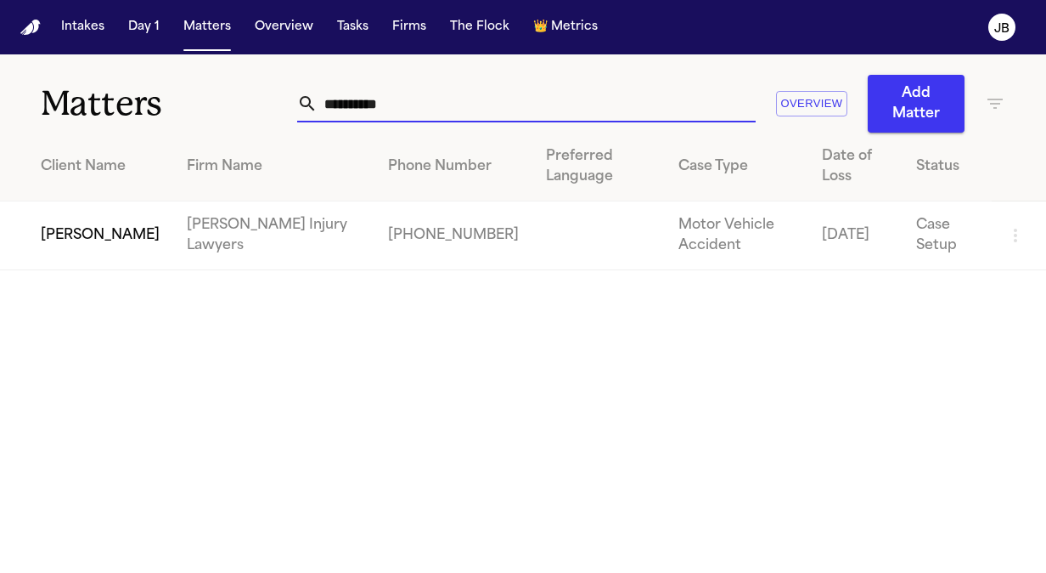
type input "**********"
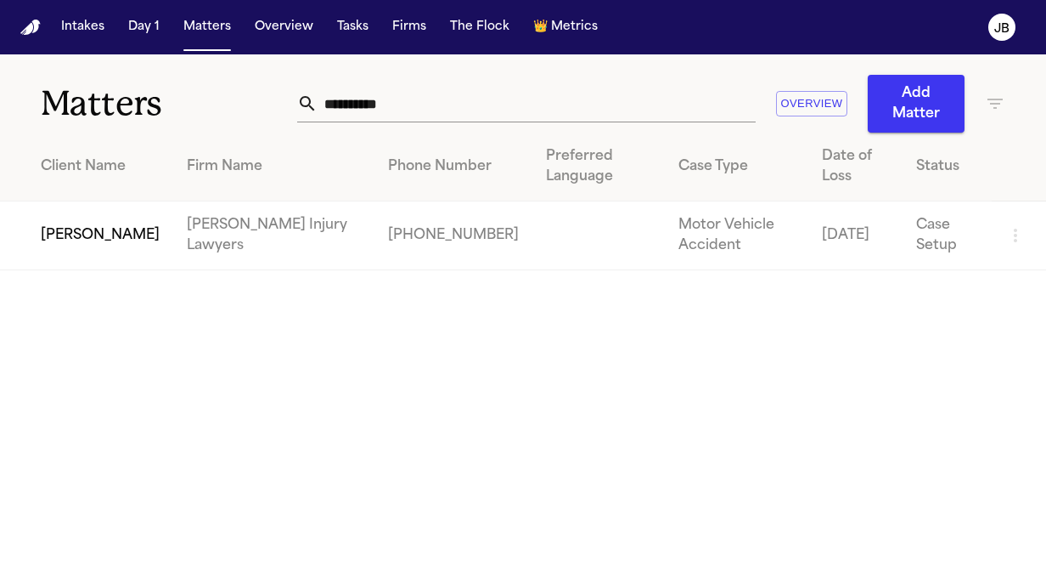
click at [58, 215] on td "Andrew Brodowski" at bounding box center [86, 235] width 173 height 69
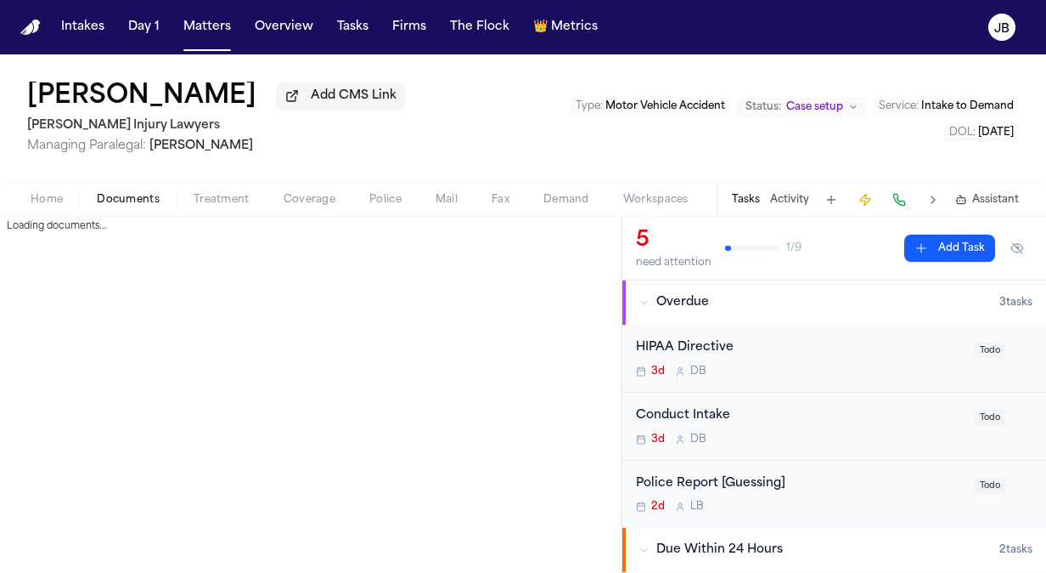
click at [127, 204] on span "Documents" at bounding box center [128, 200] width 63 height 14
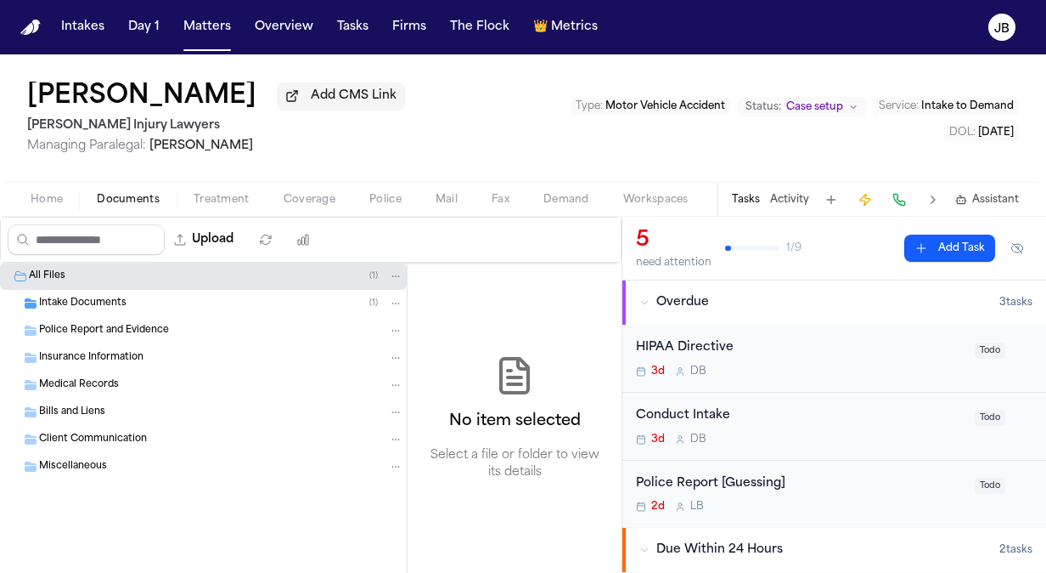
click at [84, 287] on div "All Files ( 1 )" at bounding box center [203, 275] width 407 height 27
click at [82, 299] on span "Intake Documents" at bounding box center [82, 303] width 87 height 14
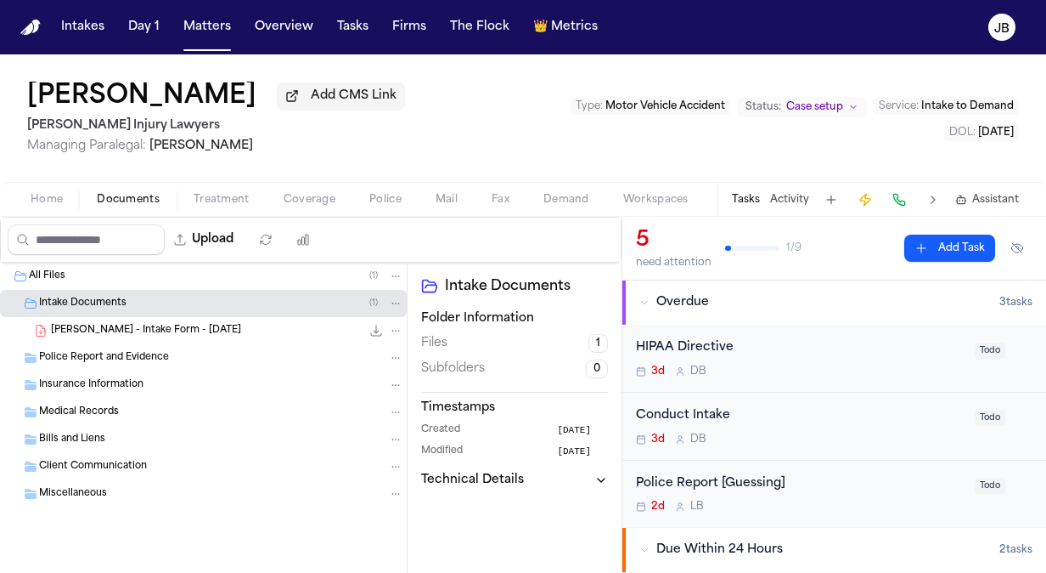
click at [9, 165] on div "Andrew Brodowski Add CMS Link George Sink Injury Lawyers Managing Paralegal: Je…" at bounding box center [523, 117] width 1046 height 127
click at [303, 206] on button "Coverage" at bounding box center [310, 199] width 86 height 20
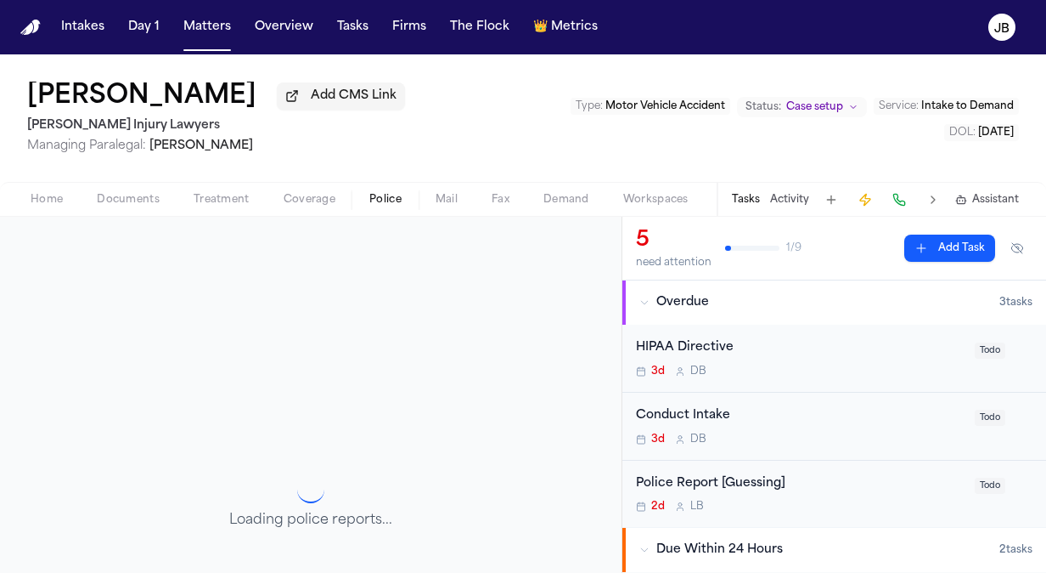
click at [401, 198] on button "Police" at bounding box center [386, 199] width 66 height 20
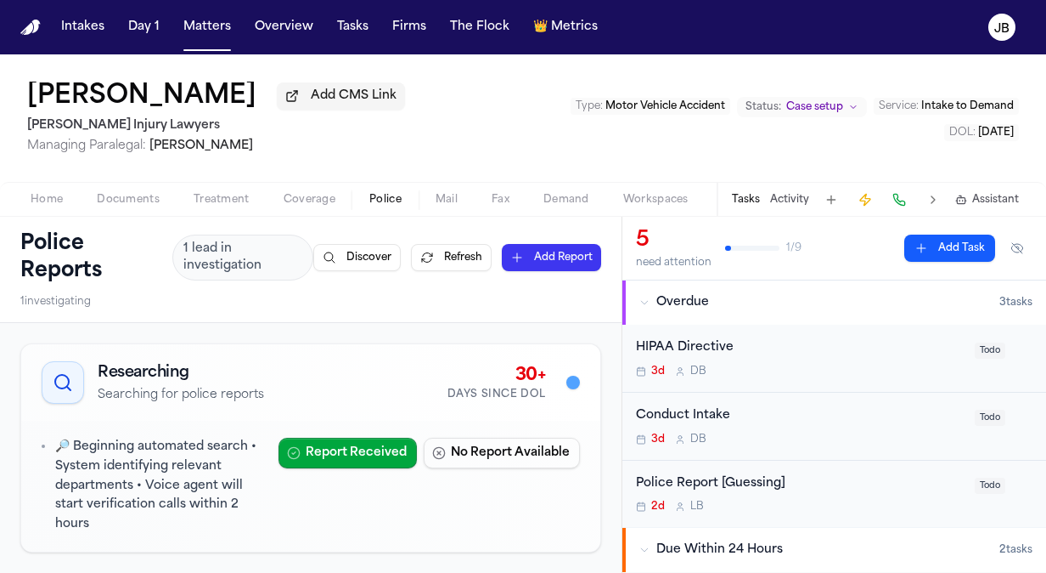
drag, startPoint x: 607, startPoint y: 308, endPoint x: 603, endPoint y: 413, distance: 104.6
drag, startPoint x: 603, startPoint y: 413, endPoint x: 550, endPoint y: 302, distance: 122.3
click at [525, 303] on div "1 investigating" at bounding box center [310, 302] width 581 height 14
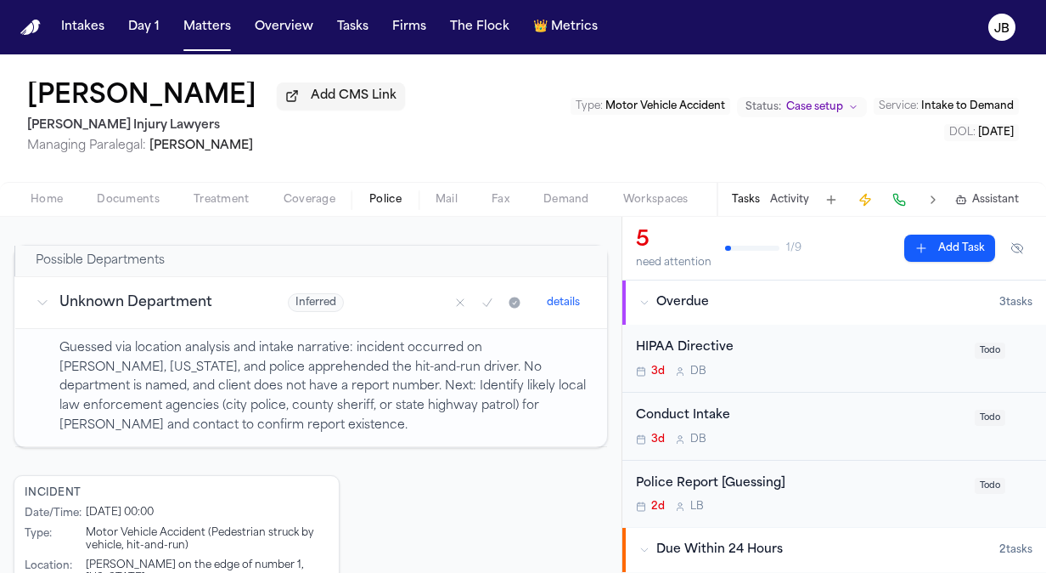
scroll to position [341, 0]
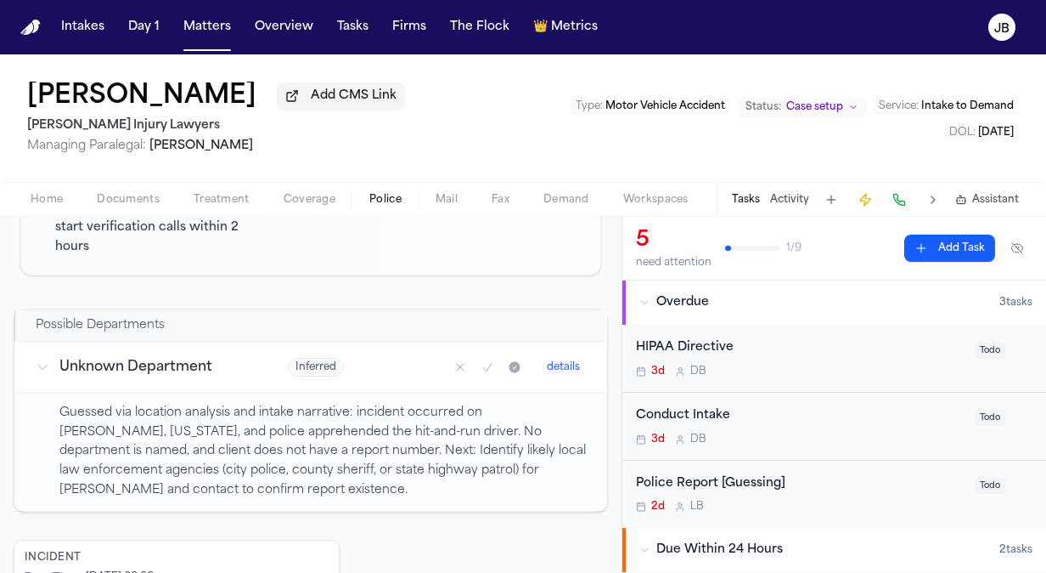
click at [545, 367] on button "details" at bounding box center [563, 367] width 47 height 20
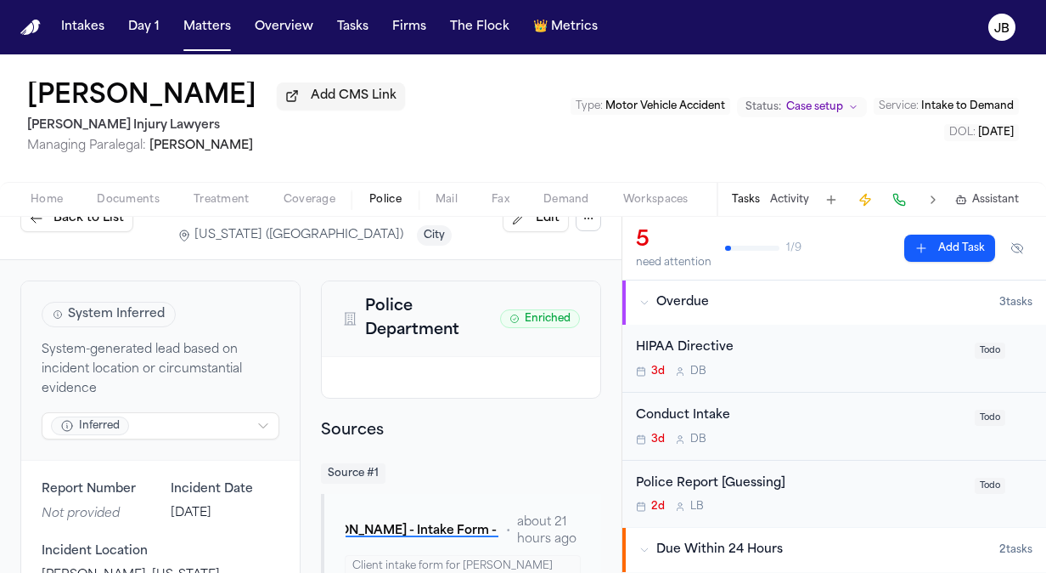
scroll to position [36, 0]
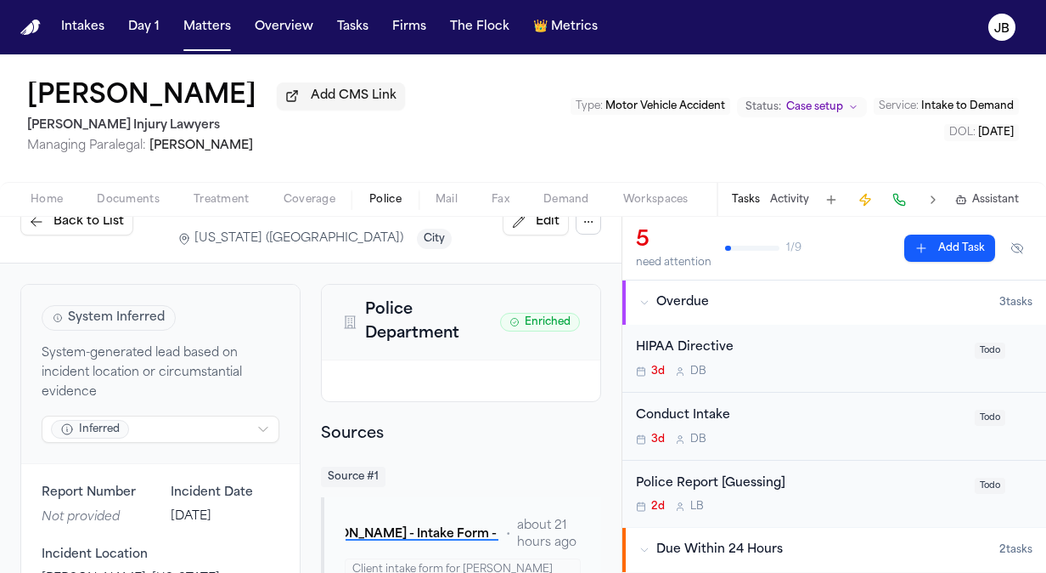
click at [225, 410] on div "System Inferred System-generated lead based on incident location or circumstant…" at bounding box center [160, 374] width 279 height 179
click at [217, 425] on html "Intakes Day 1 Matters Overview Tasks Firms The Flock 👑 Metrics JB Andrew Brodow…" at bounding box center [523, 286] width 1046 height 573
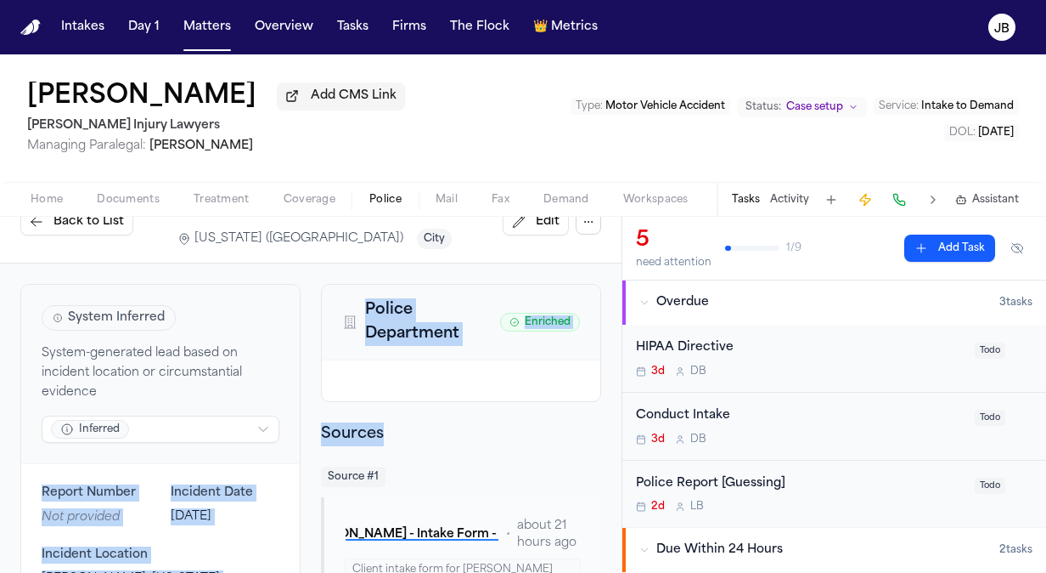
drag, startPoint x: 217, startPoint y: 425, endPoint x: 342, endPoint y: 429, distance: 125.8
click at [342, 429] on html "Intakes Day 1 Matters Overview Tasks Firms The Flock 👑 Metrics JB Andrew Brodow…" at bounding box center [523, 286] width 1046 height 573
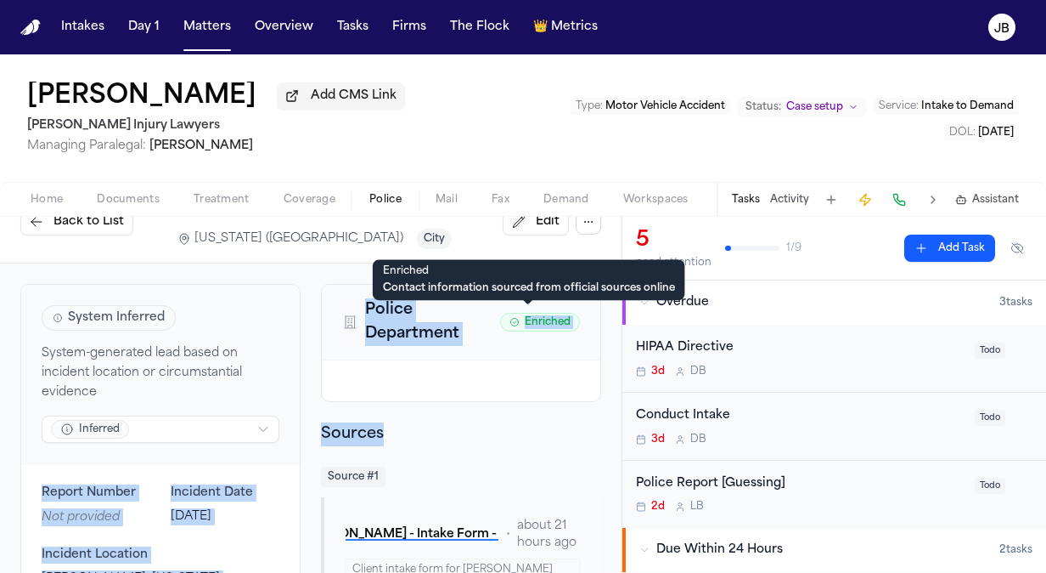
click at [500, 324] on span "Enriched" at bounding box center [540, 322] width 80 height 19
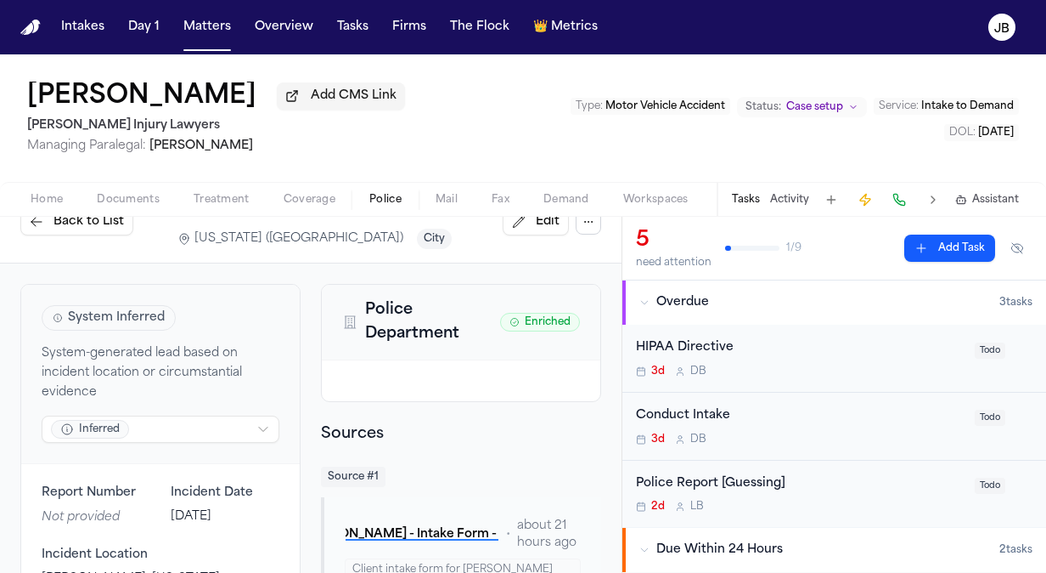
click at [536, 228] on span "Edit" at bounding box center [548, 221] width 24 height 17
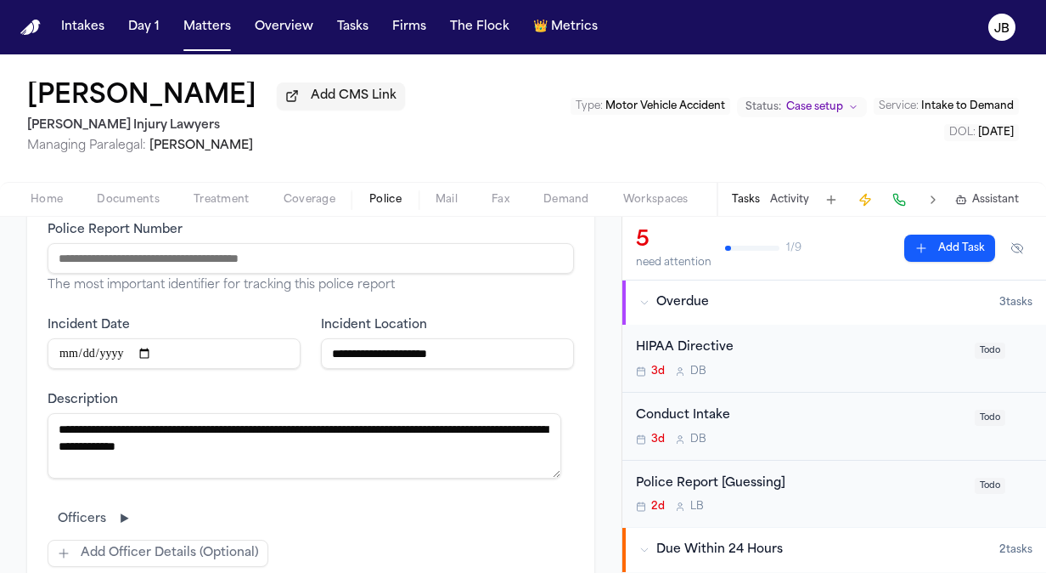
scroll to position [454, 0]
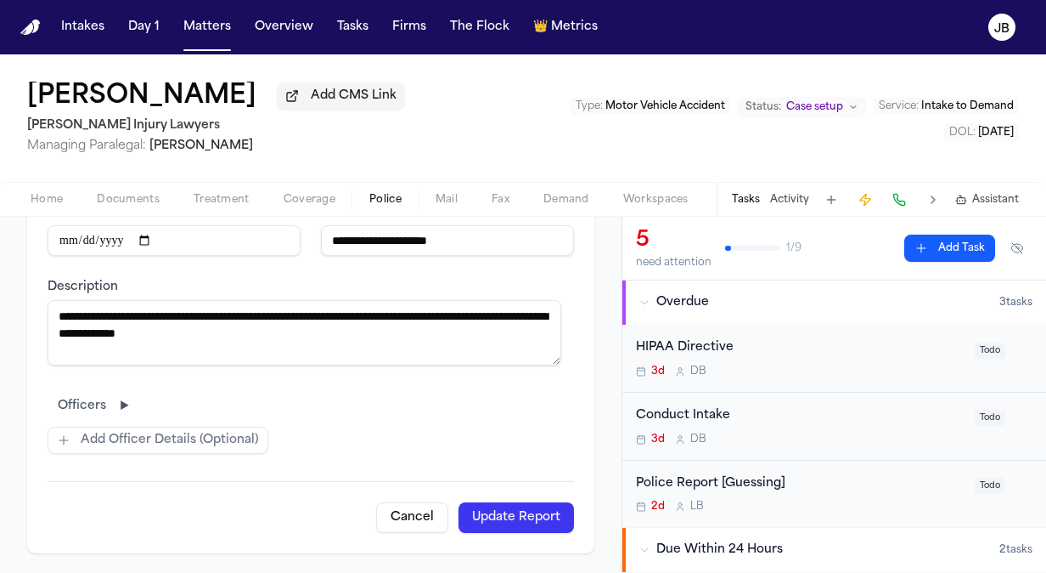
click at [392, 511] on button "Cancel" at bounding box center [412, 517] width 72 height 31
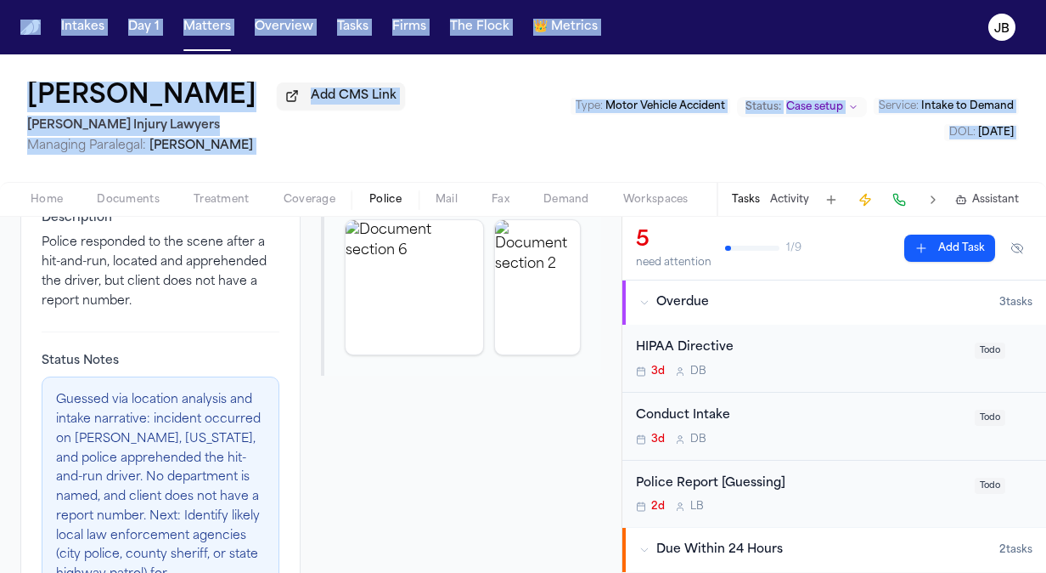
click at [0, 182] on html "Intakes Day 1 Matters Overview Tasks Firms The Flock 👑 Metrics JB Andrew Brodow…" at bounding box center [523, 286] width 1046 height 573
drag, startPoint x: -3, startPoint y: 182, endPoint x: 147, endPoint y: 196, distance: 151.0
click at [147, 196] on span "Documents" at bounding box center [128, 200] width 63 height 14
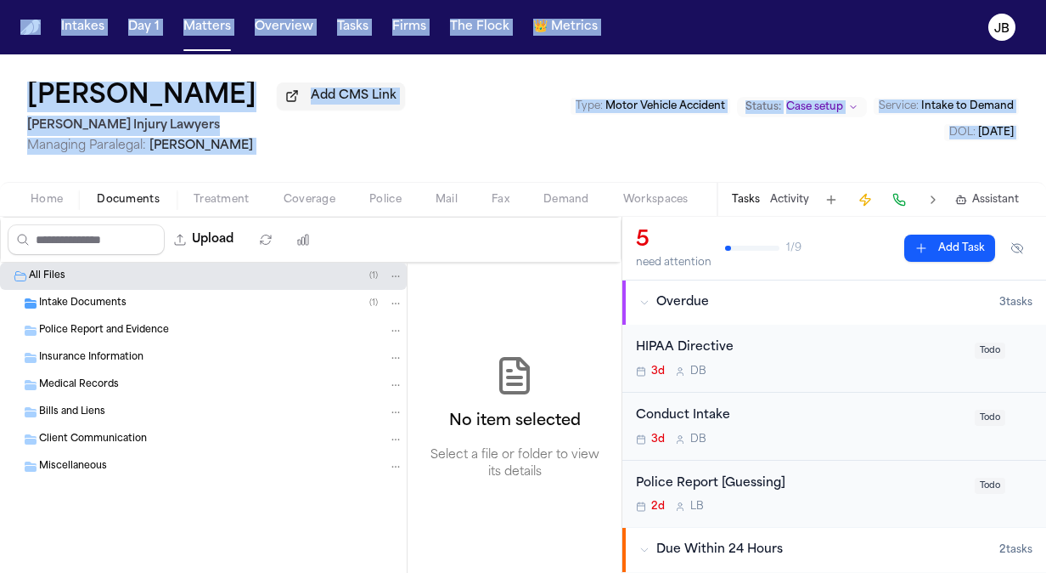
click at [78, 434] on span "Client Communication" at bounding box center [93, 439] width 108 height 14
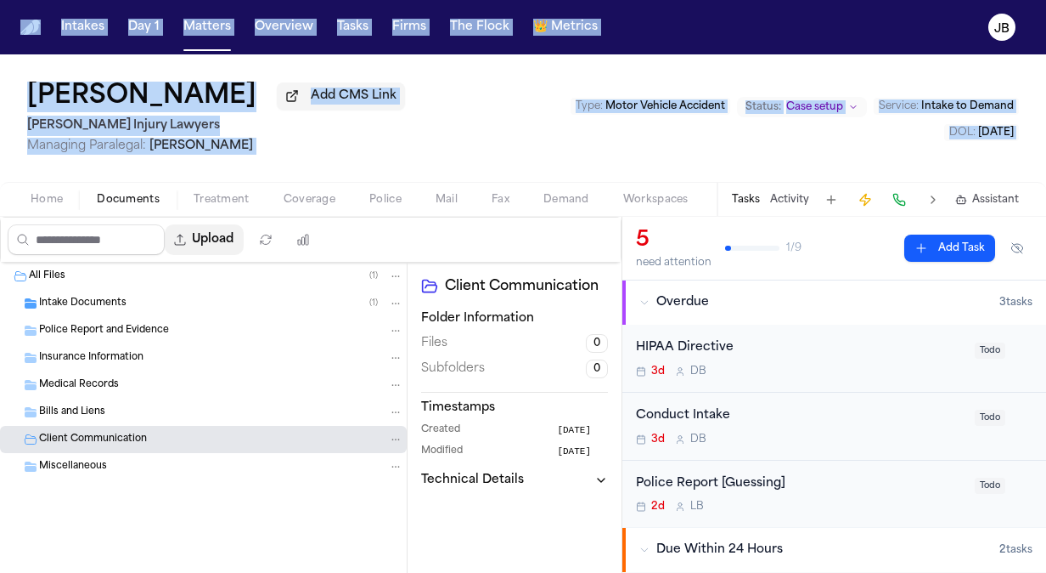
click at [210, 246] on button "Upload" at bounding box center [204, 239] width 79 height 31
select select "**********"
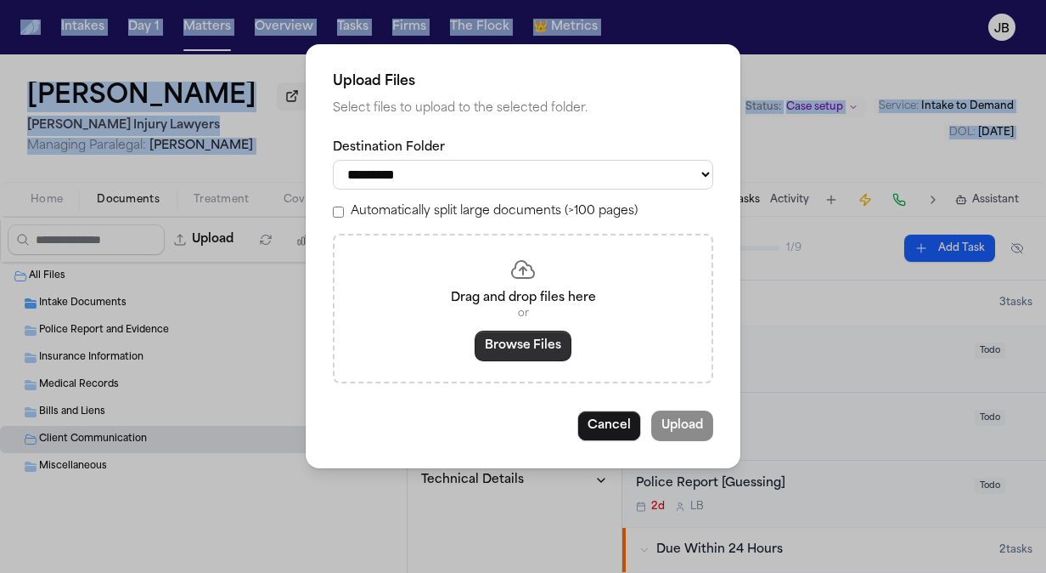
click at [517, 331] on button "Browse Files" at bounding box center [523, 345] width 97 height 31
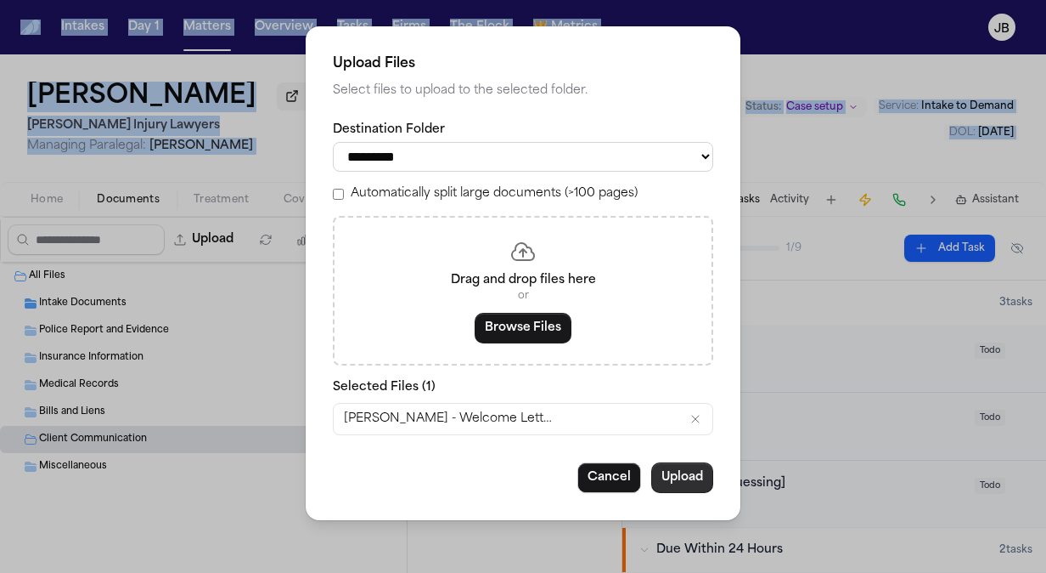
click at [703, 477] on button "Upload" at bounding box center [683, 477] width 62 height 31
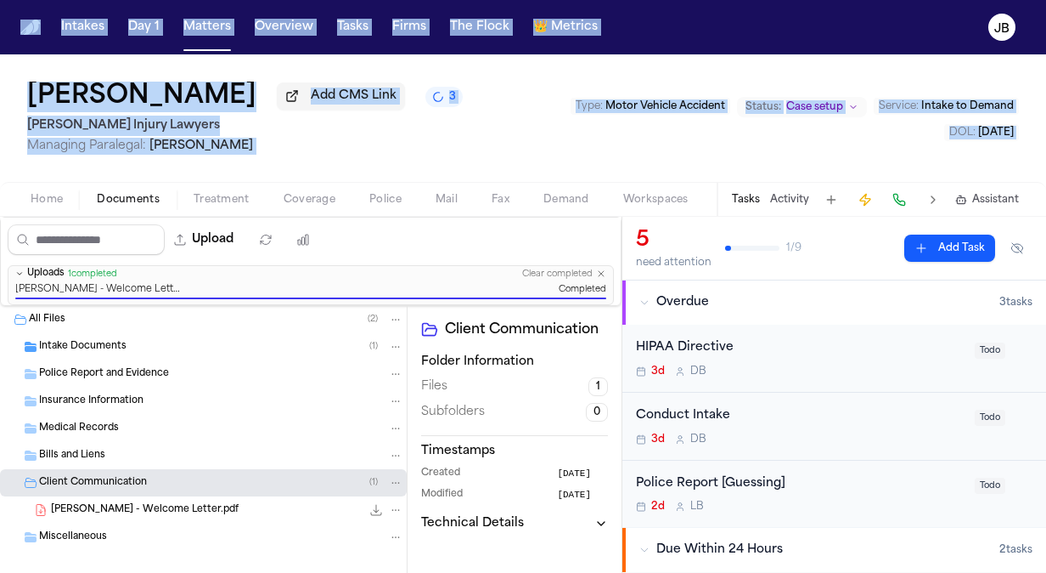
click at [826, 136] on div "DOL : 2024-09-23" at bounding box center [795, 132] width 448 height 17
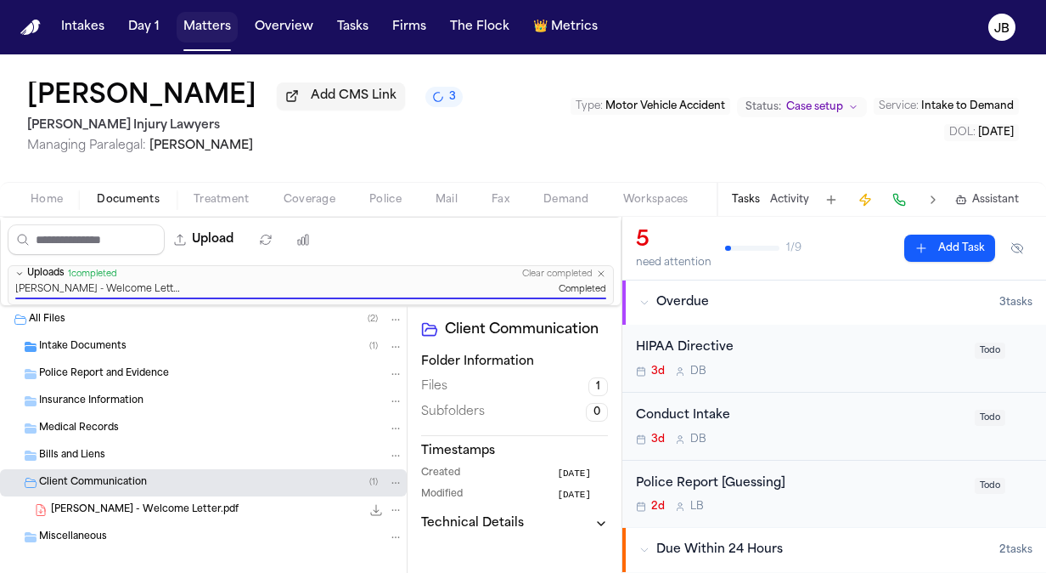
click at [200, 19] on button "Matters" at bounding box center [207, 27] width 61 height 31
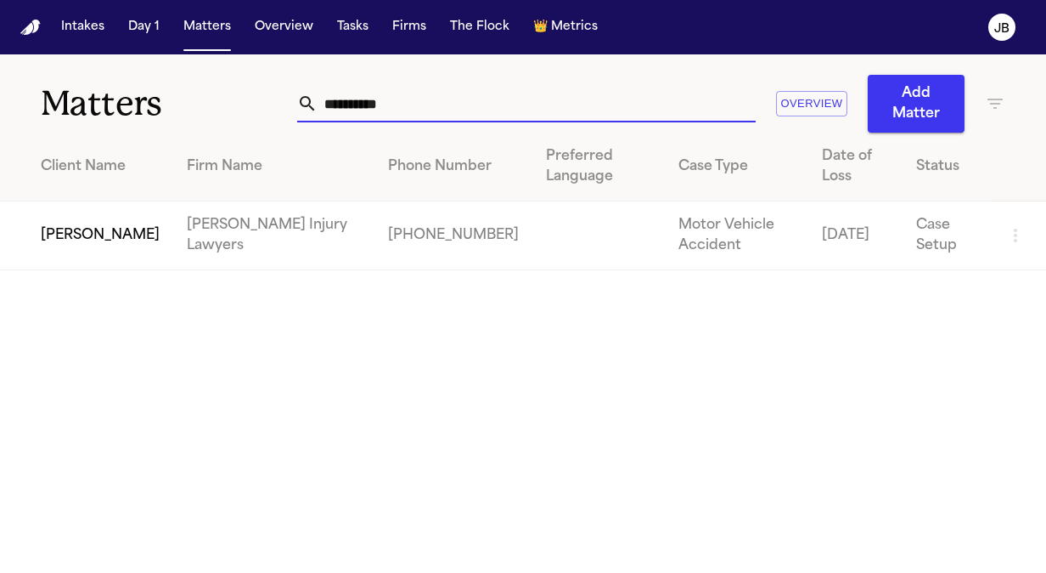
drag, startPoint x: 428, startPoint y: 105, endPoint x: 83, endPoint y: 110, distance: 344.9
click at [83, 110] on div "**********" at bounding box center [523, 93] width 1046 height 78
type input "**********"
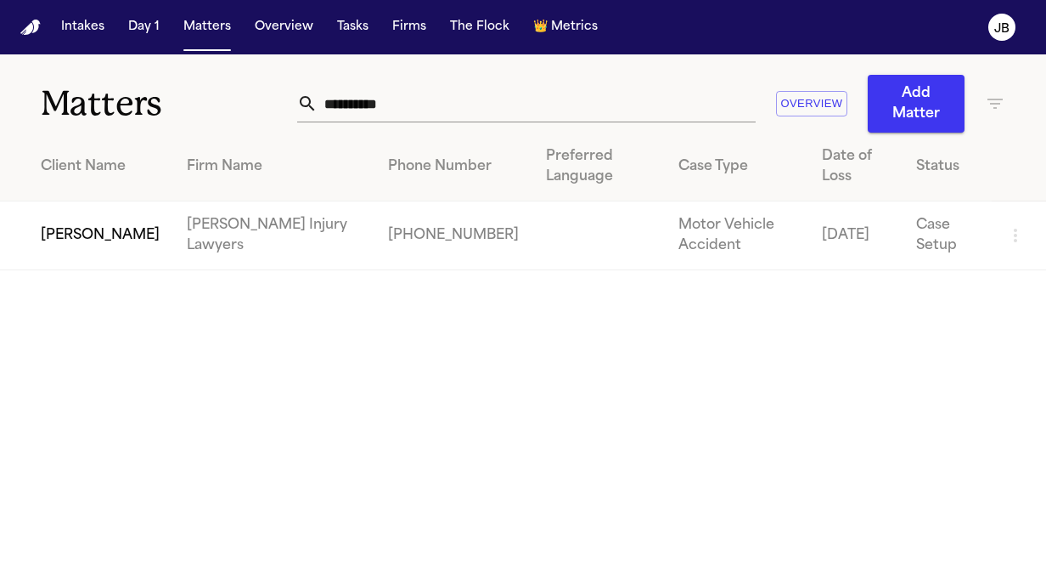
click at [59, 227] on td "Cody Adams" at bounding box center [86, 235] width 173 height 69
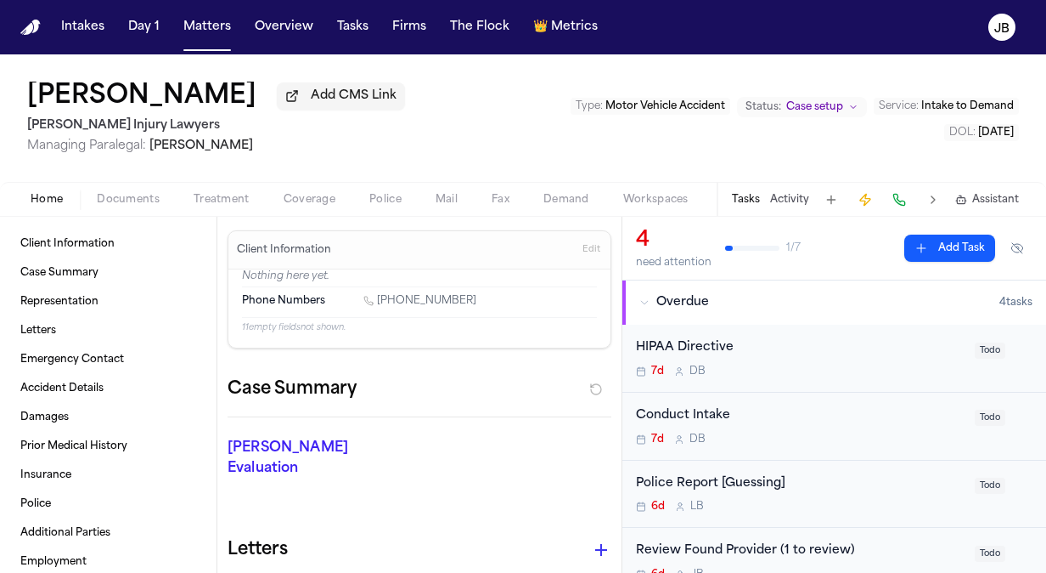
click at [14, 155] on div "Cody Adams Add CMS Link George Sink Injury Lawyers Managing Paralegal: Jessica …" at bounding box center [523, 117] width 1046 height 127
click at [149, 193] on span "Documents" at bounding box center [128, 200] width 63 height 14
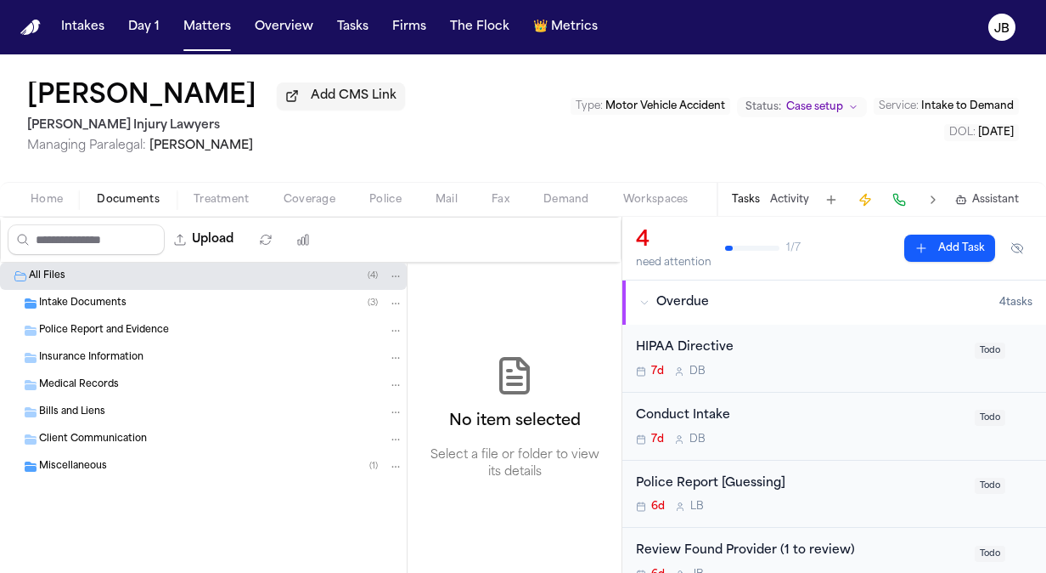
click at [80, 436] on span "Client Communication" at bounding box center [93, 439] width 108 height 14
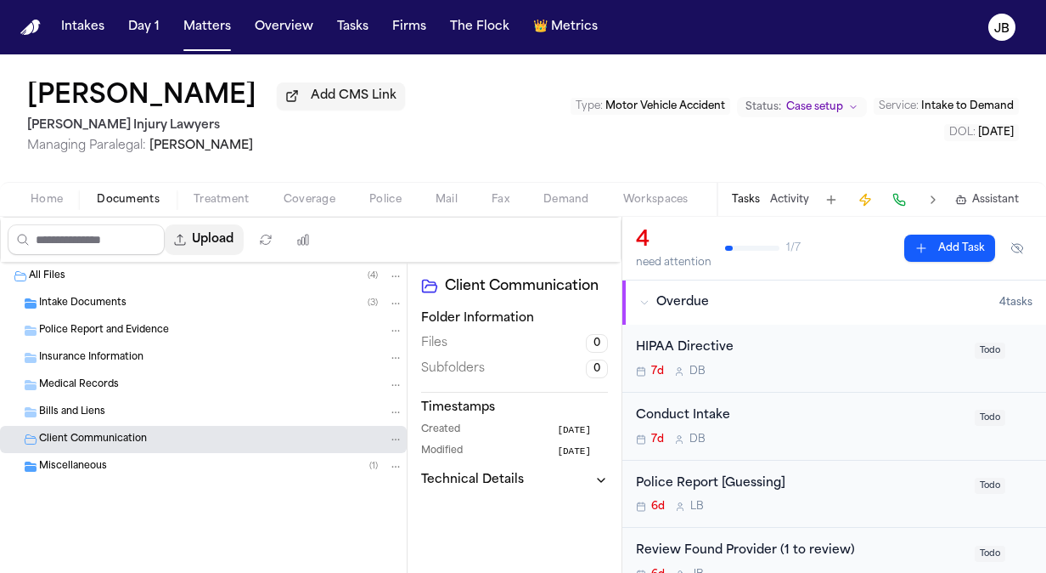
click at [212, 236] on button "Upload" at bounding box center [204, 239] width 79 height 31
select select "**********"
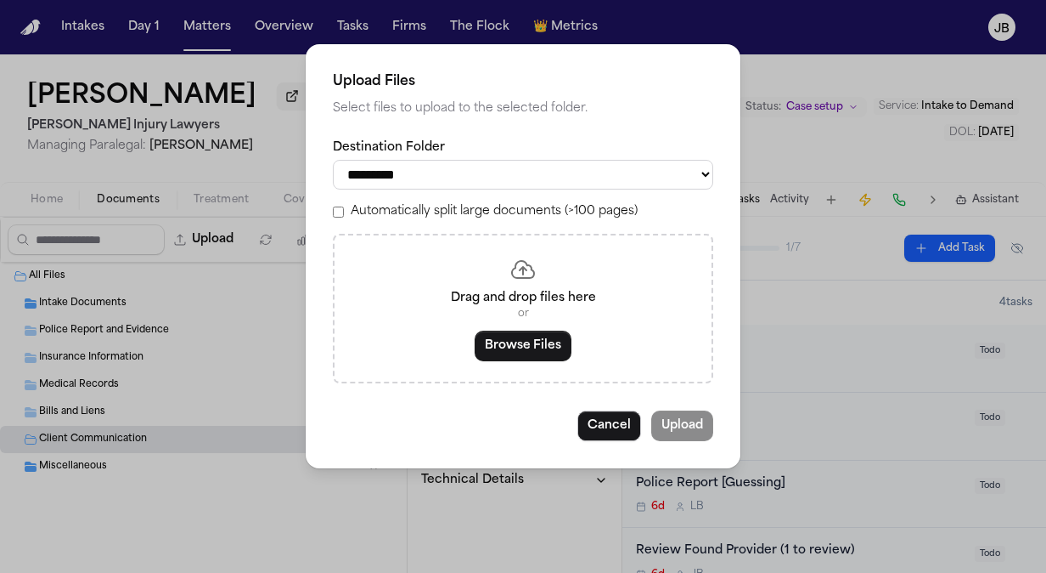
click at [495, 360] on div "Drag and drop files here or Browse Files" at bounding box center [523, 308] width 381 height 149
click at [527, 341] on button "Browse Files" at bounding box center [523, 345] width 97 height 31
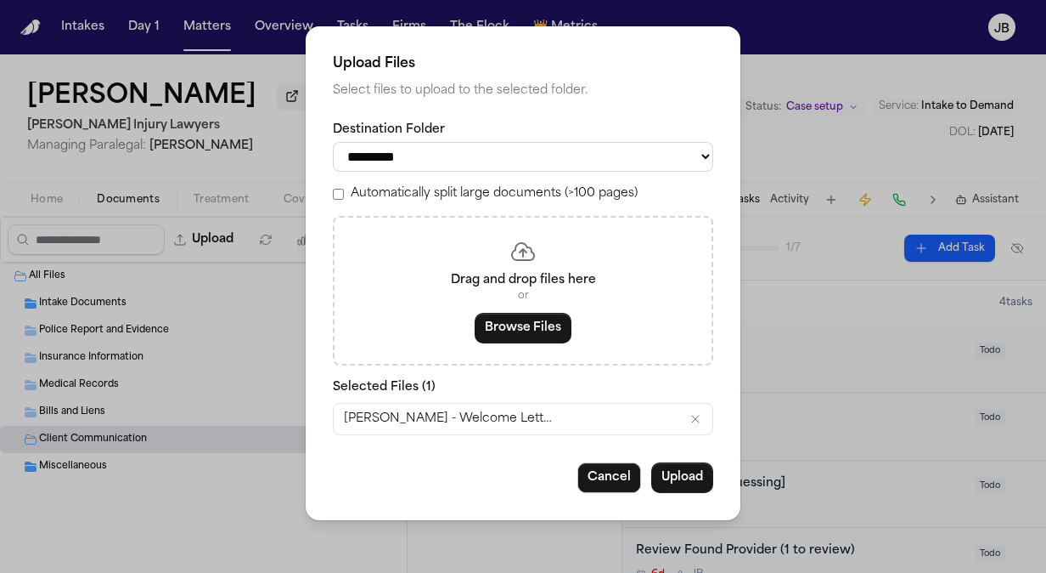
click at [704, 460] on div "**********" at bounding box center [523, 273] width 435 height 494
click at [679, 477] on button "Upload" at bounding box center [683, 477] width 62 height 31
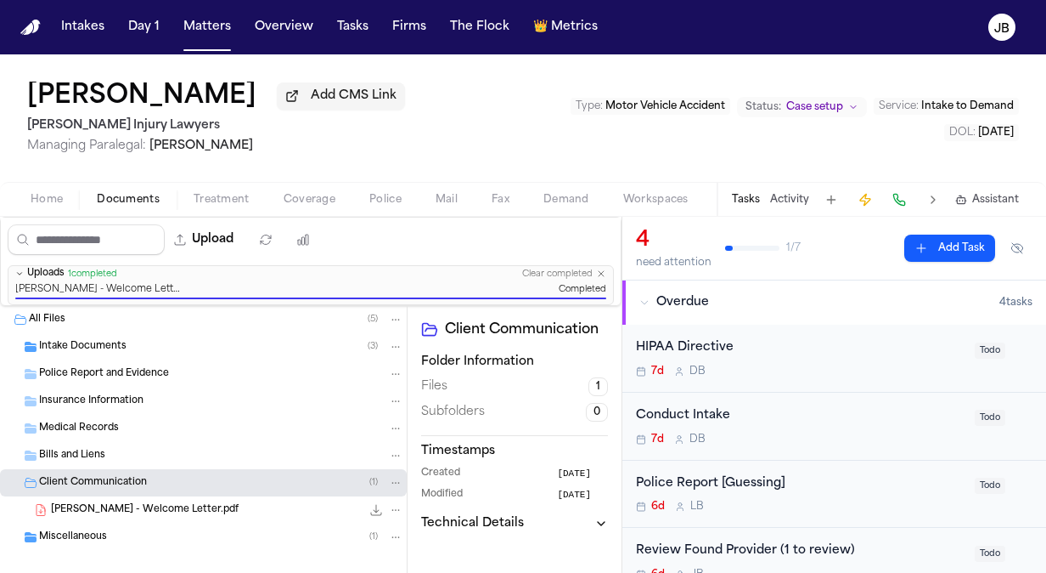
click at [96, 334] on div "Intake Documents ( 3 )" at bounding box center [203, 346] width 407 height 27
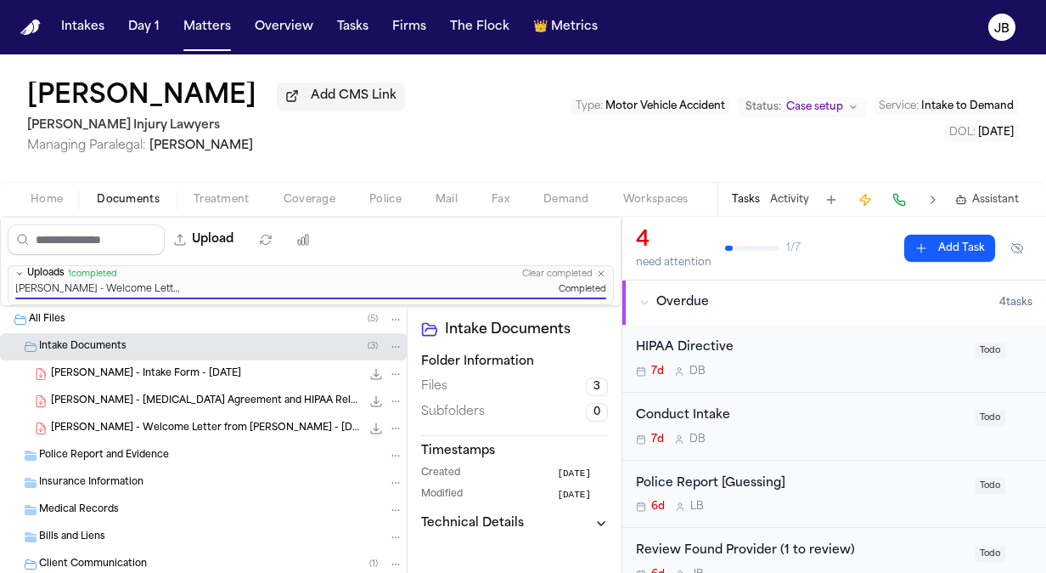
click at [94, 377] on span "C. Adams - Intake Form - 9.19.25" at bounding box center [146, 374] width 190 height 14
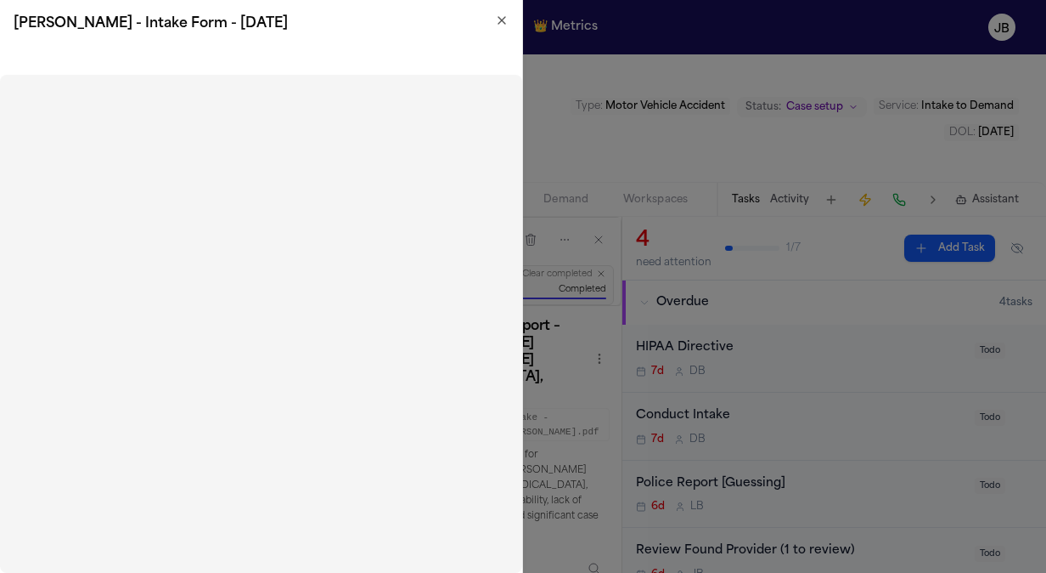
click at [498, 25] on icon "button" at bounding box center [502, 21] width 14 height 14
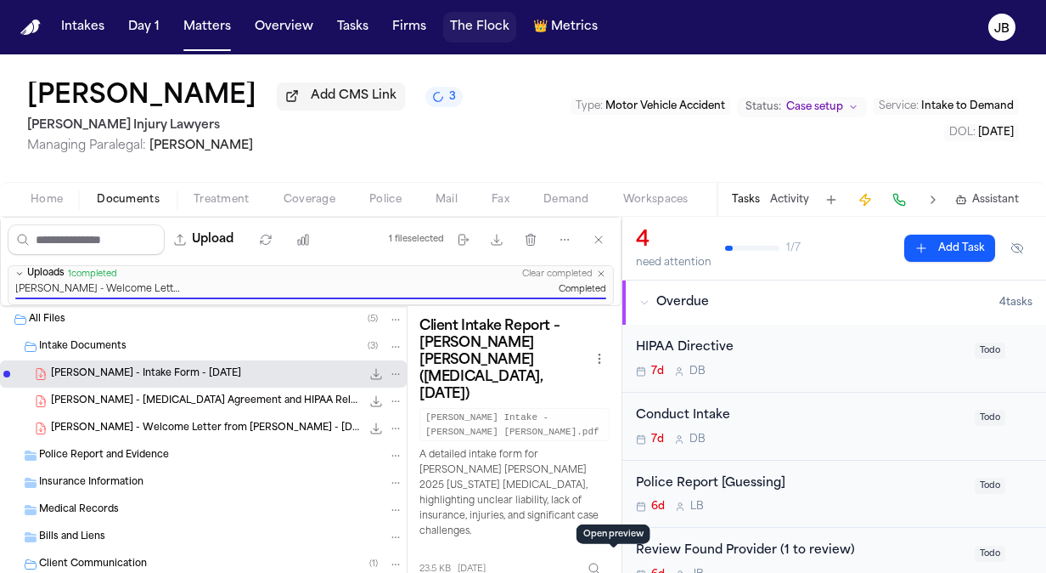
scroll to position [5, 0]
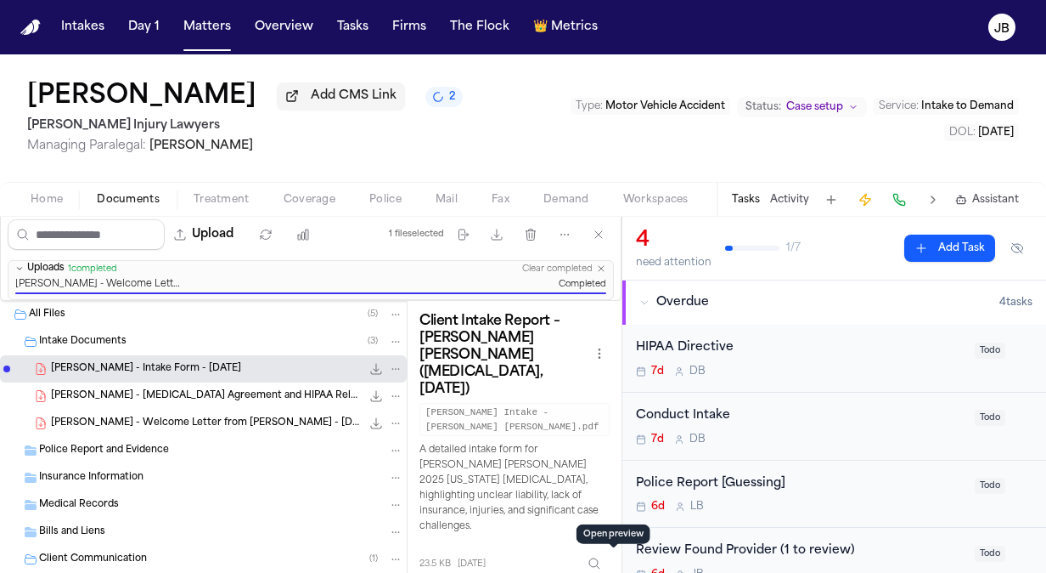
click at [20, 194] on button "Home" at bounding box center [47, 199] width 66 height 20
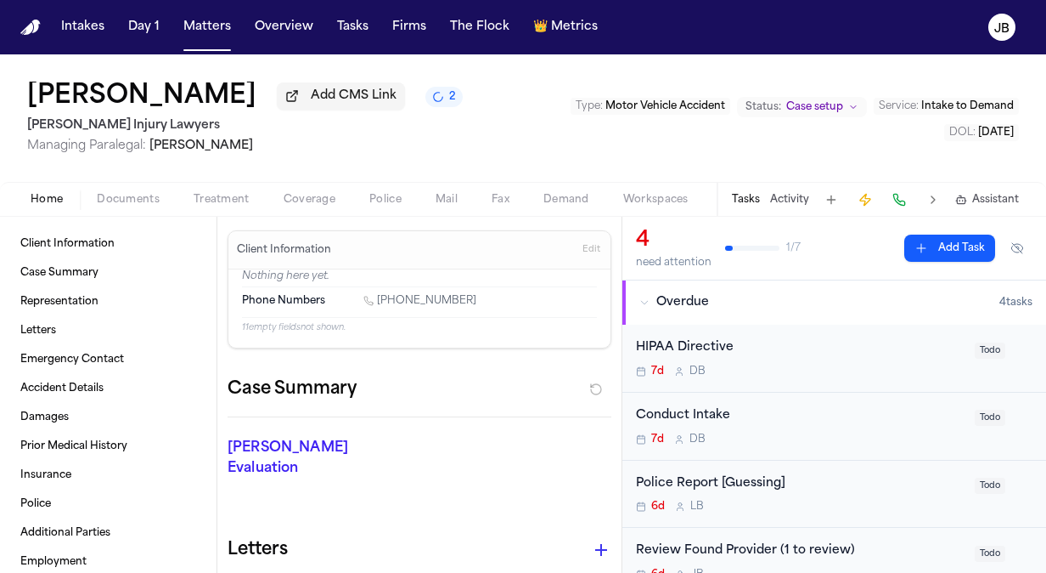
drag, startPoint x: 482, startPoint y: 296, endPoint x: 381, endPoint y: 301, distance: 101.2
click at [381, 301] on div "1 (662) 230-4796" at bounding box center [481, 302] width 234 height 16
copy link "662) 230-4796"
click at [296, 196] on span "Coverage" at bounding box center [310, 200] width 52 height 14
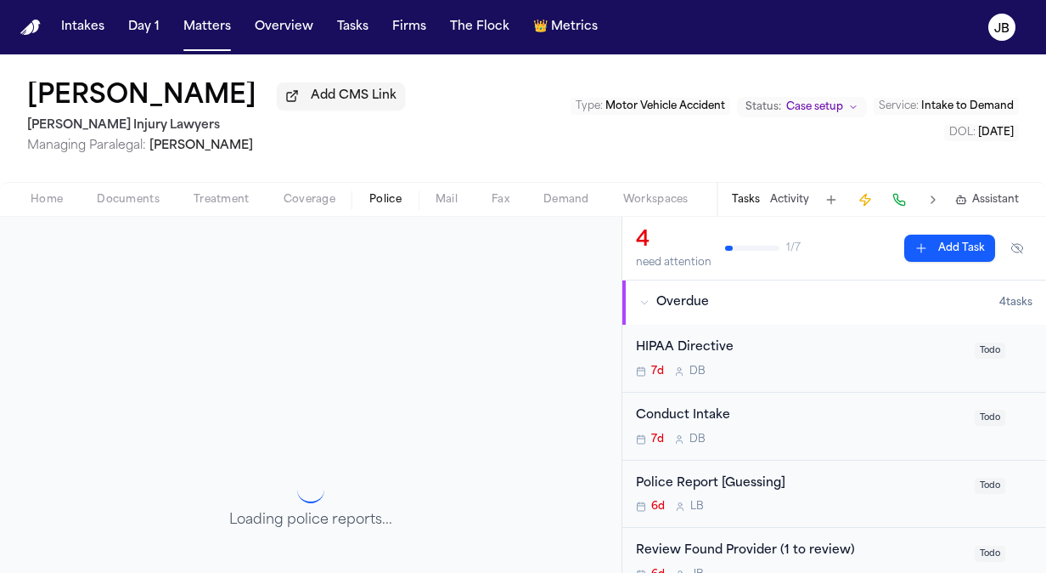
click at [404, 200] on button "Police" at bounding box center [386, 199] width 66 height 20
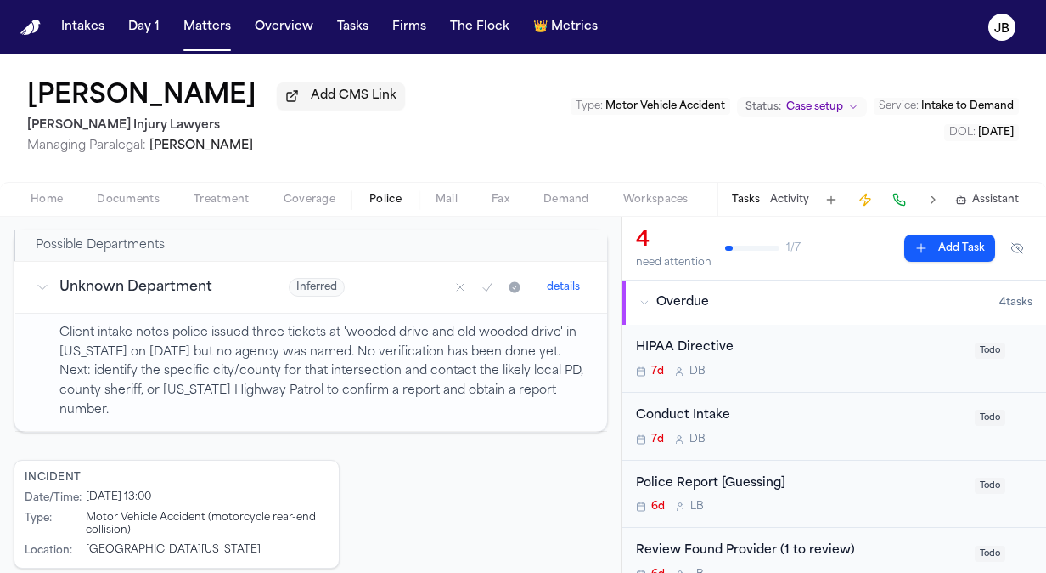
scroll to position [369, 0]
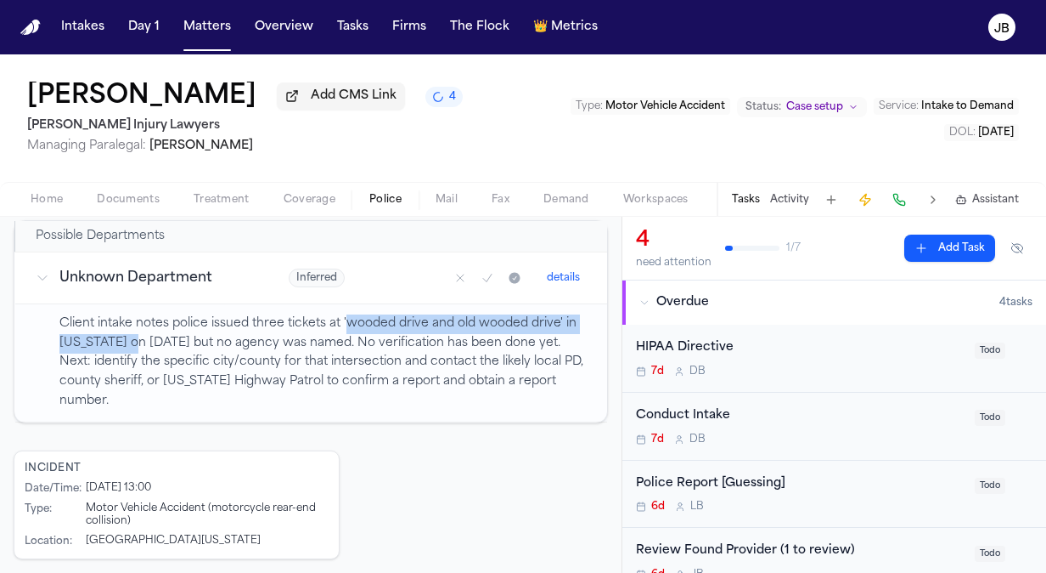
drag, startPoint x: 346, startPoint y: 316, endPoint x: 124, endPoint y: 336, distance: 222.6
click at [124, 336] on p "Client intake notes police issued three tickets at 'wooded drive and old wooded…" at bounding box center [323, 362] width 528 height 97
copy p "wooded drive and old wooded drive' in Mississippi"
click at [54, 204] on span "Home" at bounding box center [47, 200] width 32 height 14
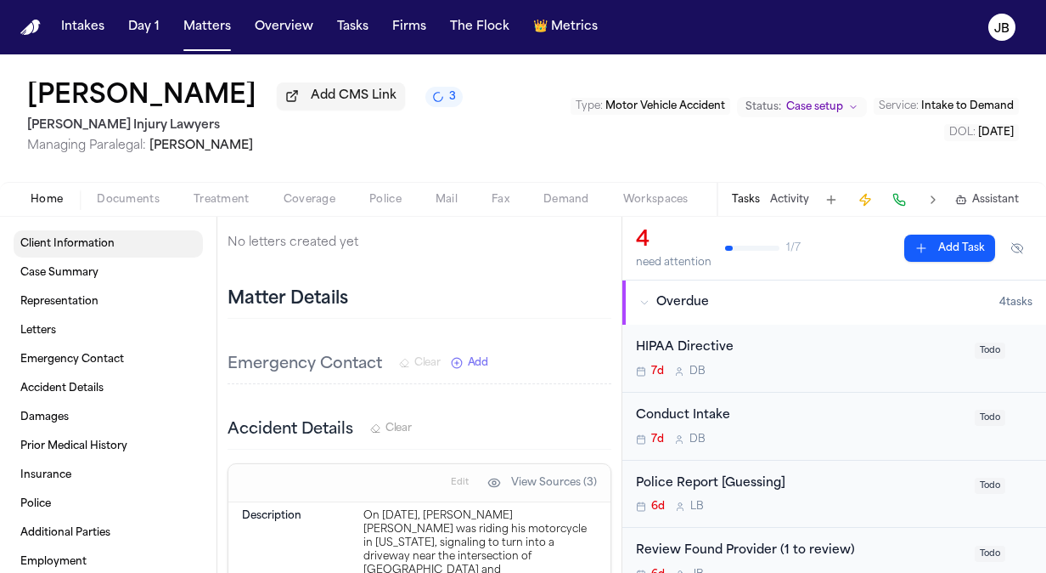
click at [75, 245] on span "Client Information" at bounding box center [67, 244] width 94 height 14
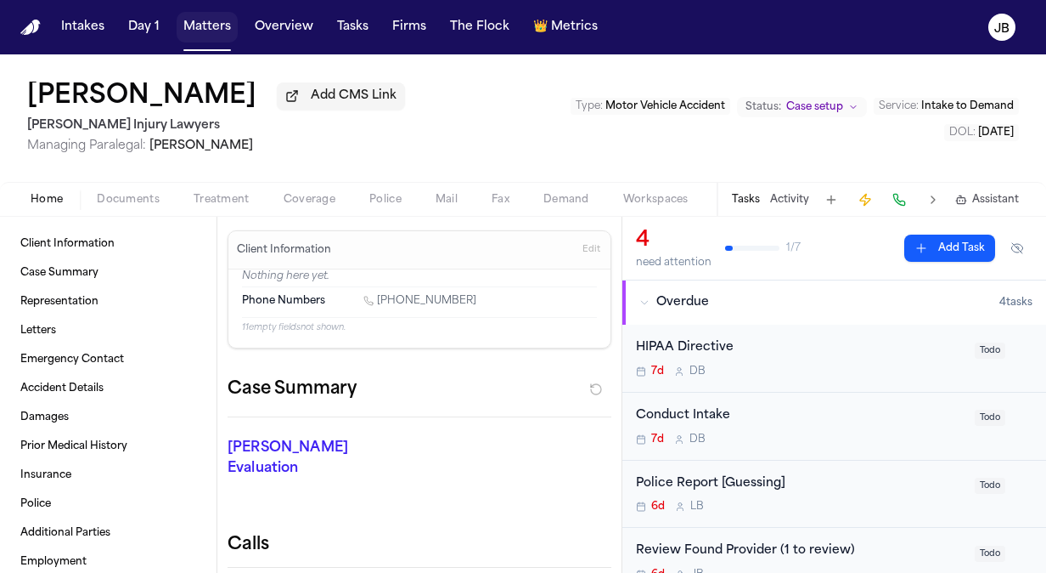
click at [208, 31] on button "Matters" at bounding box center [207, 27] width 61 height 31
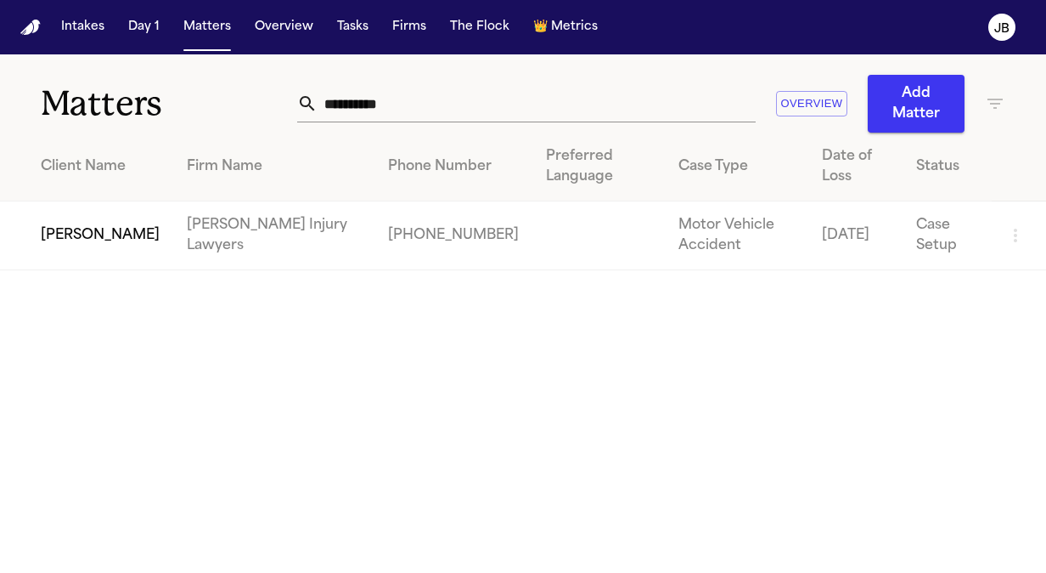
click at [403, 81] on div "**********" at bounding box center [651, 104] width 708 height 58
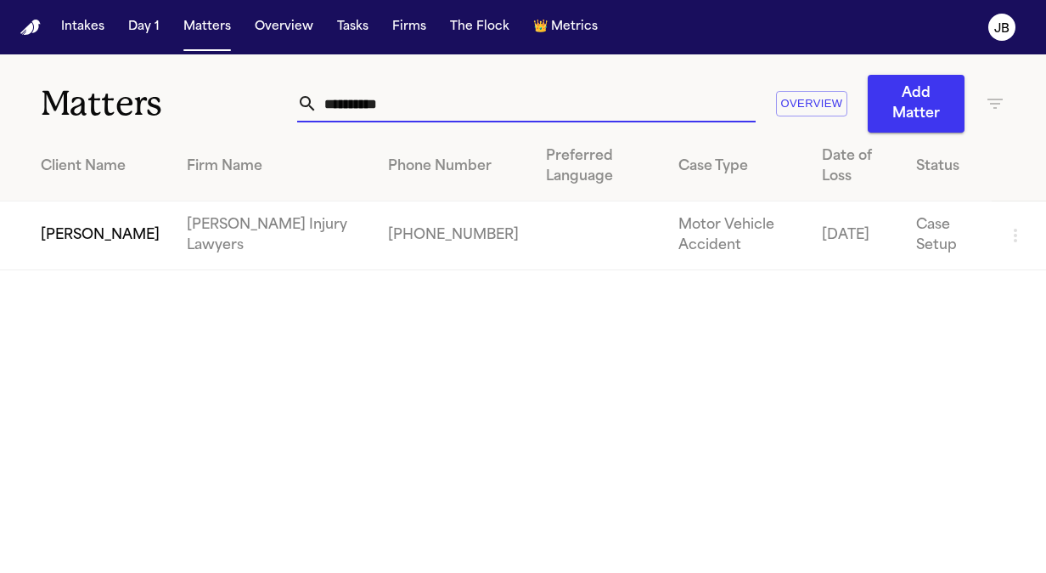
drag, startPoint x: 421, startPoint y: 114, endPoint x: 102, endPoint y: 155, distance: 322.0
click at [102, 155] on div "**********" at bounding box center [523, 162] width 1046 height 216
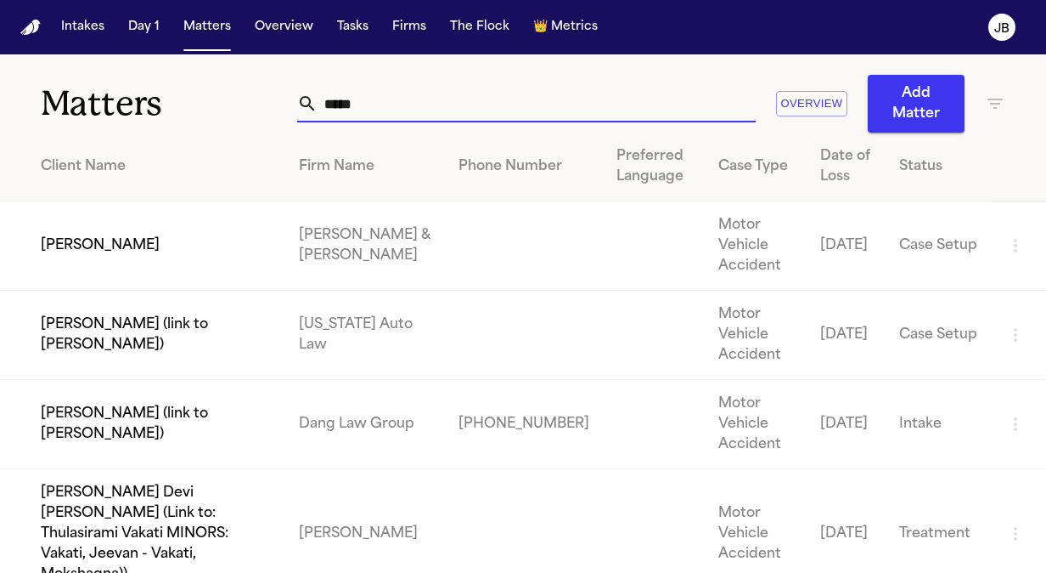
drag, startPoint x: 392, startPoint y: 99, endPoint x: 0, endPoint y: 91, distance: 392.5
click at [0, 91] on html "Intakes Day 1 Matters Overview Tasks Firms The Flock 👑 Metrics JB Matters *****…" at bounding box center [523, 286] width 1046 height 573
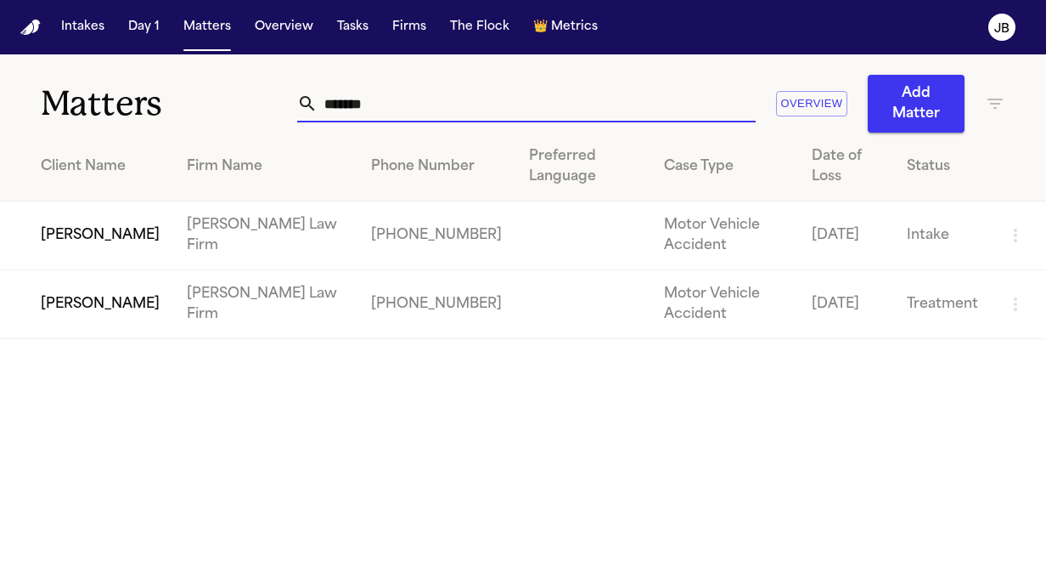
type input "******"
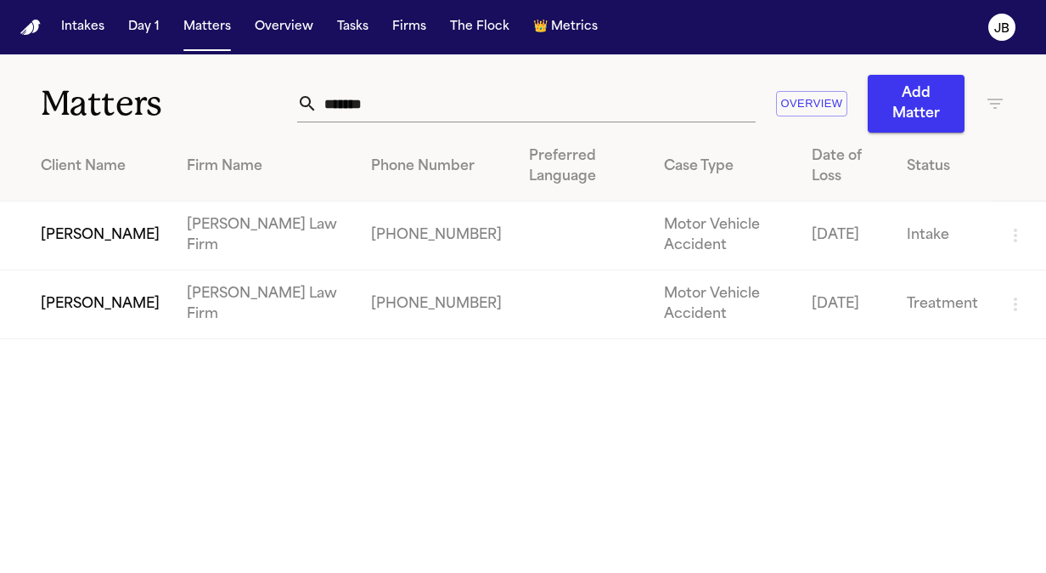
click at [90, 323] on td "Jaquon Christopher" at bounding box center [86, 304] width 173 height 69
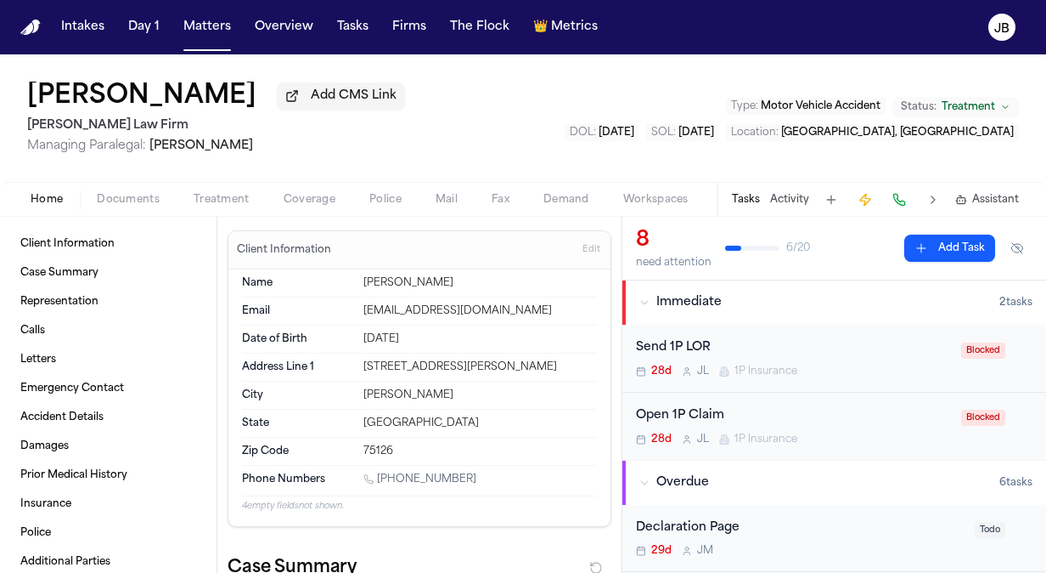
click at [102, 195] on span "Documents" at bounding box center [128, 200] width 63 height 14
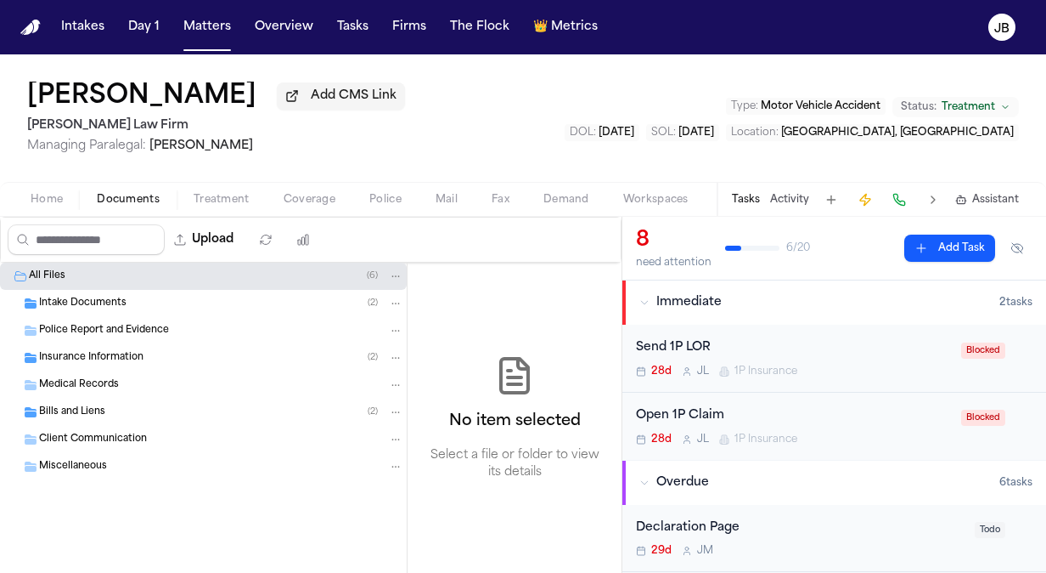
click at [83, 358] on span "Insurance Information" at bounding box center [91, 358] width 104 height 14
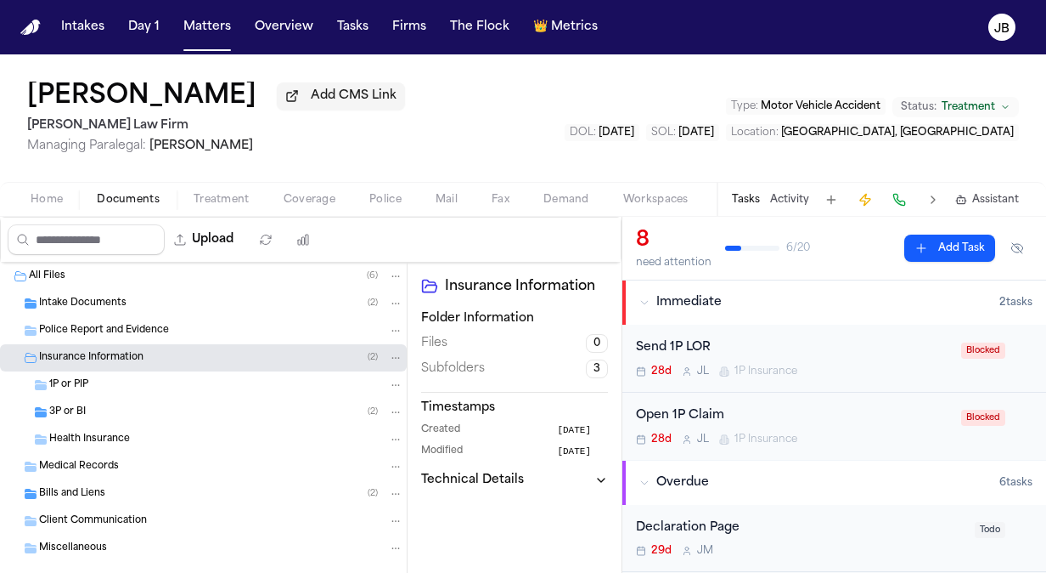
click at [91, 402] on div "3P or BI ( 2 )" at bounding box center [203, 411] width 407 height 27
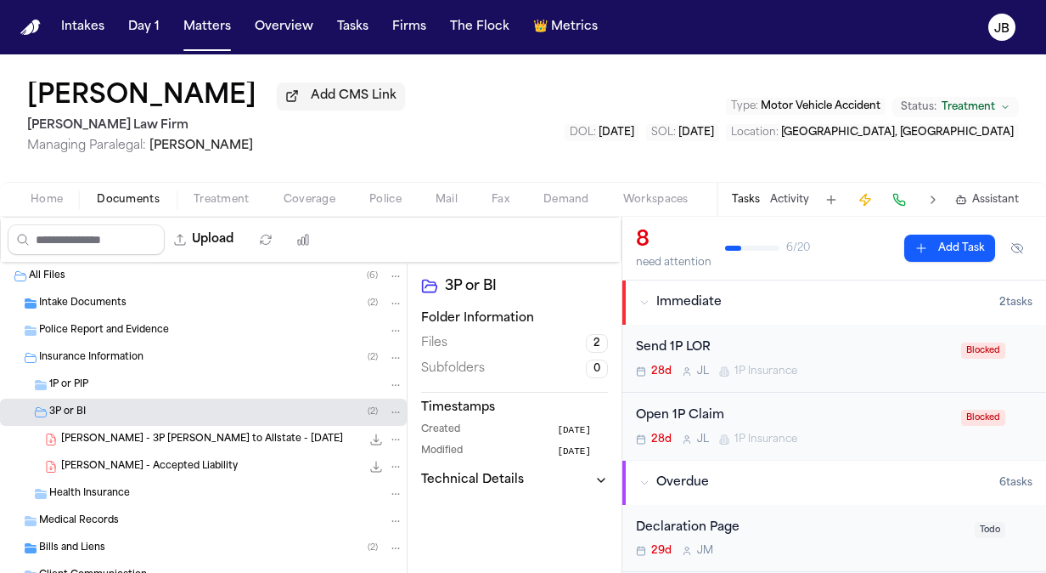
click at [286, 200] on span "Coverage" at bounding box center [310, 200] width 52 height 14
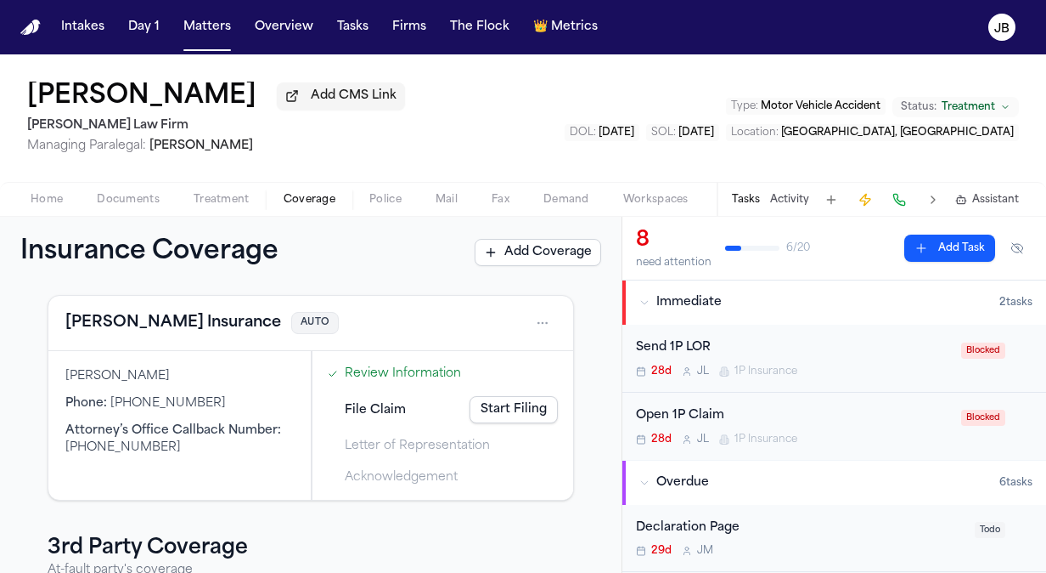
scroll to position [67, 0]
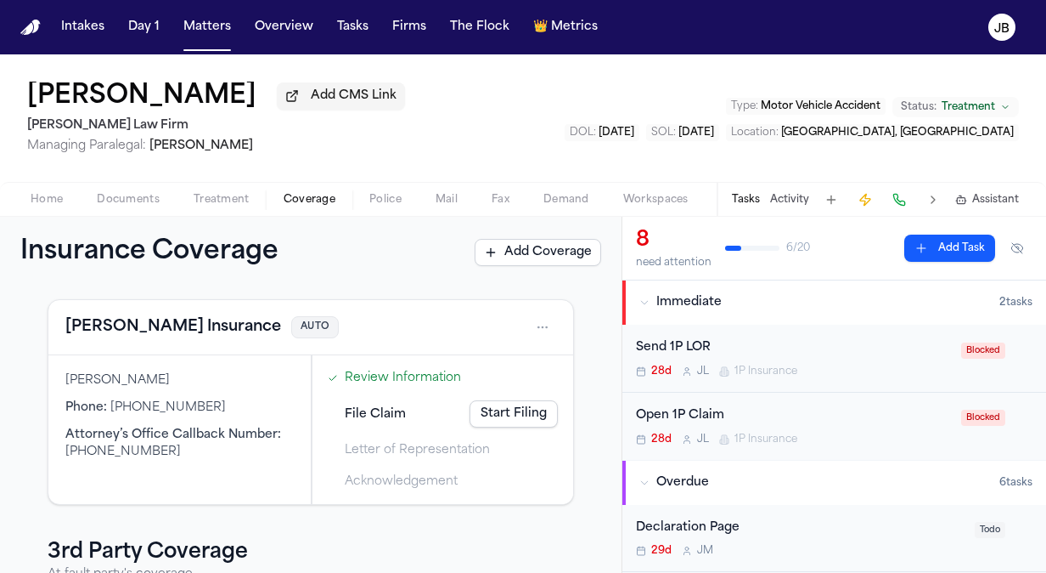
click at [530, 331] on html "Intakes Day 1 Matters Overview Tasks Firms The Flock 👑 Metrics JB Jaquon Christ…" at bounding box center [523, 286] width 1046 height 573
click at [445, 358] on div "View coverage details" at bounding box center [475, 369] width 127 height 44
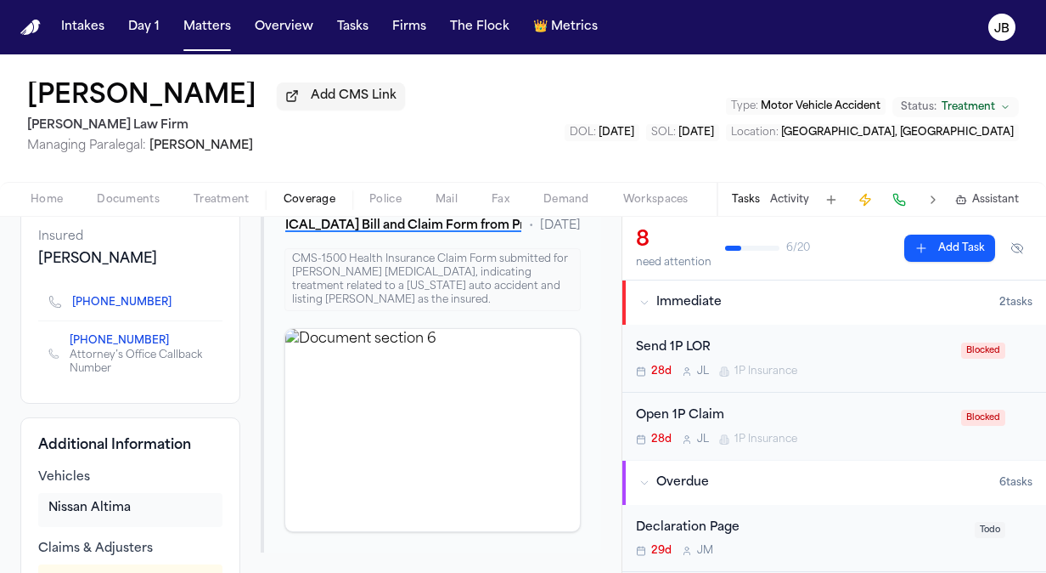
scroll to position [152, 0]
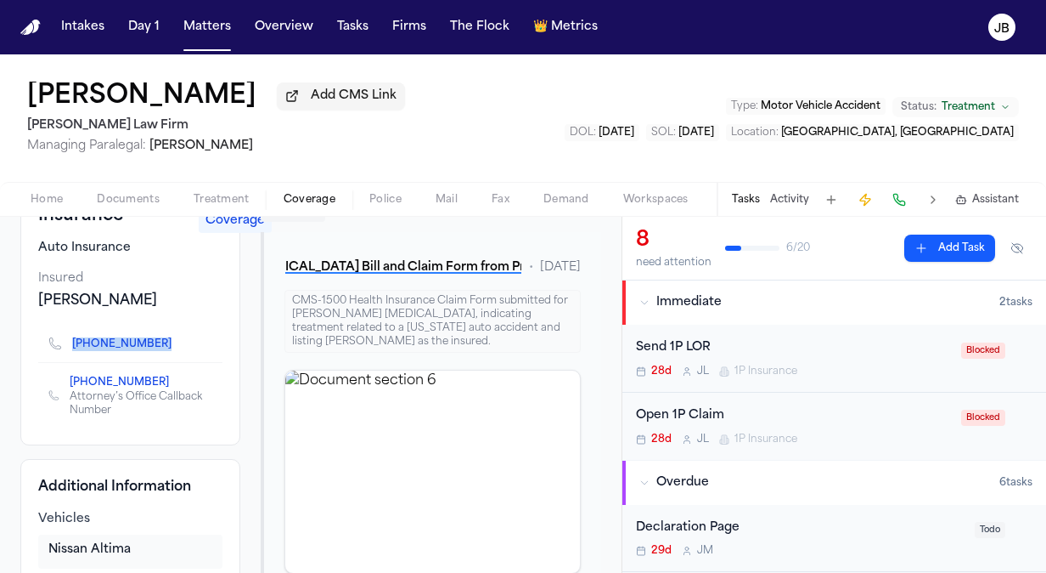
drag, startPoint x: 61, startPoint y: 347, endPoint x: 172, endPoint y: 363, distance: 112.4
click at [172, 362] on div "(956) 393-2700" at bounding box center [130, 342] width 184 height 37
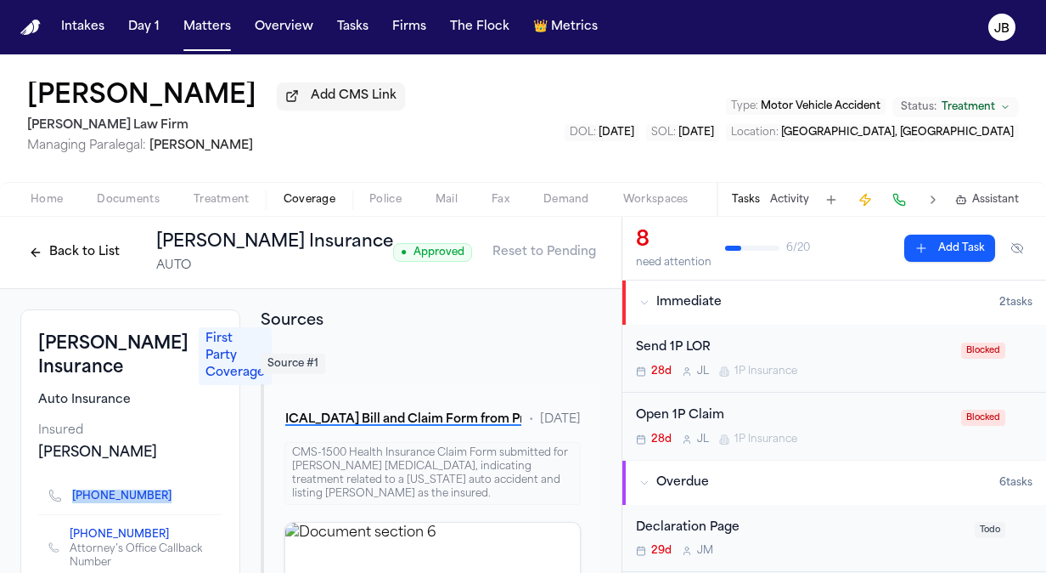
click at [787, 197] on button "Activity" at bounding box center [789, 200] width 39 height 14
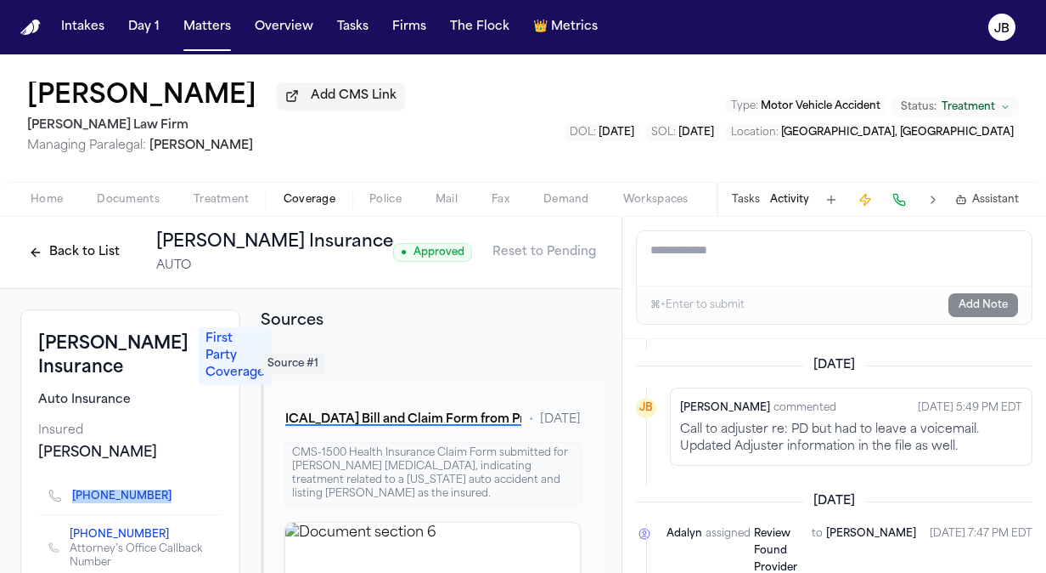
scroll to position [625, 0]
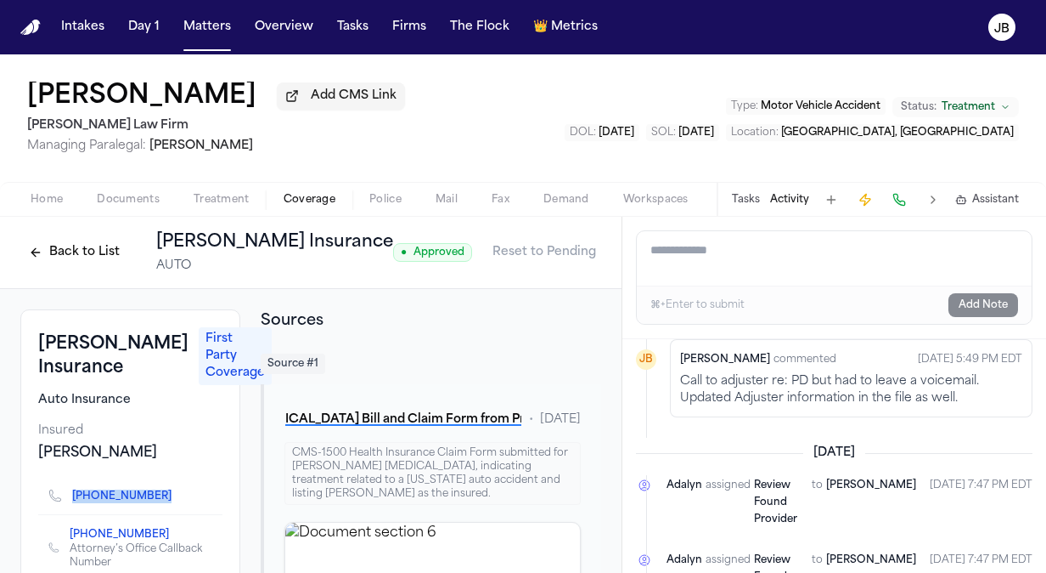
click at [87, 240] on button "Back to List" at bounding box center [74, 252] width 108 height 27
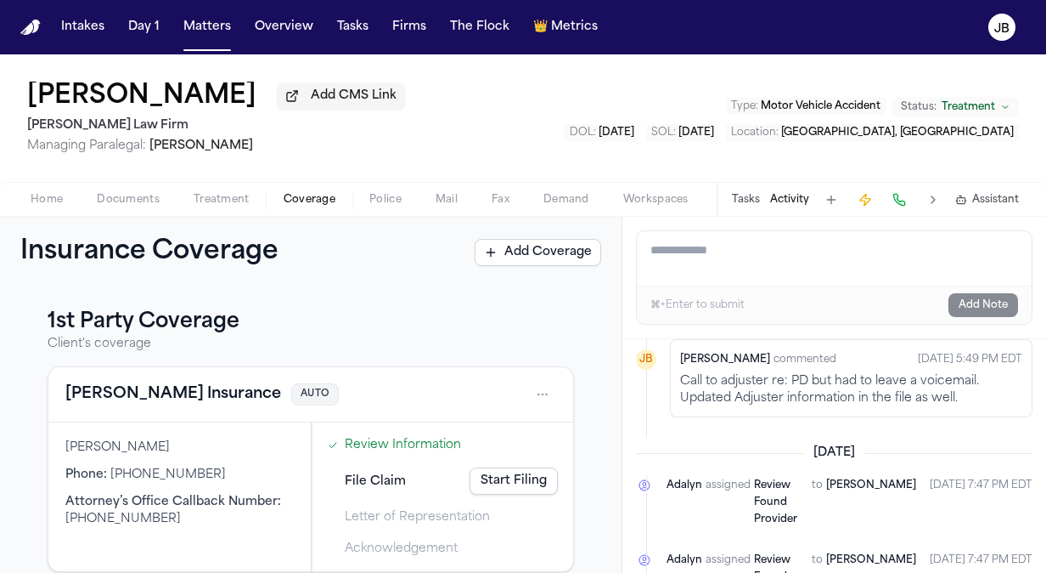
click at [140, 203] on span "Documents" at bounding box center [128, 200] width 63 height 14
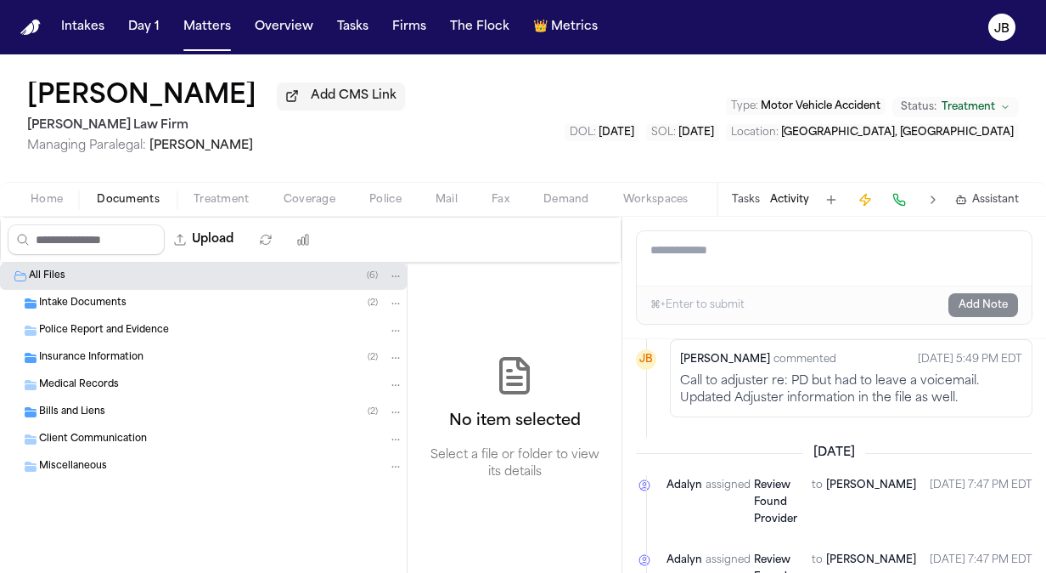
click at [102, 353] on span "Insurance Information" at bounding box center [91, 358] width 104 height 14
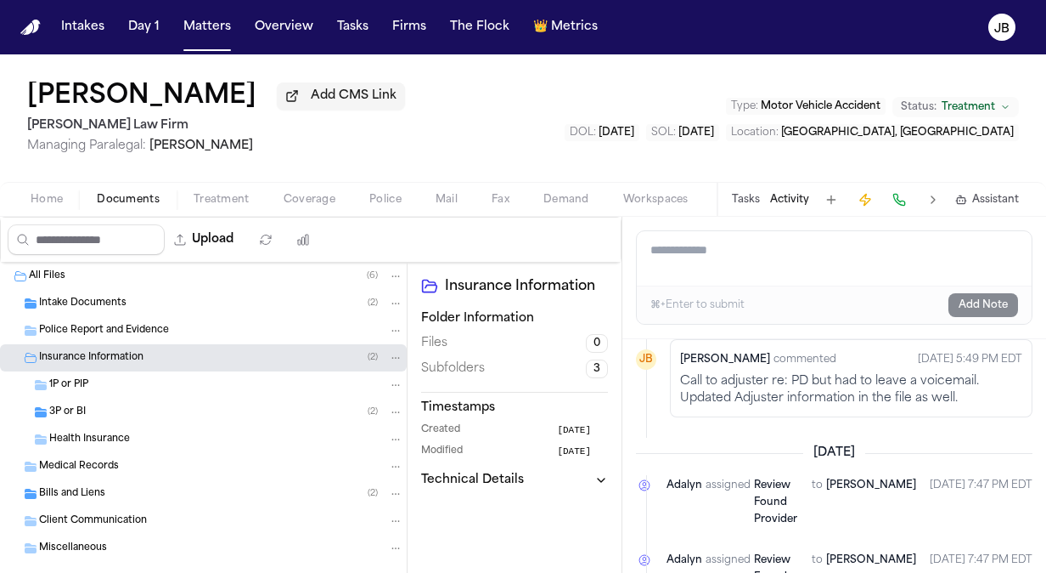
click at [75, 398] on div "3P or BI ( 2 )" at bounding box center [203, 411] width 407 height 27
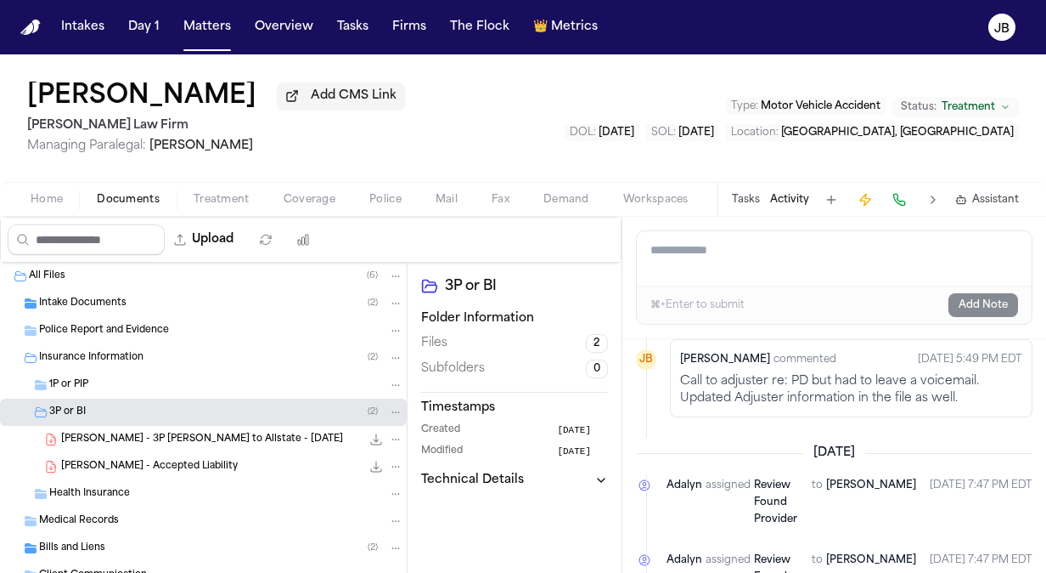
click at [223, 465] on div "J. Christopher - Accepted Liability 129.1 KB • PDF" at bounding box center [232, 466] width 342 height 17
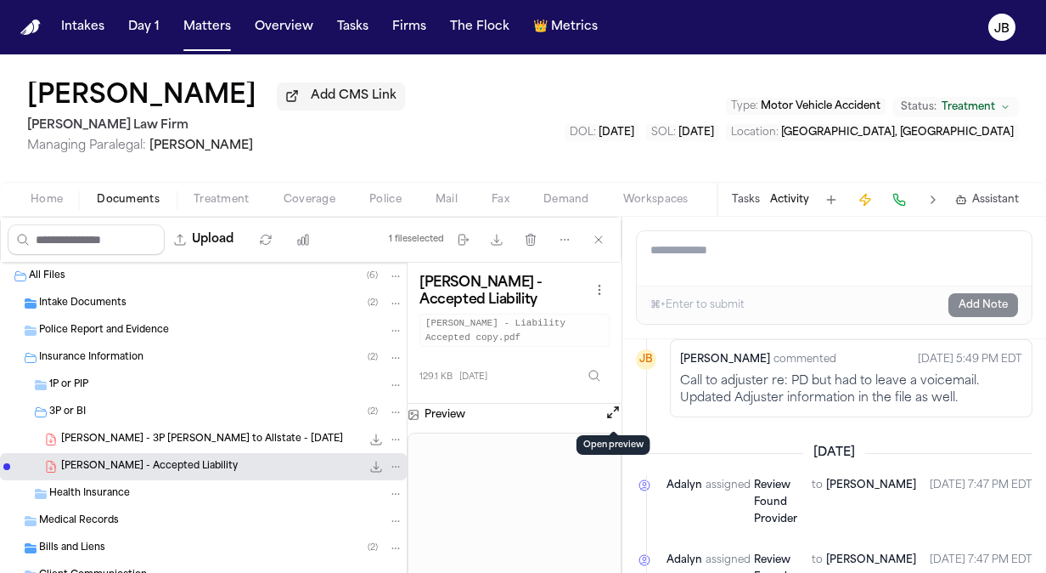
click at [618, 403] on button "Open preview" at bounding box center [613, 411] width 17 height 17
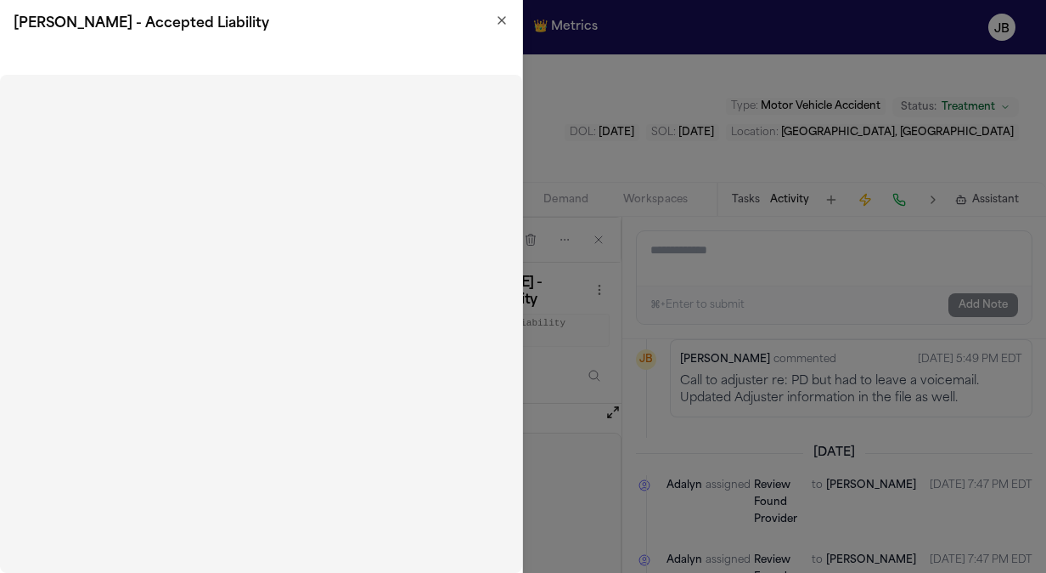
click at [504, 18] on icon "button" at bounding box center [502, 20] width 7 height 7
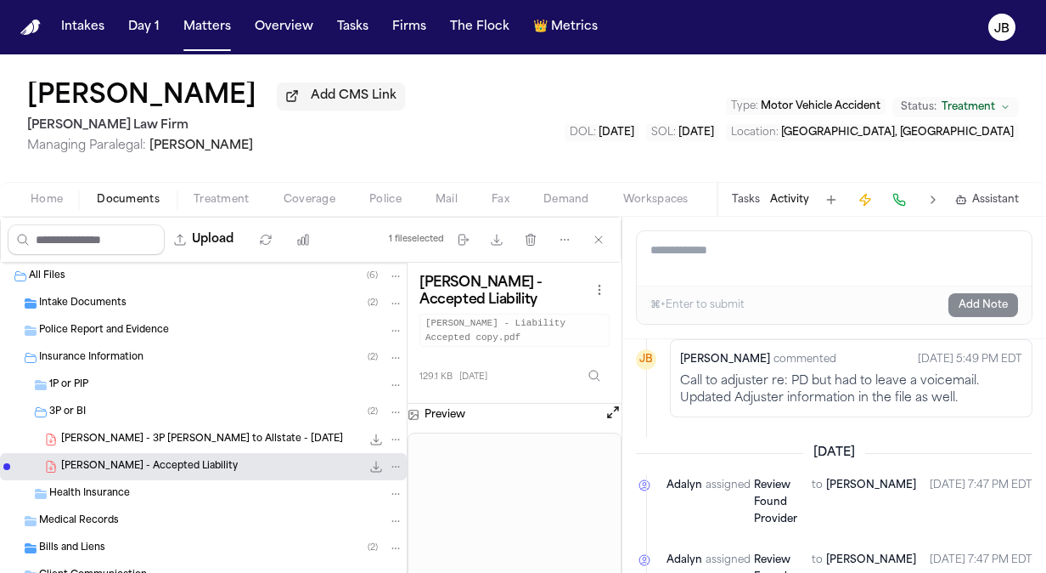
click at [243, 438] on span "J. Christopher - 3P LOR to Allstate - 8.28.25" at bounding box center [202, 439] width 282 height 14
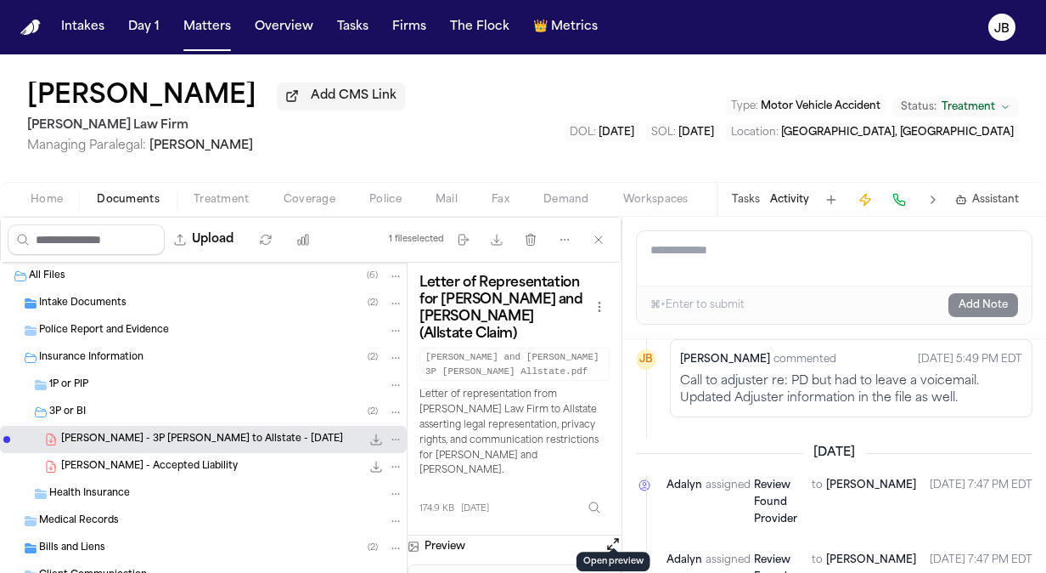
click at [610, 535] on button "Open preview" at bounding box center [613, 543] width 17 height 17
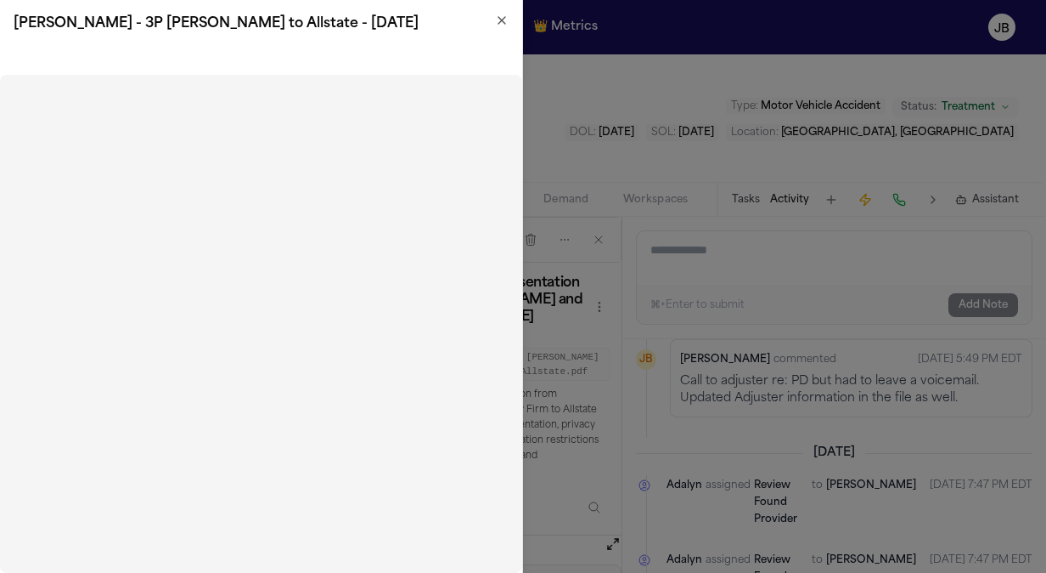
click at [503, 20] on icon "button" at bounding box center [502, 20] width 7 height 7
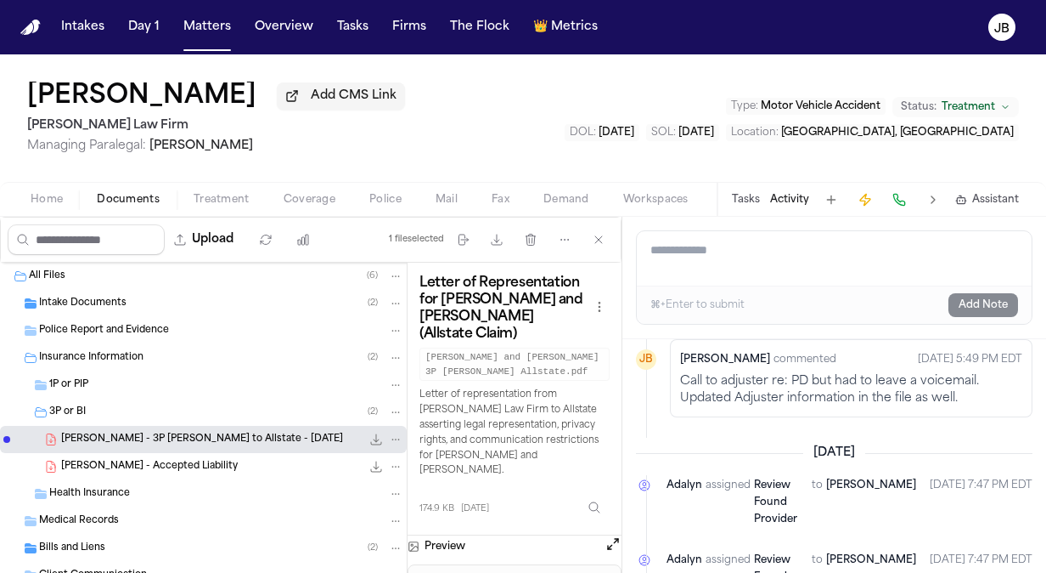
click at [188, 466] on span "J. Christopher - Accepted Liability" at bounding box center [149, 467] width 177 height 14
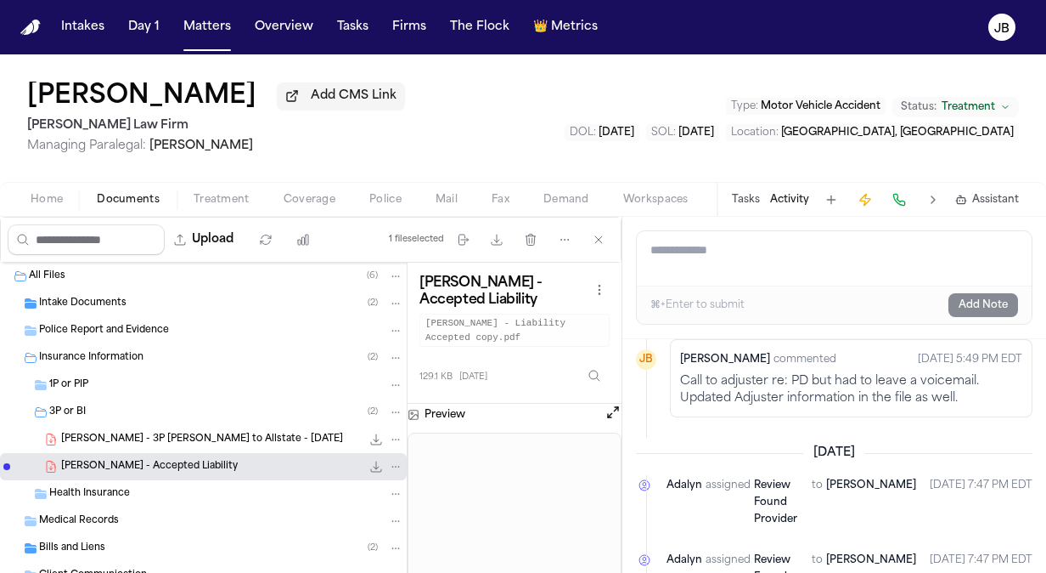
click at [320, 194] on span "Coverage" at bounding box center [310, 200] width 52 height 14
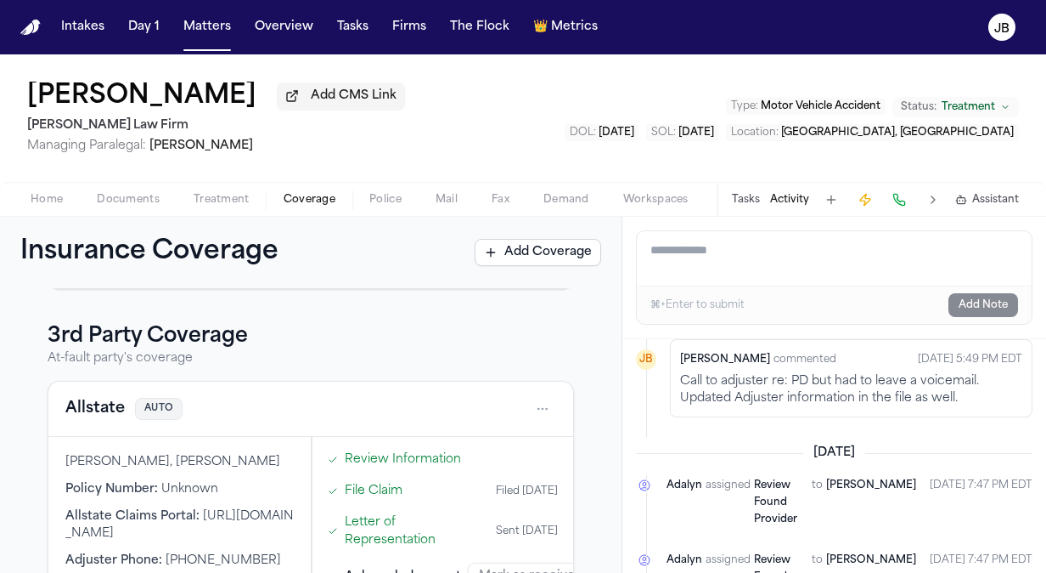
scroll to position [333, 0]
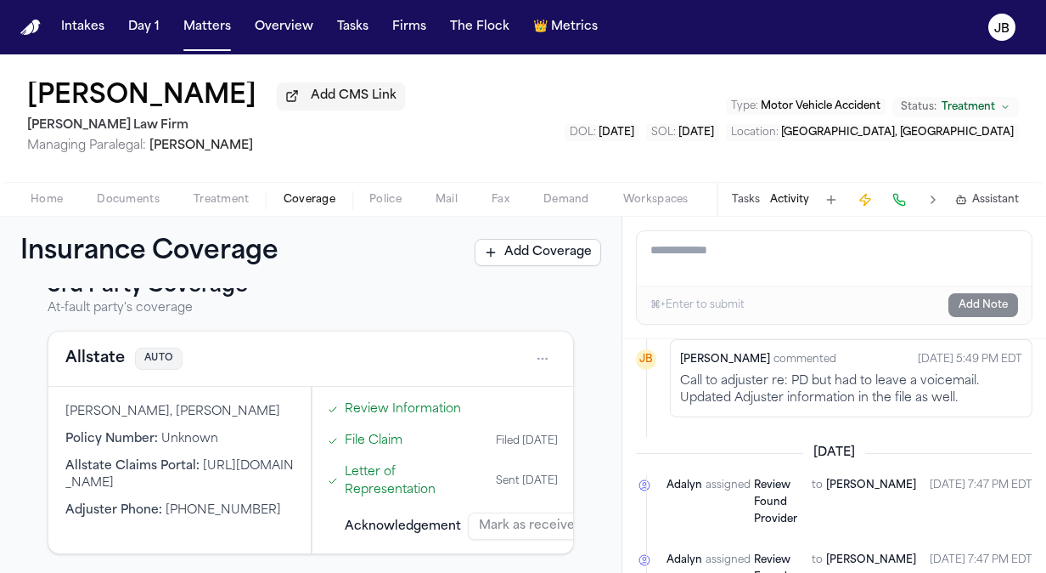
click at [532, 357] on html "Intakes Day 1 Matters Overview Tasks Firms The Flock 👑 Metrics JB Jaquon Christ…" at bounding box center [523, 286] width 1046 height 573
click at [260, 499] on html "Intakes Day 1 Matters Overview Tasks Firms The Flock 👑 Metrics JB Jaquon Christ…" at bounding box center [523, 286] width 1046 height 573
drag, startPoint x: 257, startPoint y: 501, endPoint x: 163, endPoint y: 516, distance: 95.4
click at [163, 516] on div "Adjuster Phone : (215) 347-5885" at bounding box center [179, 510] width 228 height 17
copy span "(215) 347-5885"
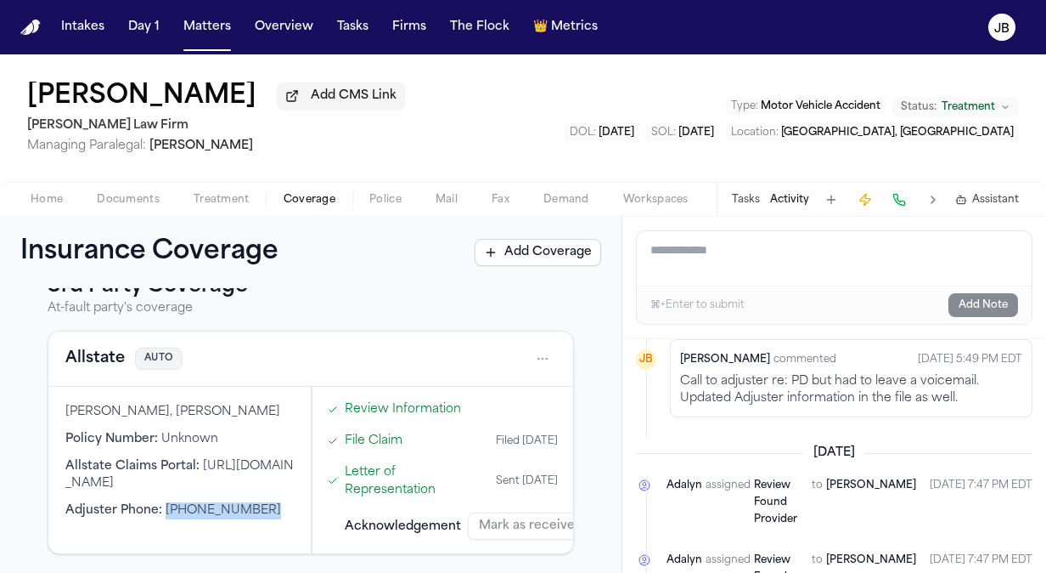
click at [133, 190] on button "Documents" at bounding box center [128, 199] width 97 height 20
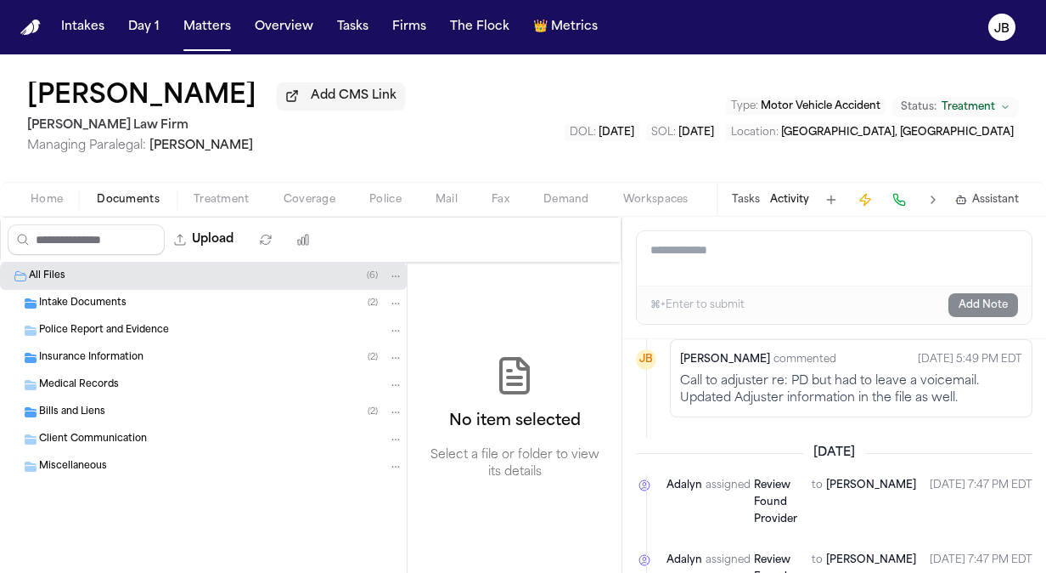
click at [71, 369] on div "Insurance Information ( 2 )" at bounding box center [203, 357] width 407 height 27
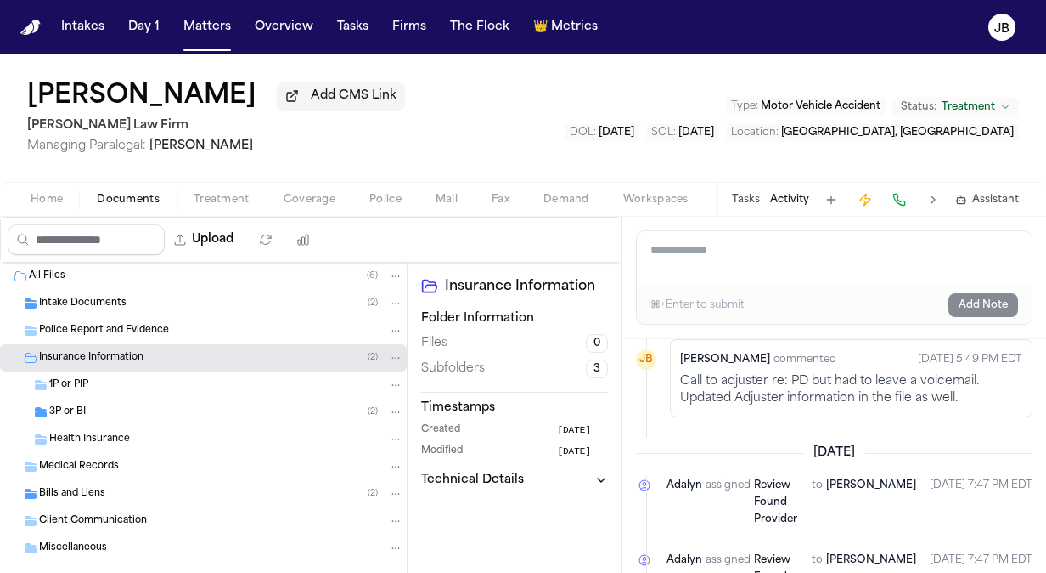
click at [144, 407] on div "3P or BI ( 2 )" at bounding box center [226, 411] width 354 height 15
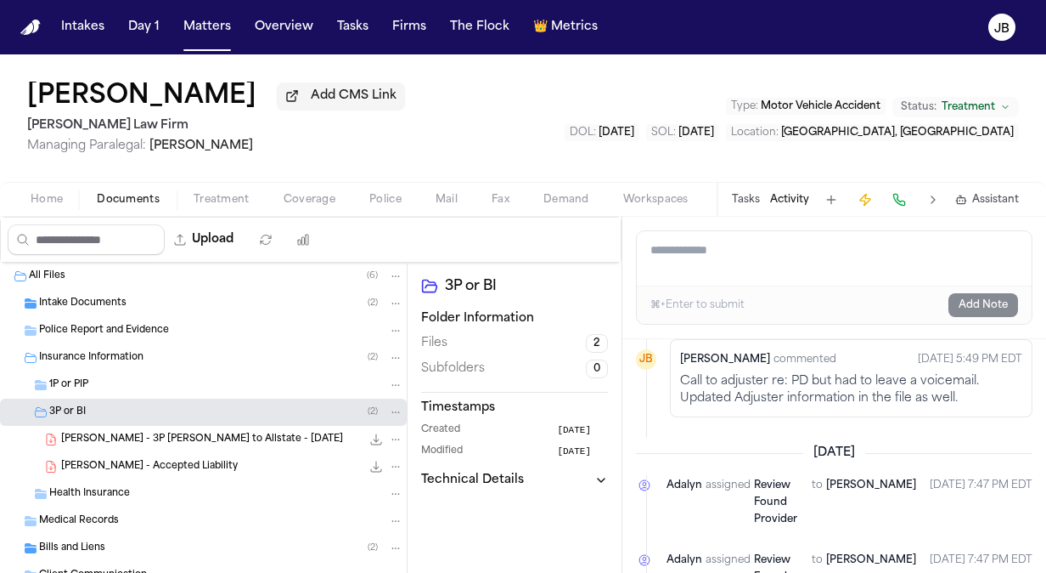
click at [183, 437] on span "J. Christopher - 3P LOR to Allstate - 8.28.25" at bounding box center [202, 439] width 282 height 14
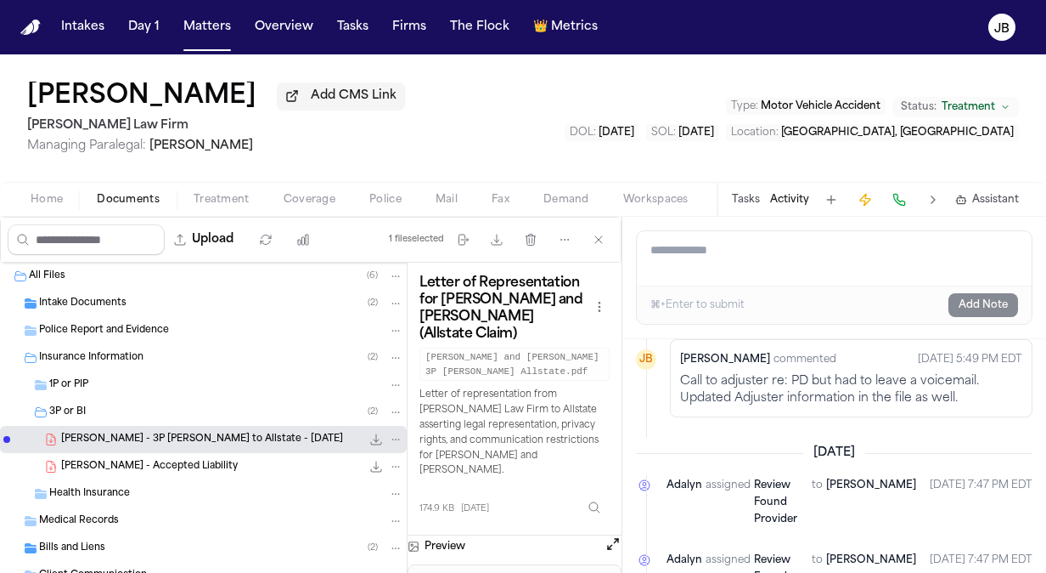
click at [612, 535] on button "Open preview" at bounding box center [613, 543] width 17 height 17
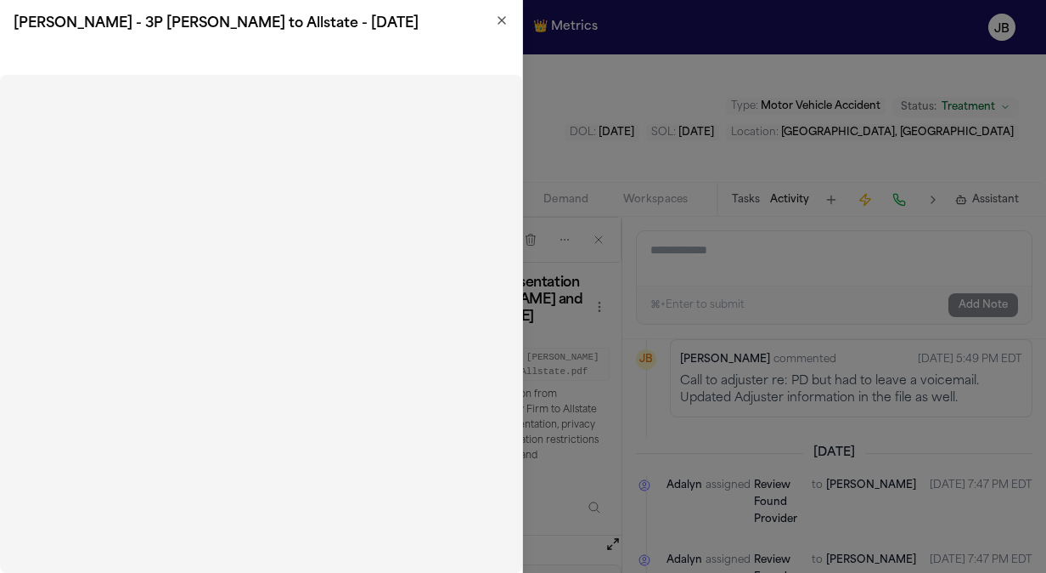
click at [499, 17] on icon "button" at bounding box center [502, 20] width 7 height 7
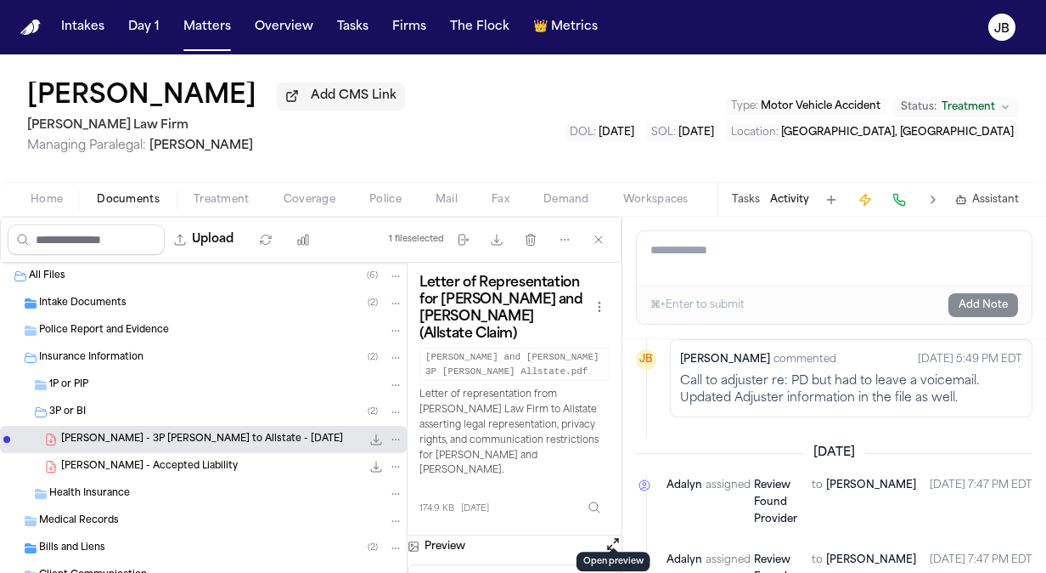
click at [34, 196] on span "Home" at bounding box center [47, 200] width 32 height 14
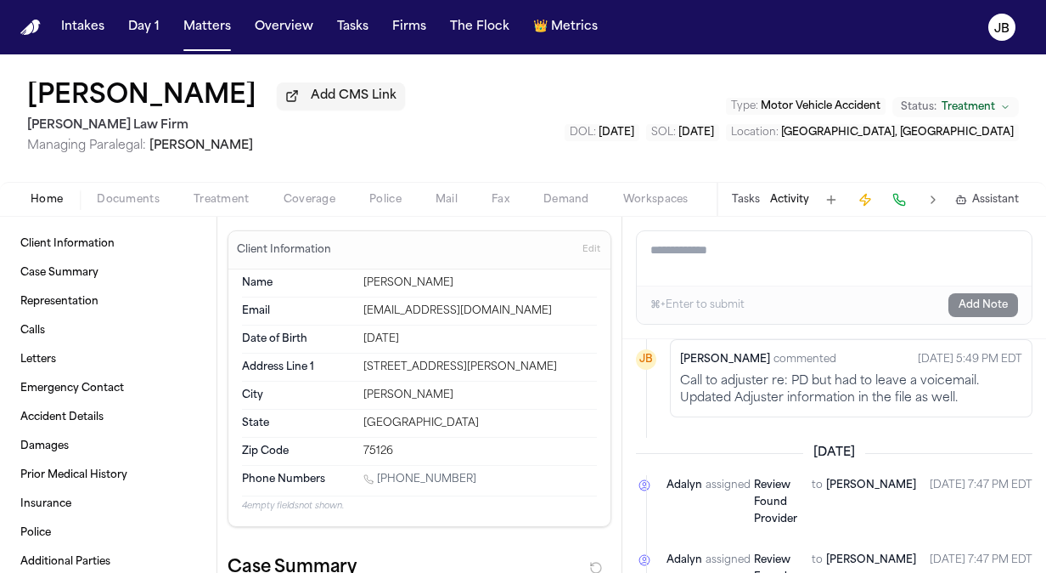
click at [678, 248] on textarea "Add a note to this matter" at bounding box center [834, 258] width 395 height 54
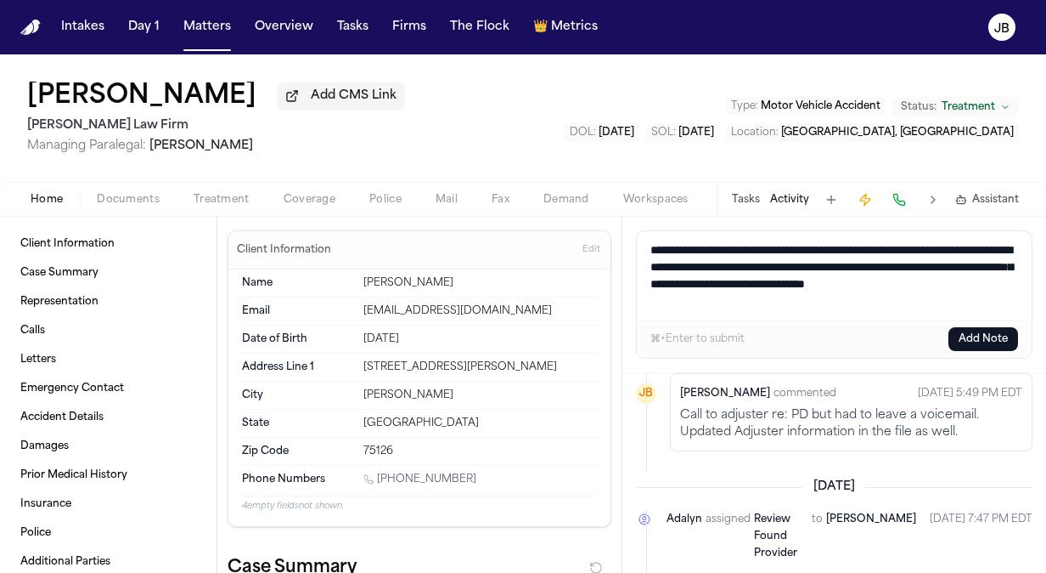
drag, startPoint x: 783, startPoint y: 300, endPoint x: 604, endPoint y: 236, distance: 190.2
click at [604, 236] on div "Client Information Case Summary Representation Calls Letters Emergency Contact …" at bounding box center [523, 395] width 1046 height 356
type textarea "**********"
drag, startPoint x: 984, startPoint y: 345, endPoint x: 1074, endPoint y: 381, distance: 96.8
click at [1046, 381] on html "Intakes Day 1 Matters Overview Tasks Firms The Flock 👑 Metrics JB Jaquon Christ…" at bounding box center [523, 286] width 1046 height 573
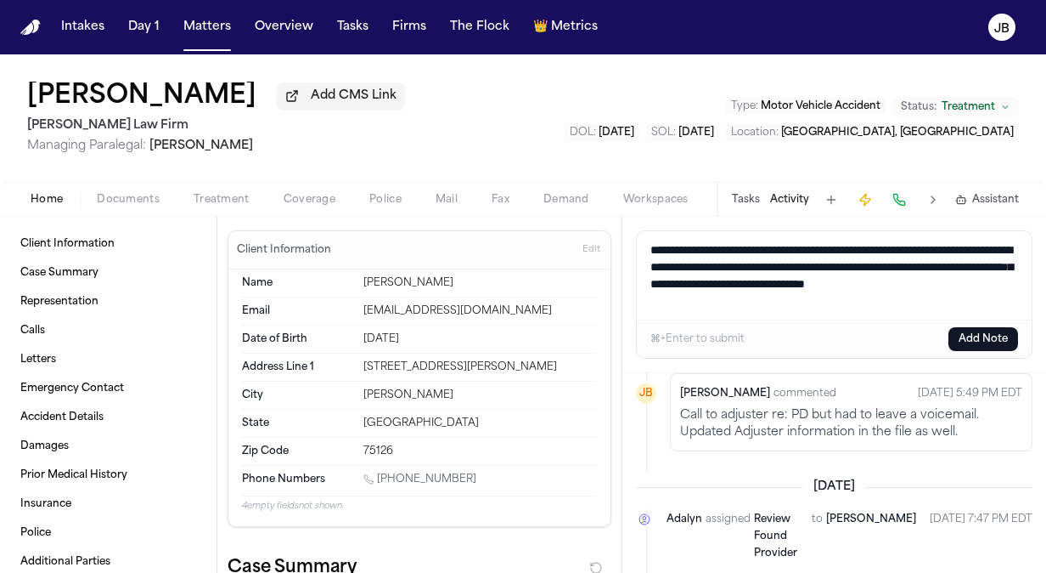
click at [978, 336] on button "Add Note" at bounding box center [984, 339] width 70 height 24
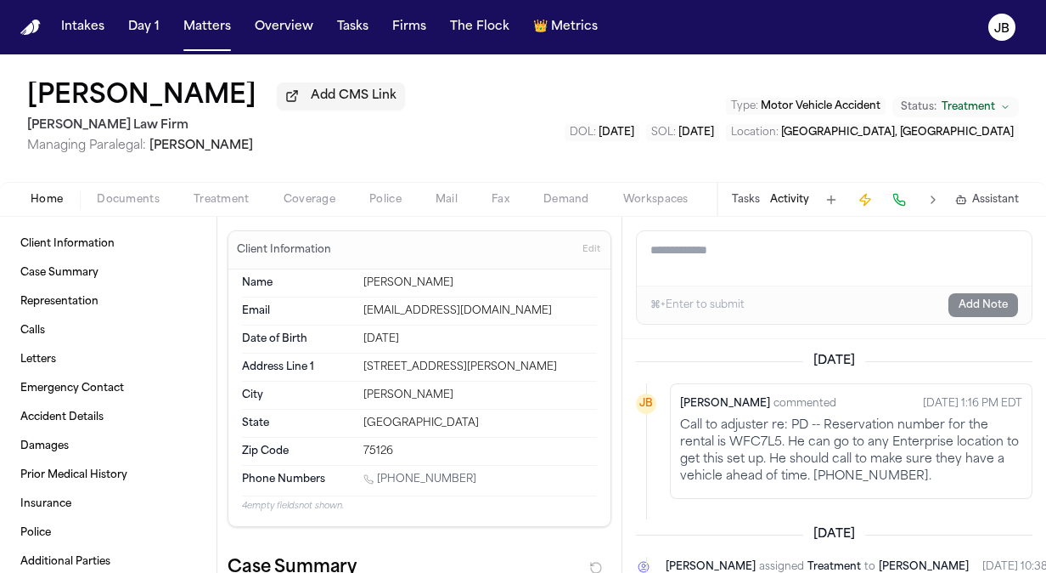
click at [642, 136] on div "Jaquon Christopher Add CMS Link Ruy Mireles Law Firm Managing Paralegal: Jessic…" at bounding box center [523, 117] width 1046 height 127
drag, startPoint x: 471, startPoint y: 474, endPoint x: 381, endPoint y: 479, distance: 90.2
click at [381, 479] on div "1 (945) 337-4944" at bounding box center [481, 480] width 234 height 16
copy link "(945) 337-4944"
click at [472, 476] on div "1 (945) 337-4944" at bounding box center [481, 480] width 234 height 16
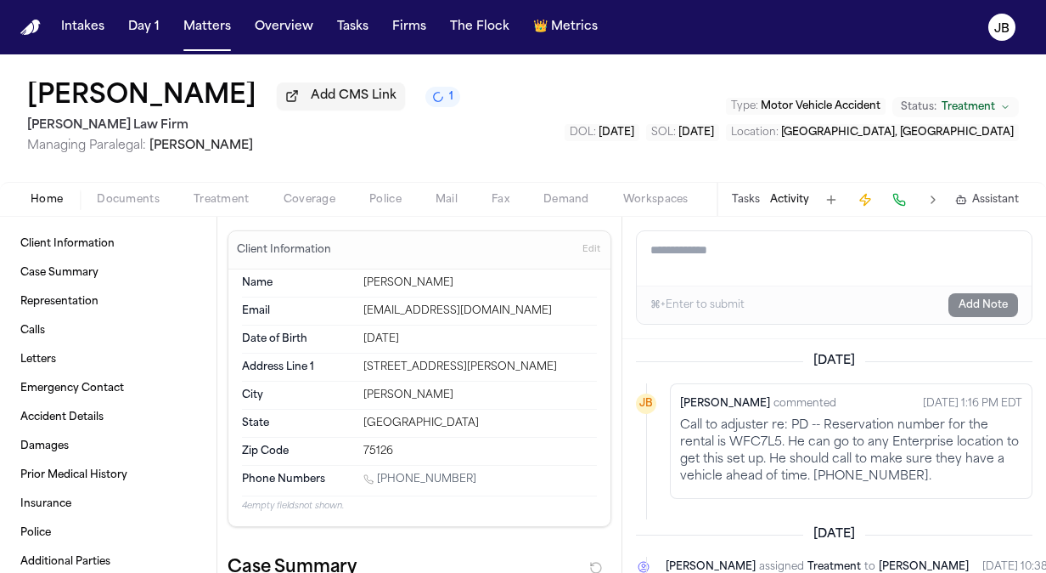
drag, startPoint x: 472, startPoint y: 476, endPoint x: 381, endPoint y: 478, distance: 91.8
click at [381, 478] on div "1 (945) 337-4944" at bounding box center [481, 480] width 234 height 16
copy link "(945) 337-4944"
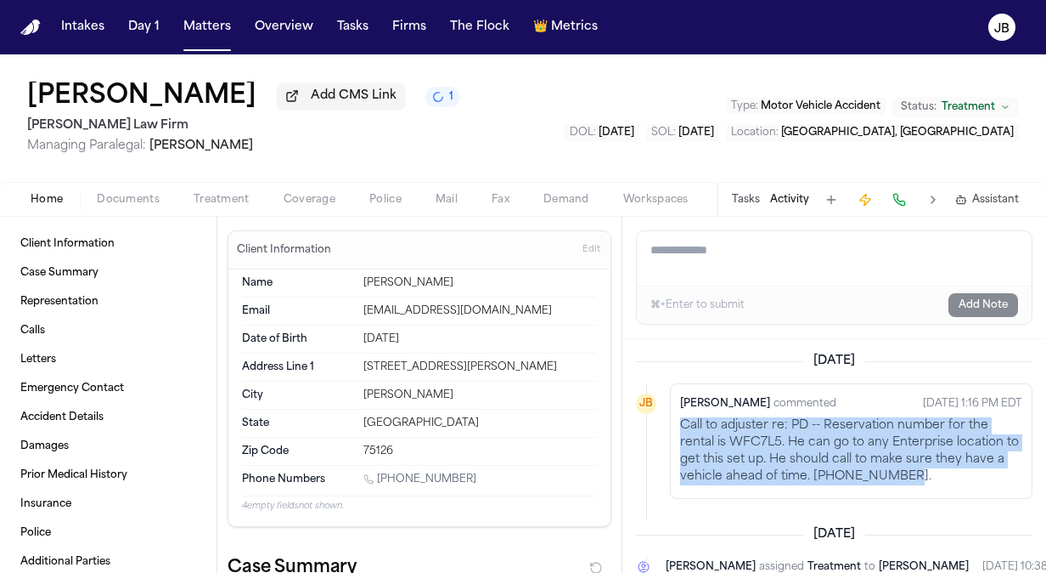
drag, startPoint x: 919, startPoint y: 479, endPoint x: 676, endPoint y: 419, distance: 250.3
click at [676, 419] on div "Jessica Barrett commented Sep 26, 2025 1:16 PM EDT Call to adjuster re: PD -- R…" at bounding box center [851, 441] width 363 height 116
copy p "Call to adjuster re: PD -- Reservation number for the rental is WFC7L5. He can …"
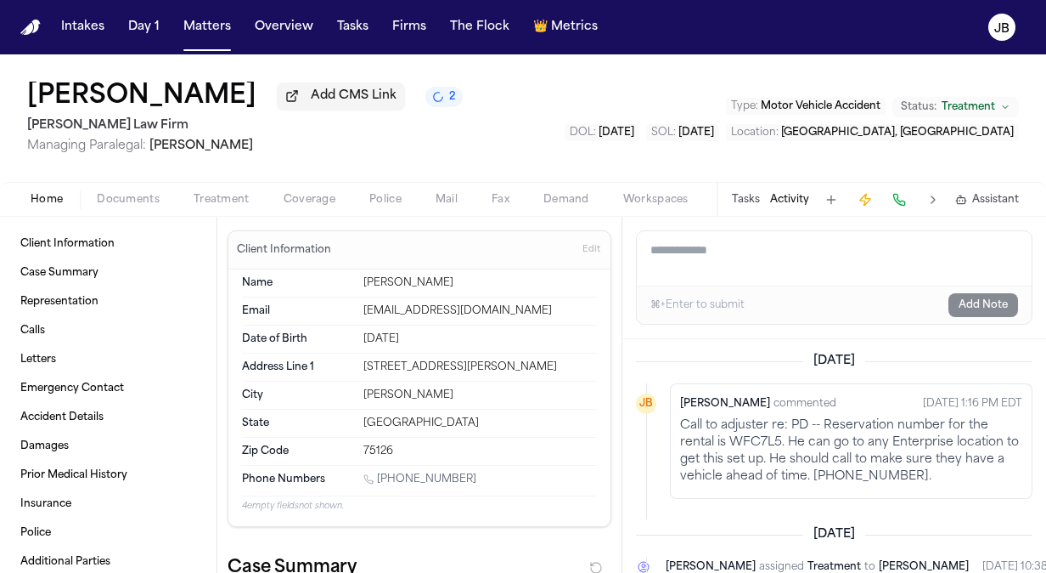
click at [639, 347] on div "Today JB Jessica Barrett commented Sep 26, 2025 1:16 PM EDT Call to adjuster re…" at bounding box center [835, 456] width 424 height 234
click at [296, 209] on span "button" at bounding box center [310, 209] width 72 height 2
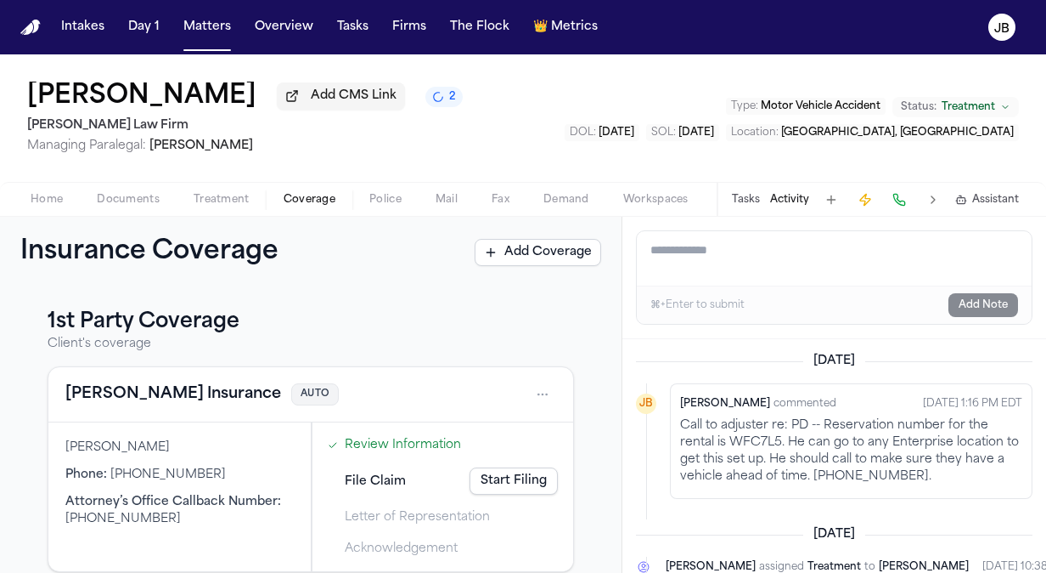
scroll to position [333, 0]
